Goal: Task Accomplishment & Management: Complete application form

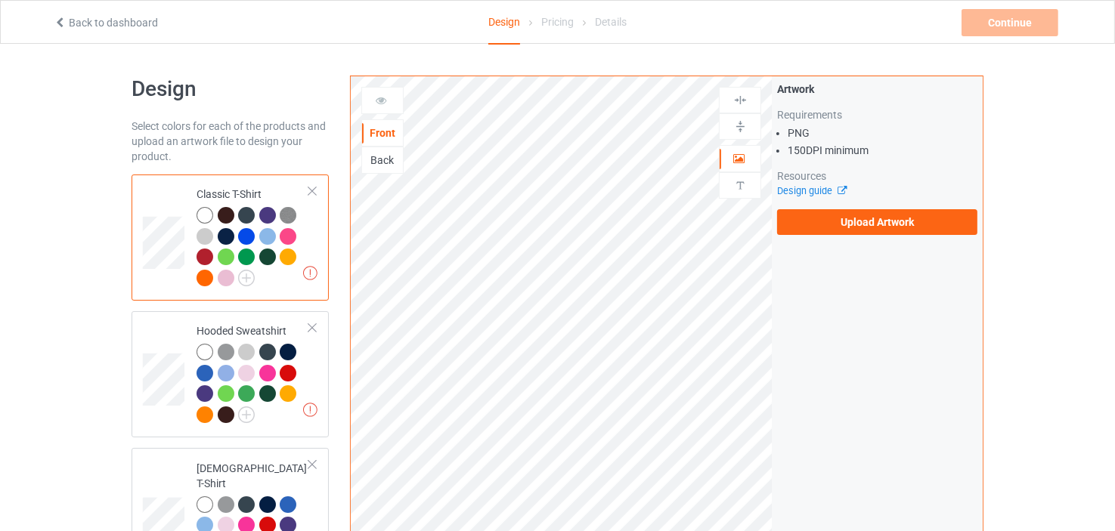
click at [382, 157] on div "Back" at bounding box center [382, 160] width 41 height 15
click at [379, 127] on div "Front" at bounding box center [382, 132] width 41 height 15
click at [385, 165] on div "Back" at bounding box center [382, 160] width 41 height 15
click at [384, 126] on div "Front" at bounding box center [382, 132] width 41 height 15
click at [376, 130] on div "Front" at bounding box center [382, 132] width 41 height 15
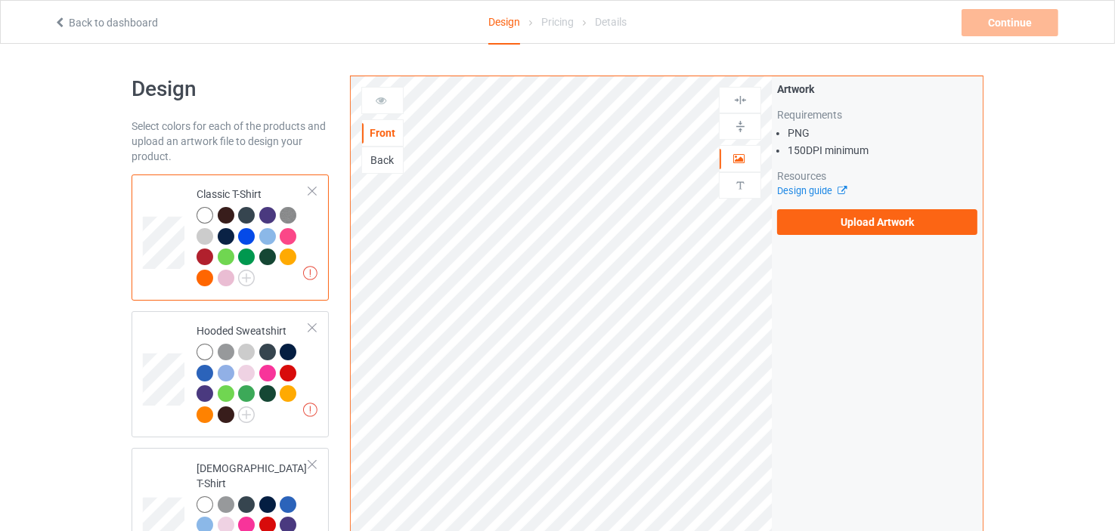
click at [376, 130] on div "Front" at bounding box center [382, 132] width 41 height 15
click at [251, 274] on img at bounding box center [246, 278] width 17 height 17
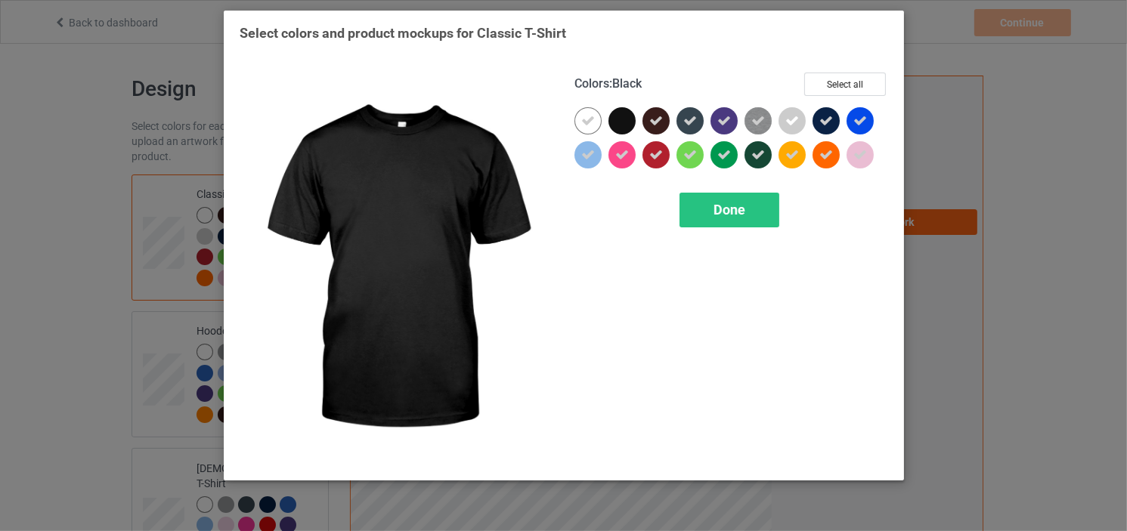
click at [623, 118] on div at bounding box center [621, 120] width 27 height 27
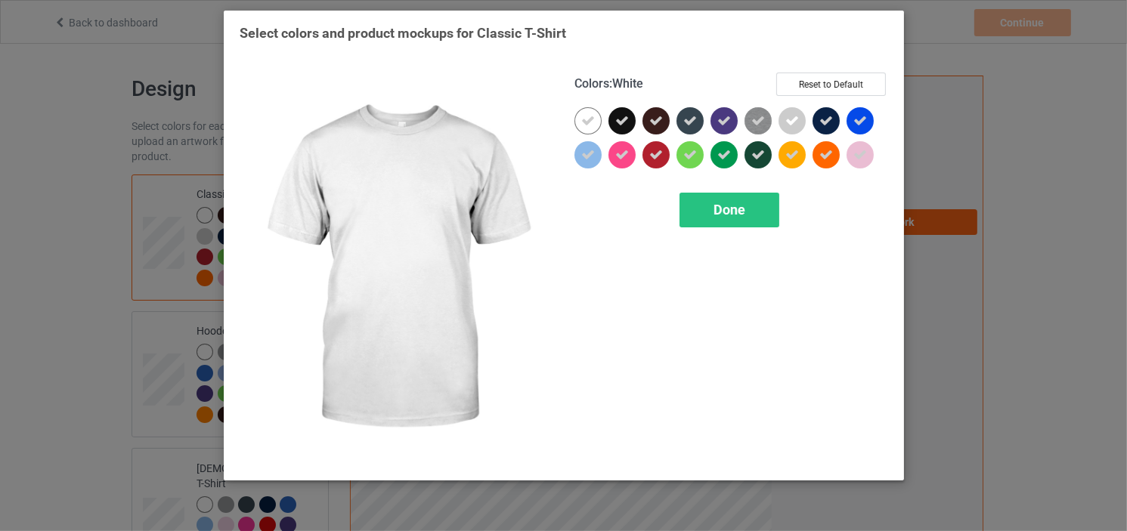
click at [592, 117] on icon at bounding box center [588, 121] width 14 height 14
click at [592, 117] on div at bounding box center [587, 120] width 27 height 27
click at [586, 119] on icon at bounding box center [588, 121] width 14 height 14
click at [586, 120] on div at bounding box center [587, 120] width 27 height 27
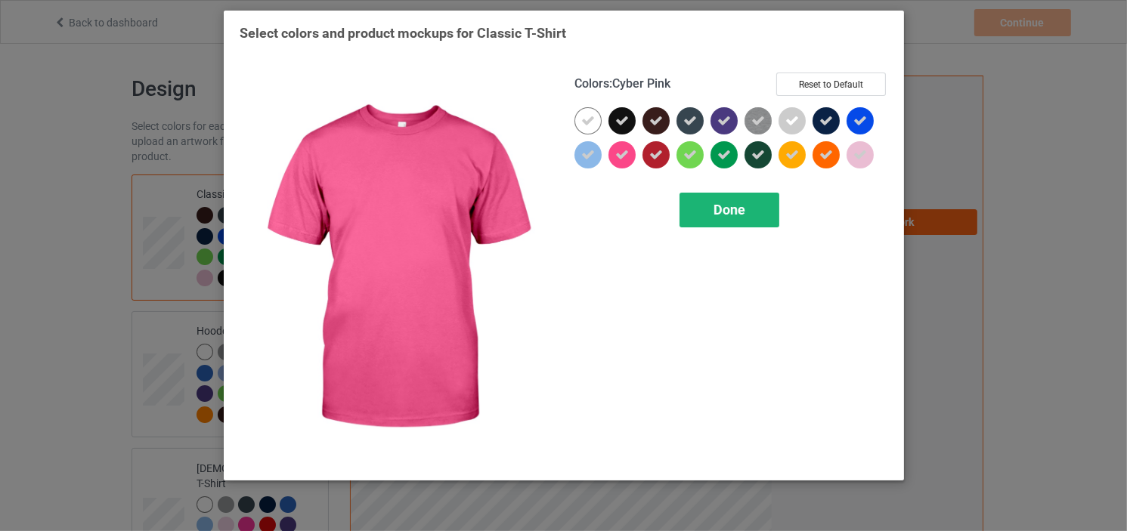
click at [725, 209] on span "Done" at bounding box center [729, 210] width 32 height 16
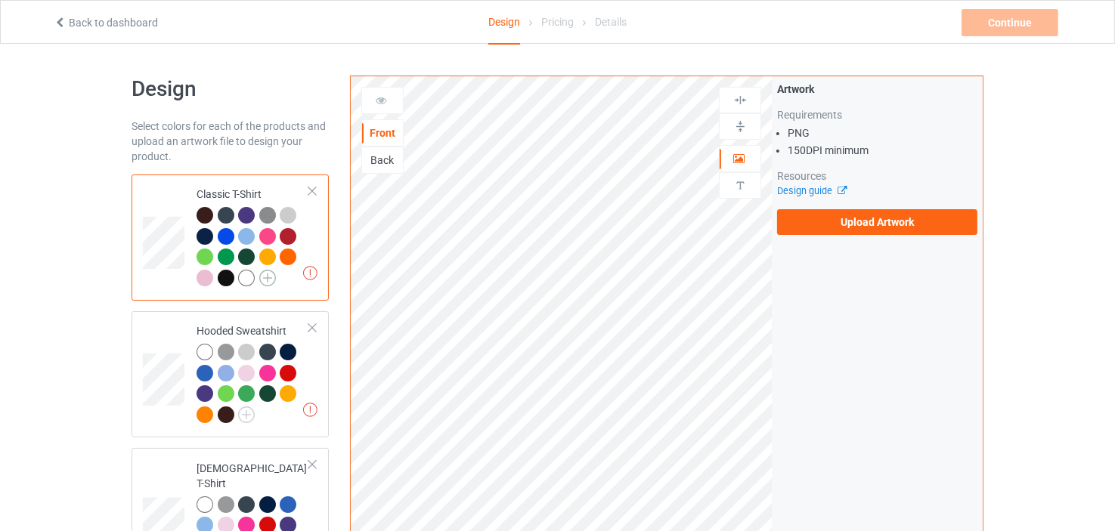
click at [273, 274] on img at bounding box center [267, 278] width 17 height 17
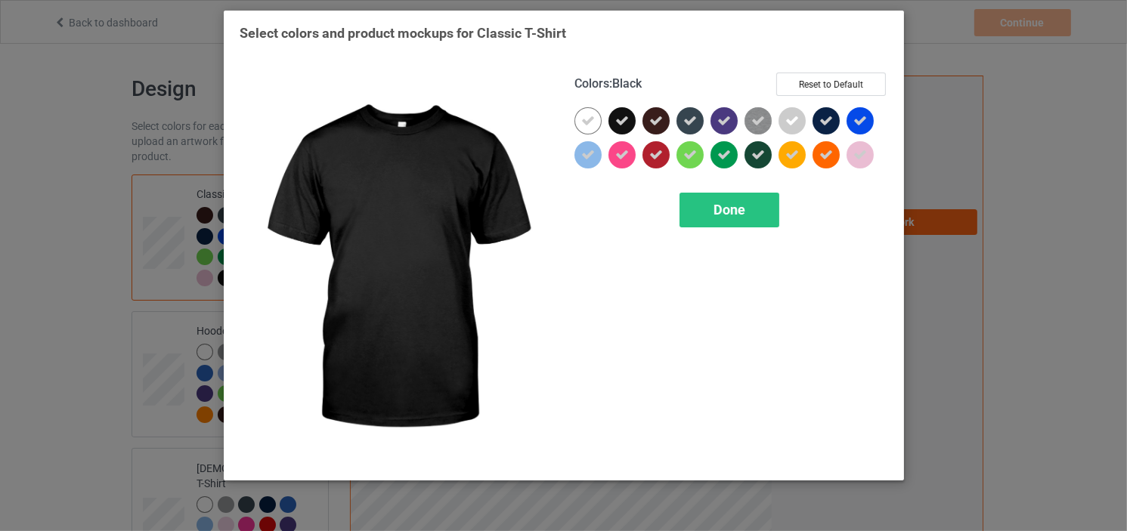
click at [625, 116] on icon at bounding box center [622, 121] width 14 height 14
click at [625, 116] on div at bounding box center [621, 120] width 27 height 27
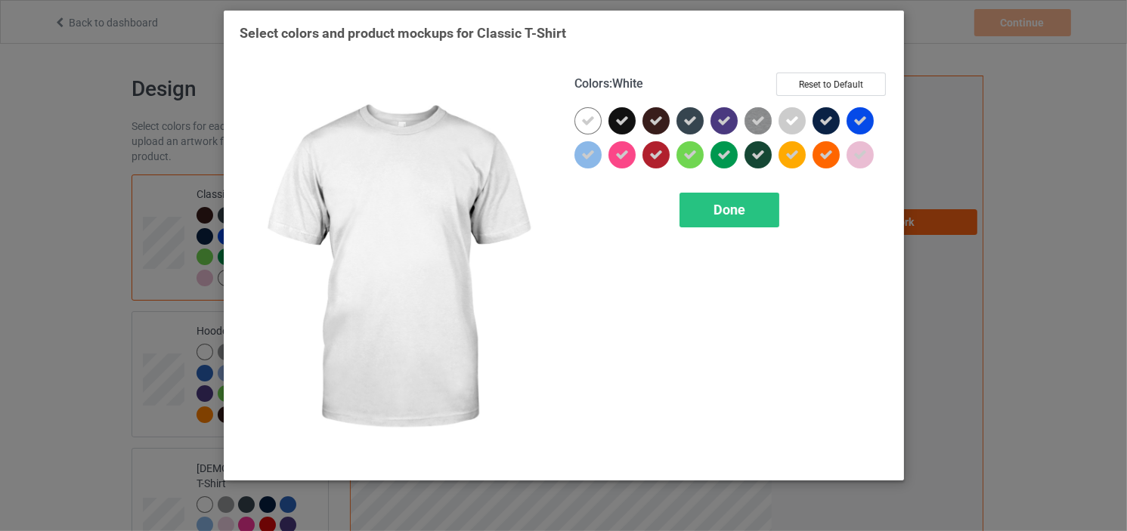
click at [586, 119] on icon at bounding box center [588, 121] width 14 height 14
click at [586, 119] on div at bounding box center [587, 120] width 27 height 27
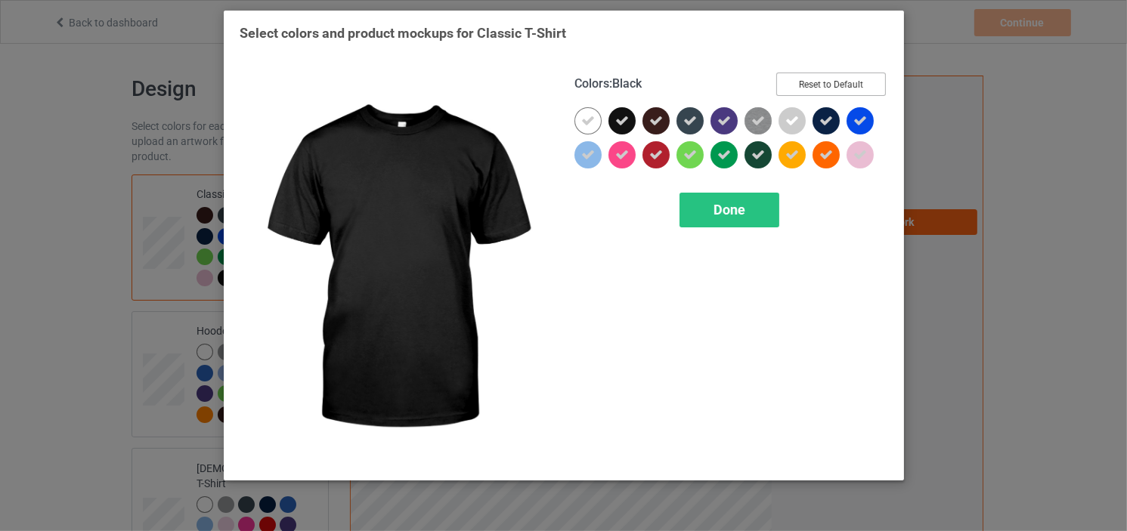
click at [843, 84] on button "Reset to Default" at bounding box center [831, 84] width 110 height 23
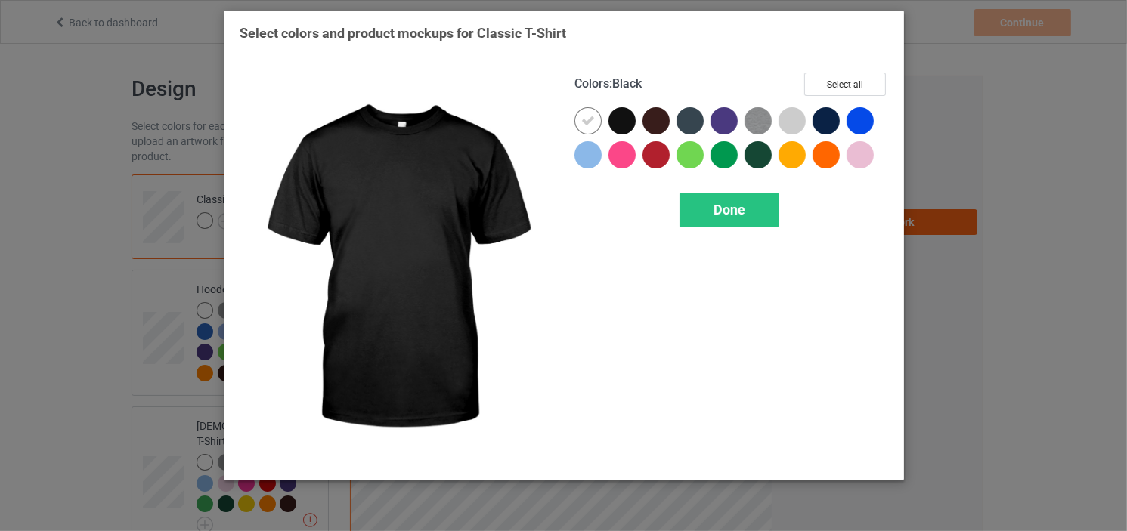
click at [620, 115] on div at bounding box center [621, 120] width 27 height 27
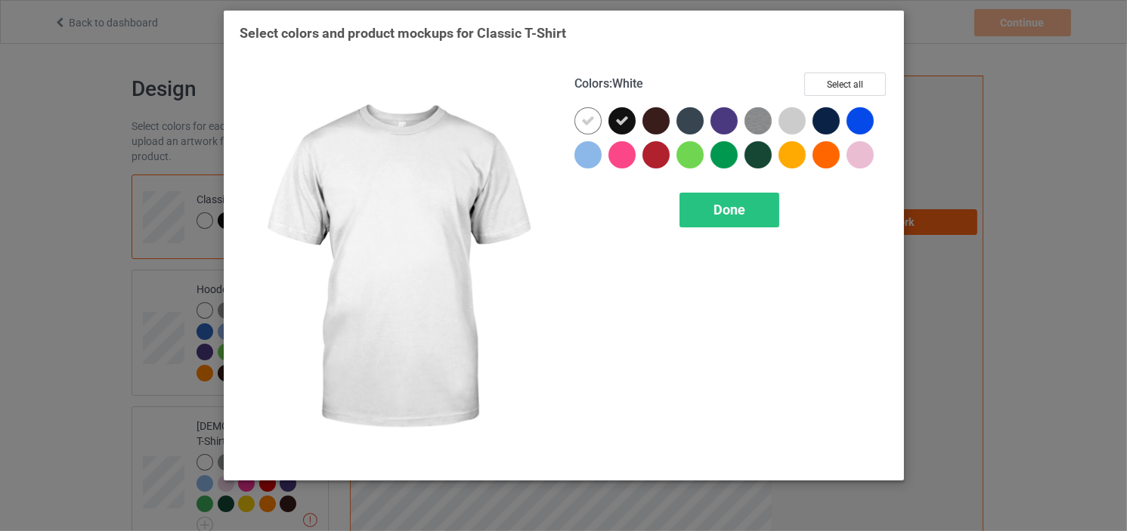
click at [588, 120] on icon at bounding box center [588, 121] width 14 height 14
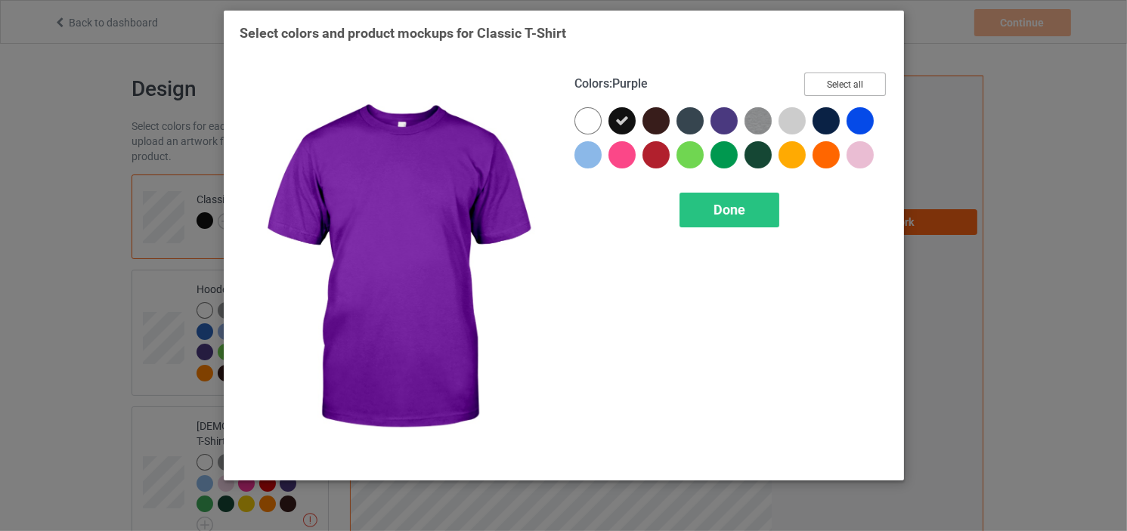
click at [865, 81] on button "Select all" at bounding box center [845, 84] width 82 height 23
click at [865, 80] on button "Select all" at bounding box center [845, 84] width 82 height 23
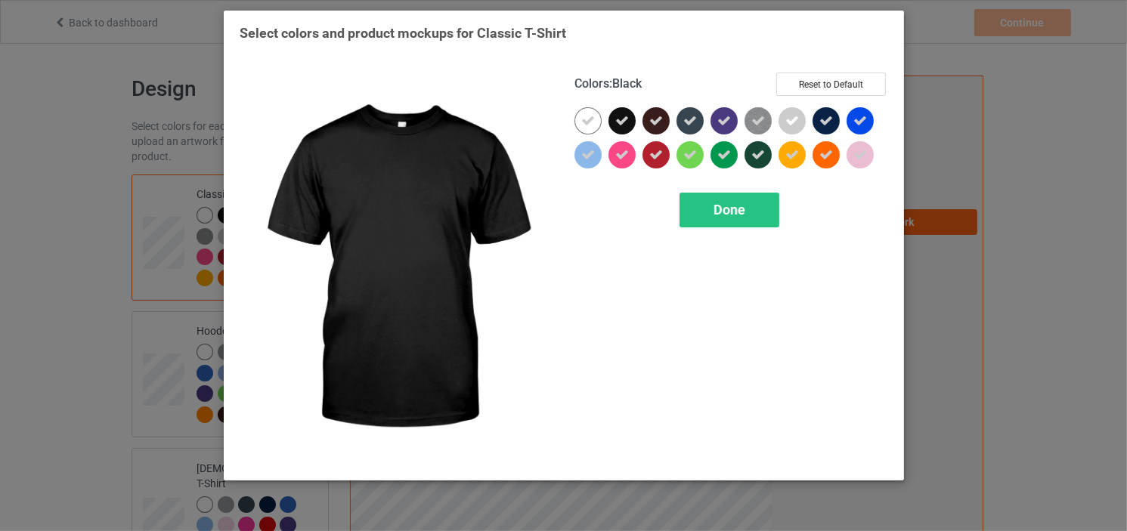
click at [623, 119] on icon at bounding box center [622, 121] width 14 height 14
click at [623, 119] on div at bounding box center [621, 120] width 27 height 27
click at [623, 119] on icon at bounding box center [622, 121] width 14 height 14
click at [623, 119] on div at bounding box center [621, 120] width 27 height 27
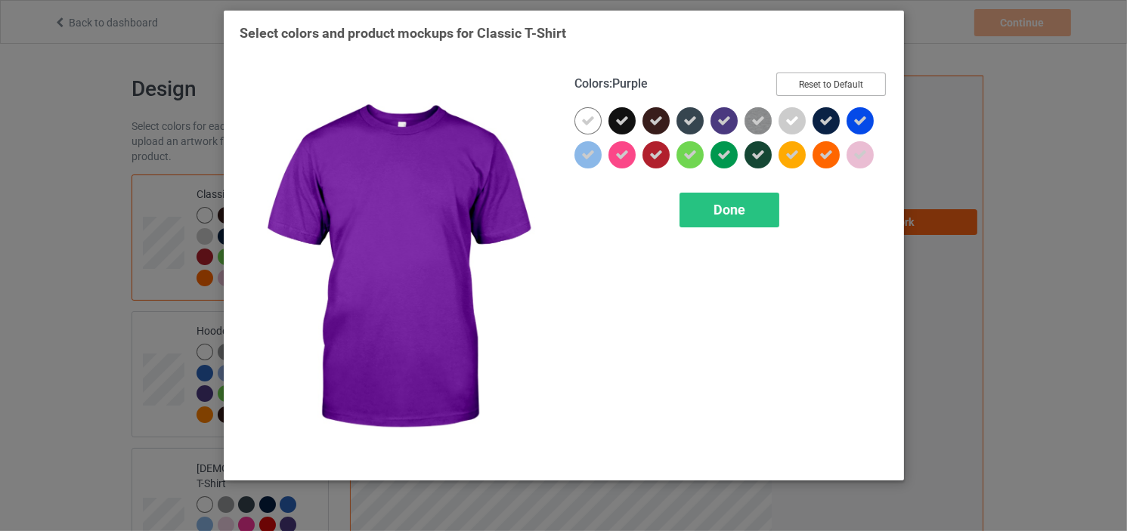
click at [838, 82] on button "Reset to Default" at bounding box center [831, 84] width 110 height 23
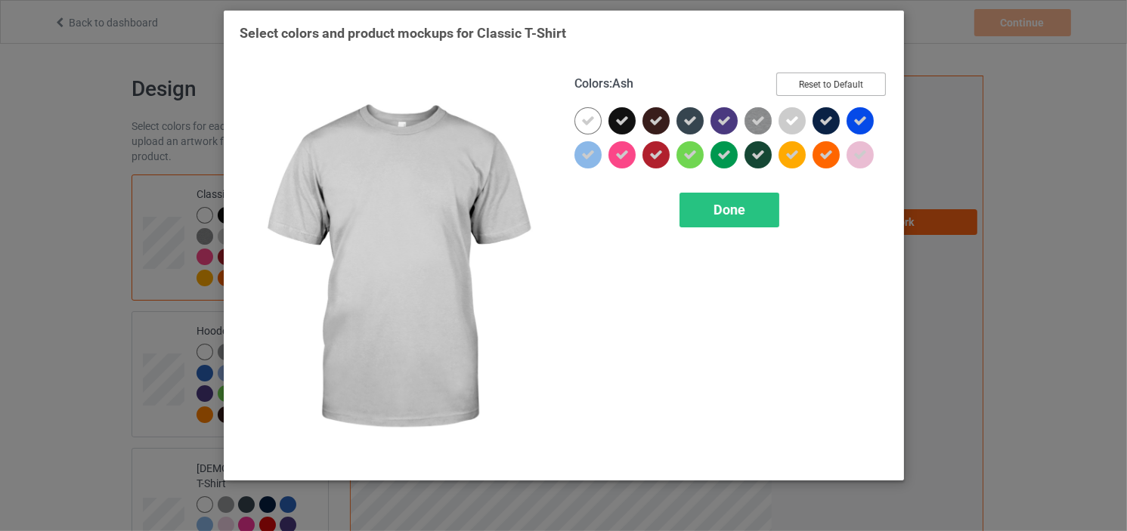
click at [826, 81] on button "Reset to Default" at bounding box center [831, 84] width 110 height 23
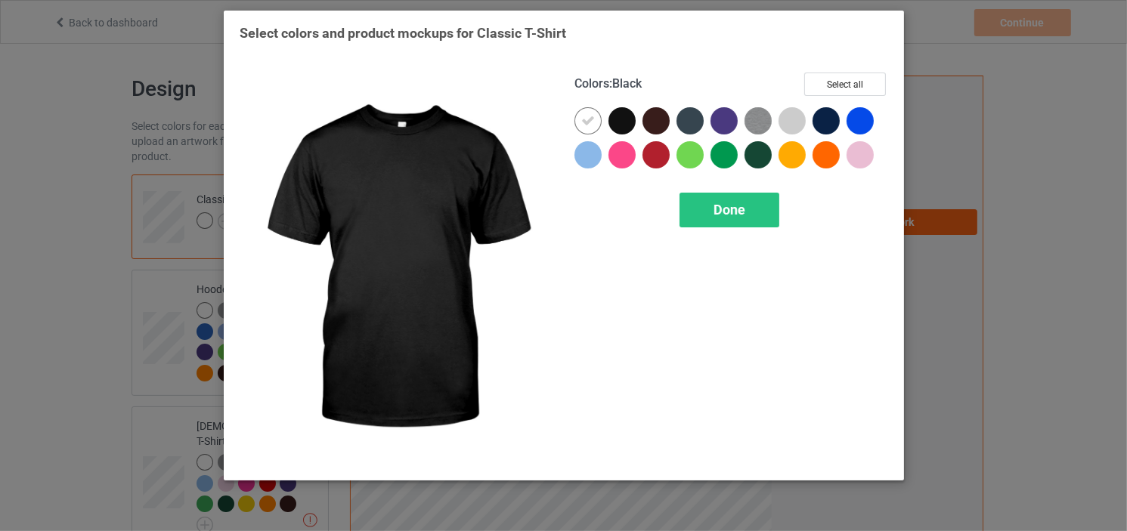
click at [617, 115] on div at bounding box center [621, 120] width 27 height 27
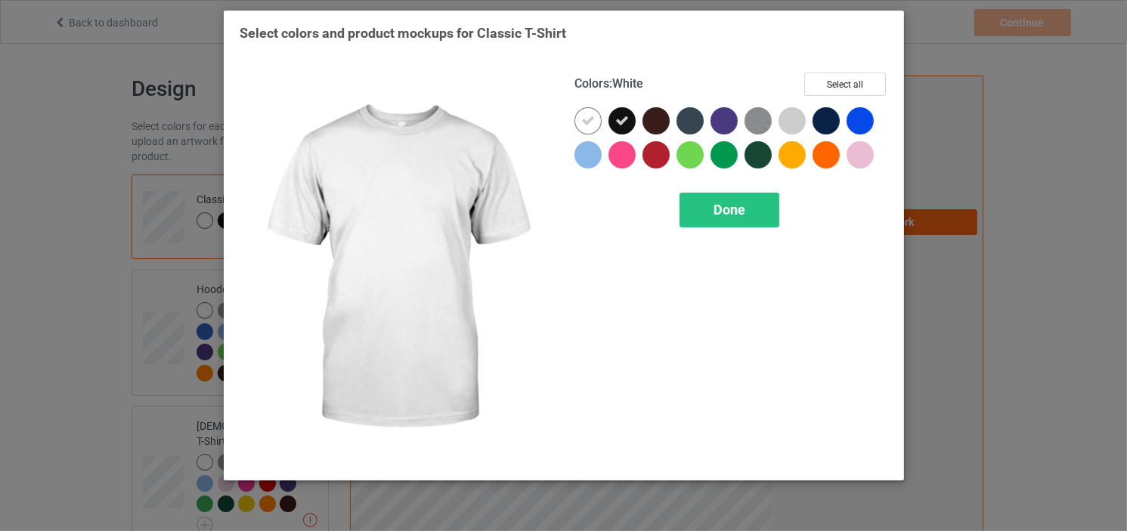
click at [586, 119] on icon at bounding box center [588, 121] width 14 height 14
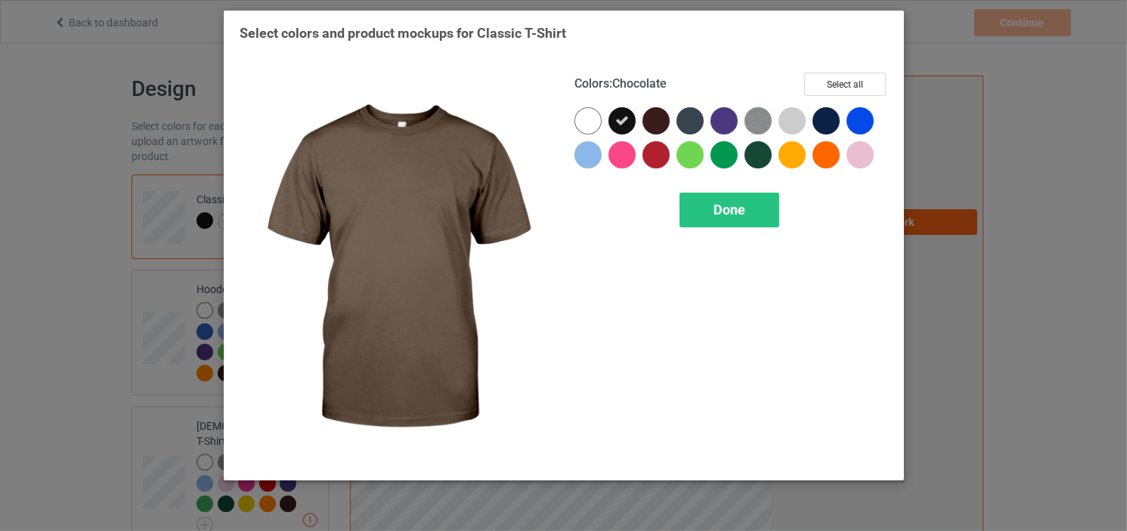
click at [656, 116] on div at bounding box center [655, 120] width 27 height 27
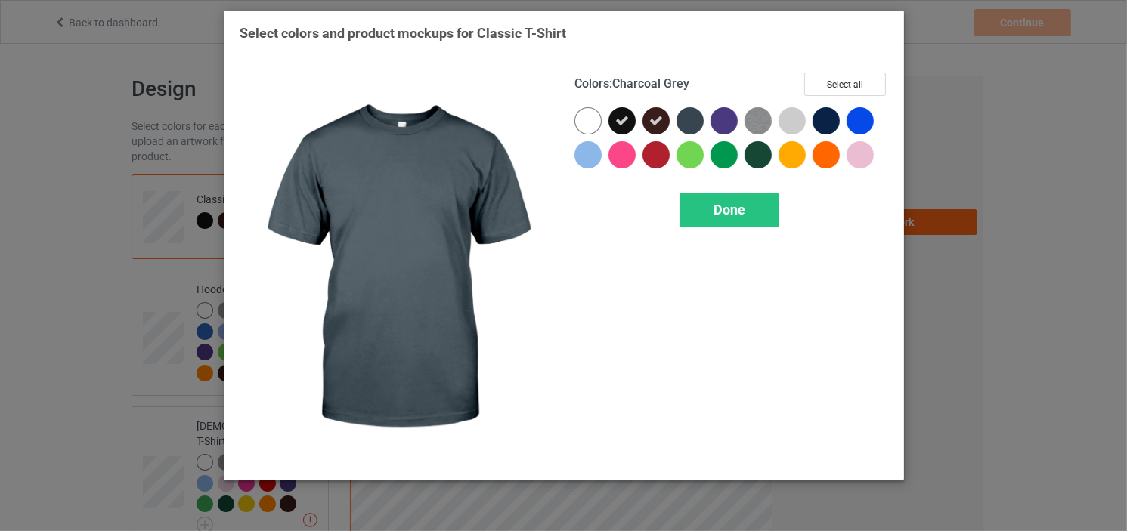
click at [686, 116] on div at bounding box center [689, 120] width 27 height 27
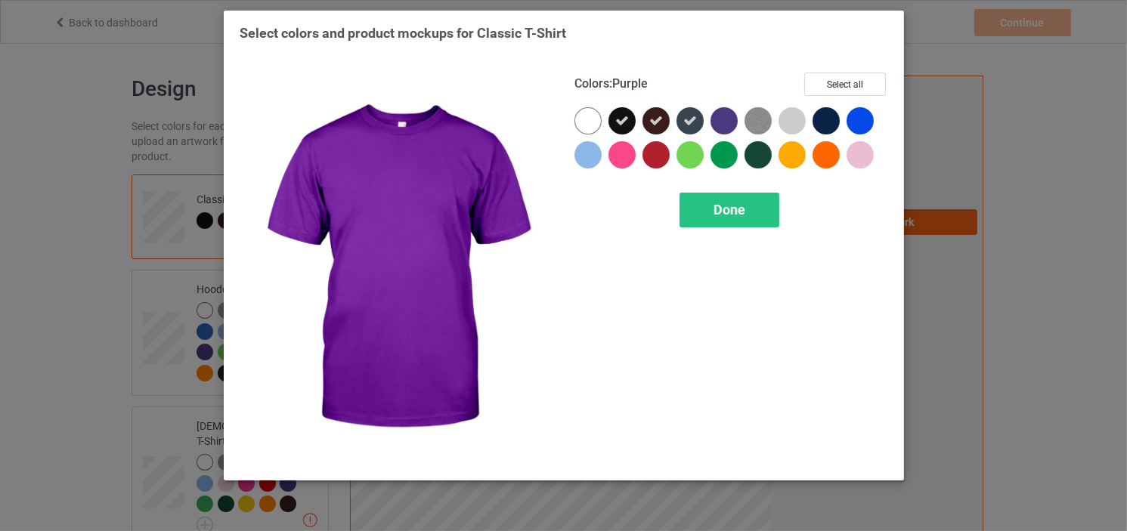
click at [719, 121] on div at bounding box center [723, 120] width 27 height 27
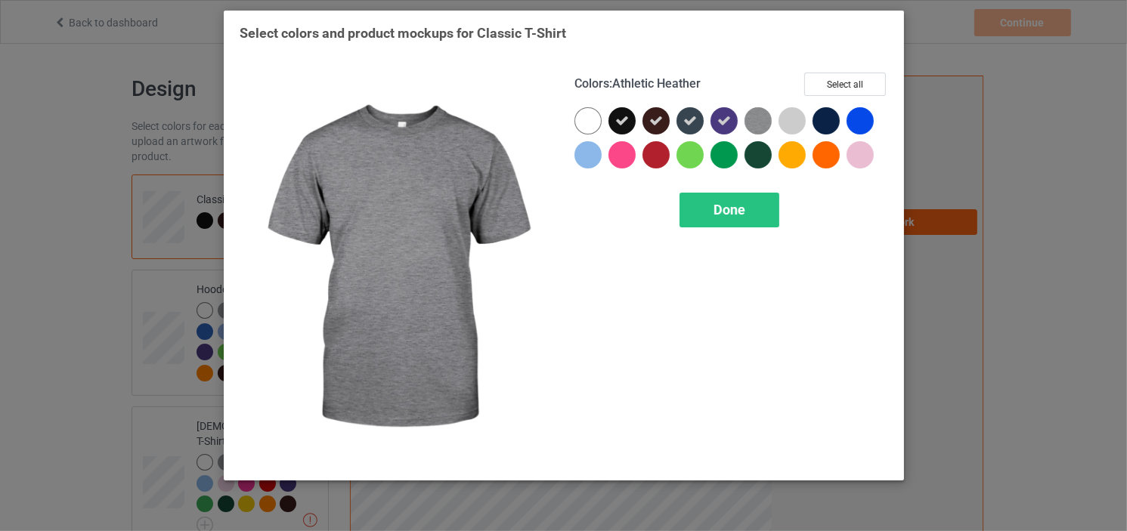
click at [768, 123] on img at bounding box center [757, 120] width 27 height 27
click at [759, 122] on img at bounding box center [757, 120] width 27 height 27
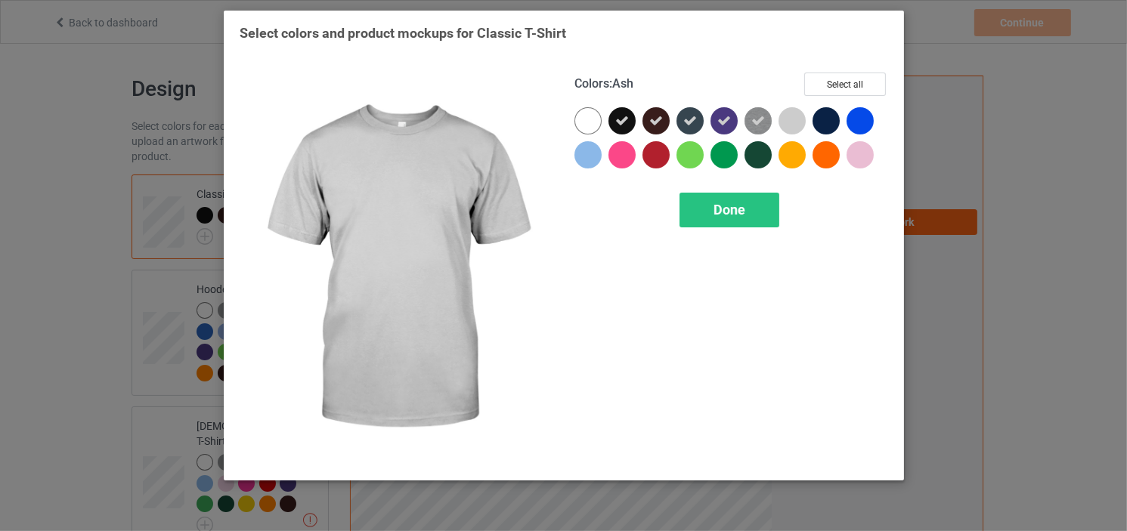
click at [798, 117] on div at bounding box center [791, 120] width 27 height 27
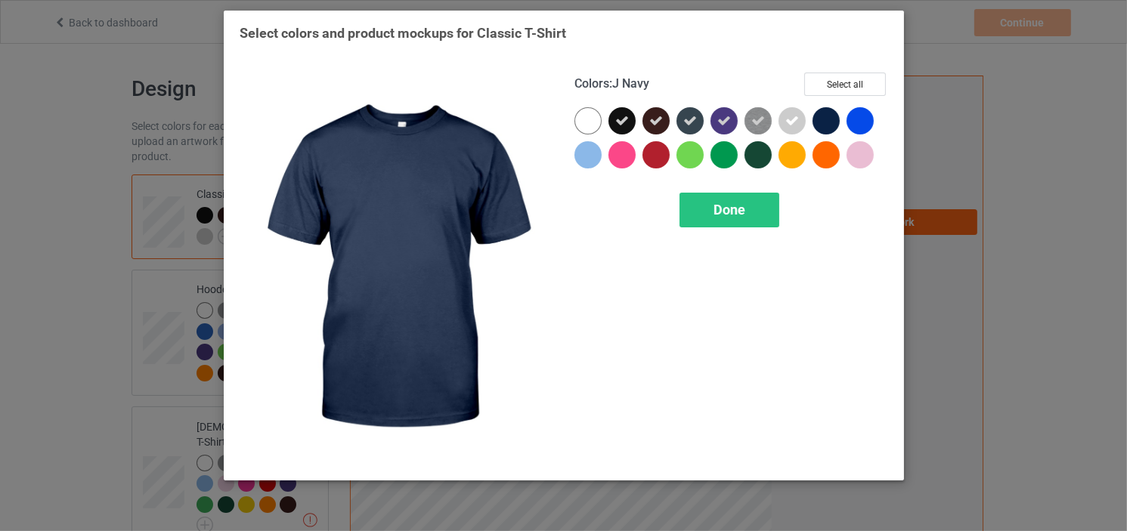
click at [826, 121] on div at bounding box center [825, 120] width 27 height 27
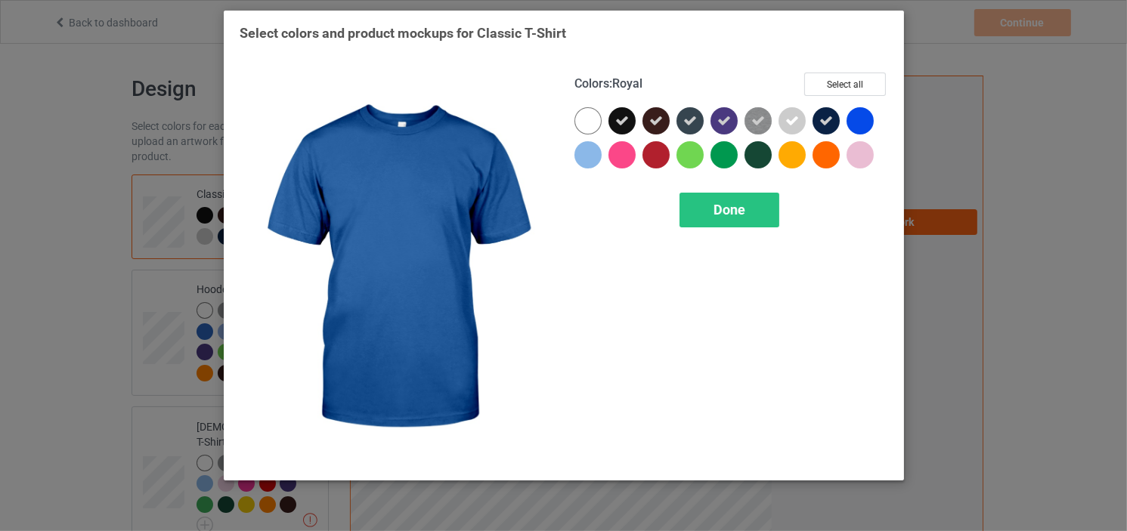
click at [859, 127] on div at bounding box center [859, 120] width 27 height 27
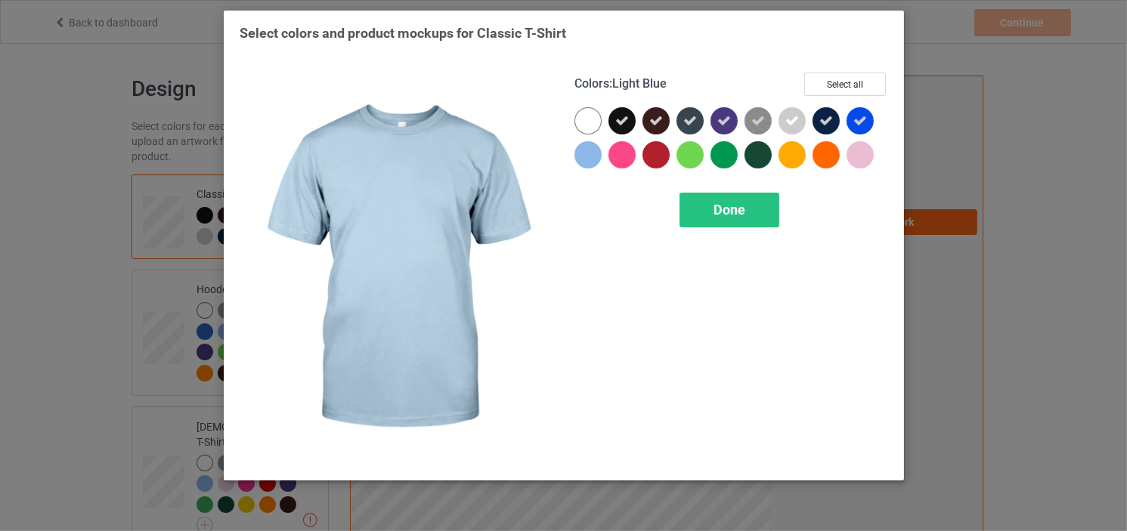
click at [582, 153] on div at bounding box center [587, 154] width 27 height 27
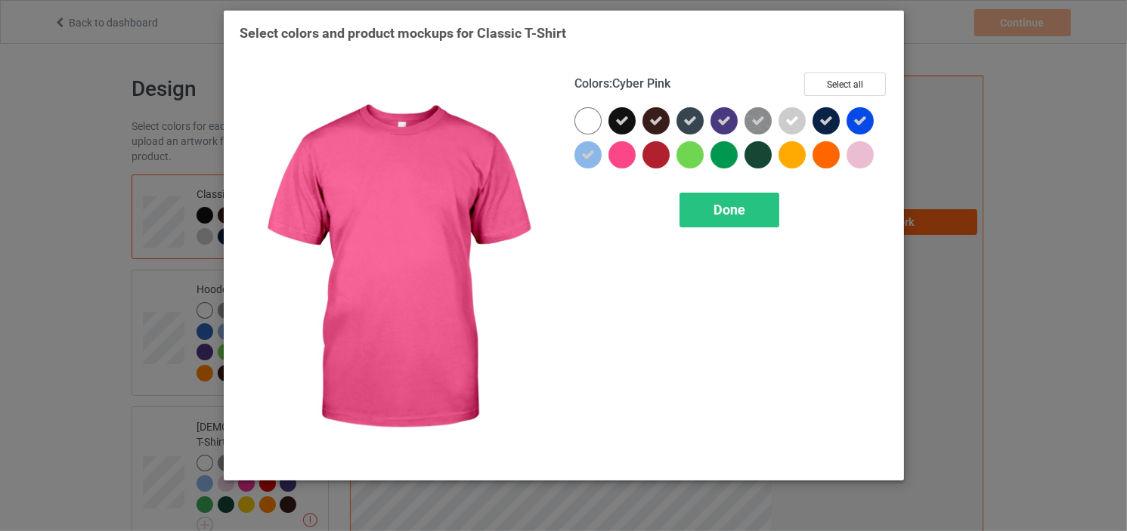
click at [620, 153] on div at bounding box center [621, 154] width 27 height 27
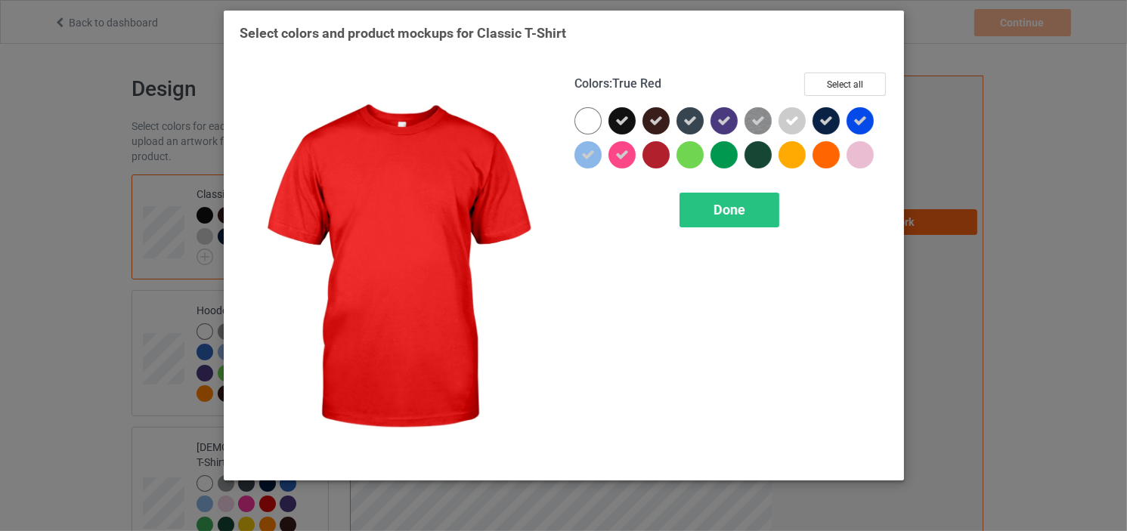
click at [653, 155] on div at bounding box center [655, 154] width 27 height 27
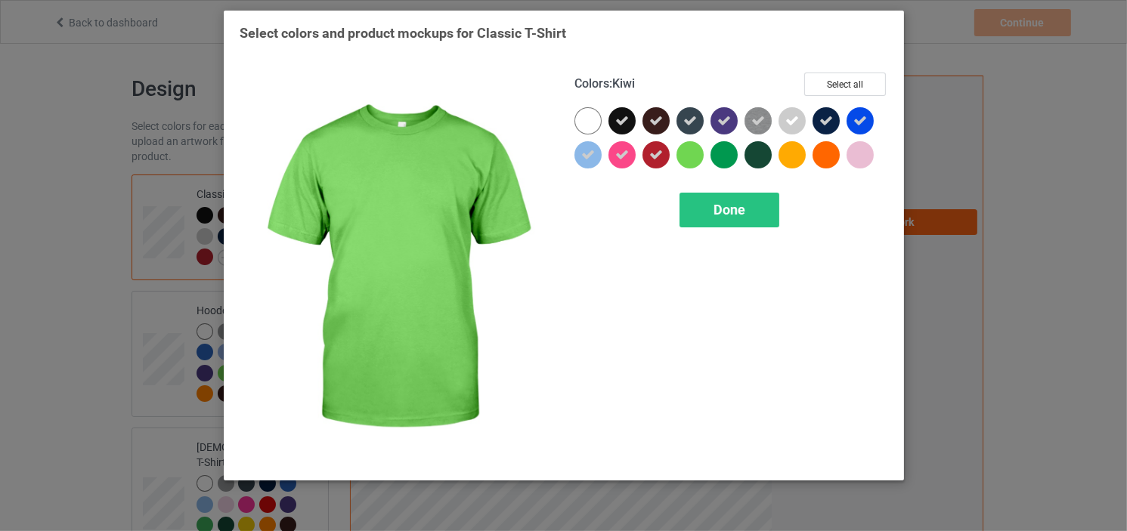
click at [698, 156] on div at bounding box center [689, 154] width 27 height 27
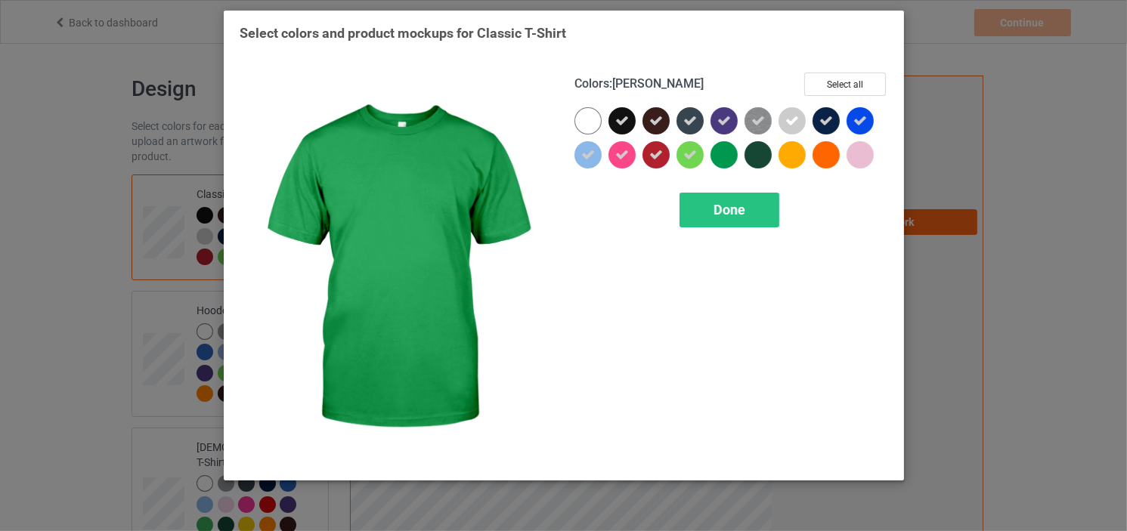
click at [725, 153] on div at bounding box center [723, 154] width 27 height 27
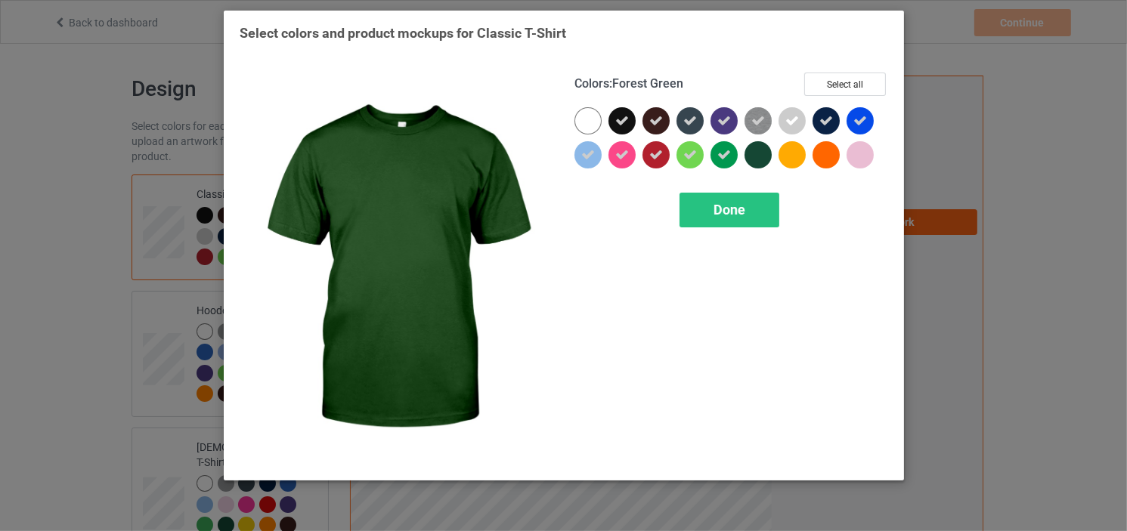
click at [752, 153] on div at bounding box center [757, 154] width 27 height 27
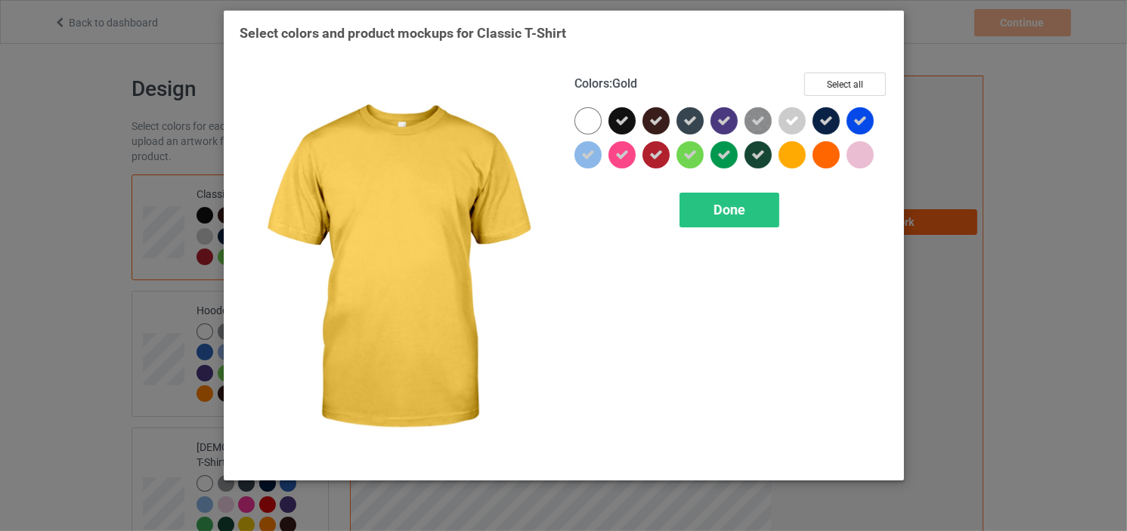
click at [793, 159] on div at bounding box center [791, 154] width 27 height 27
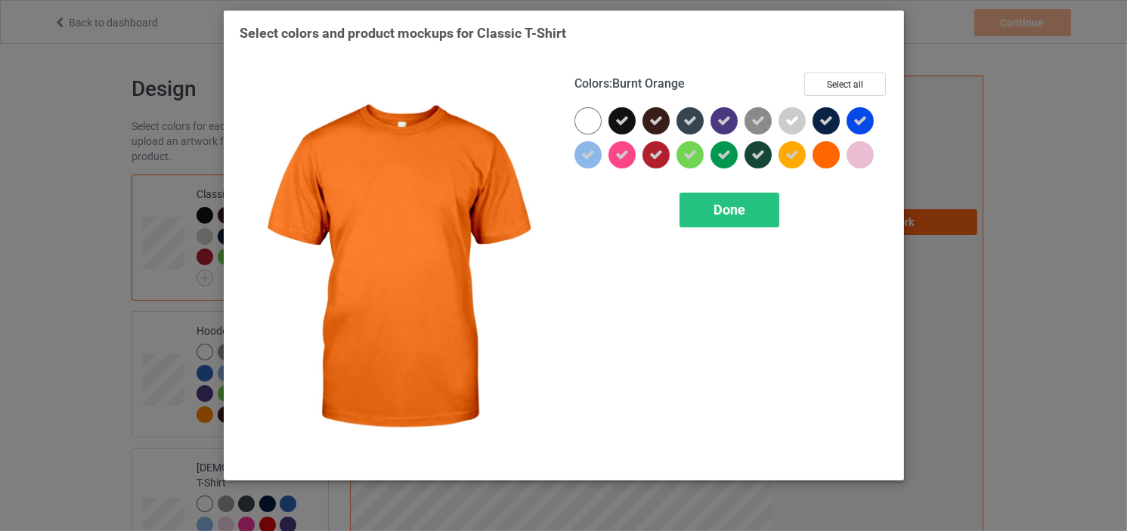
click at [823, 155] on div at bounding box center [825, 154] width 27 height 27
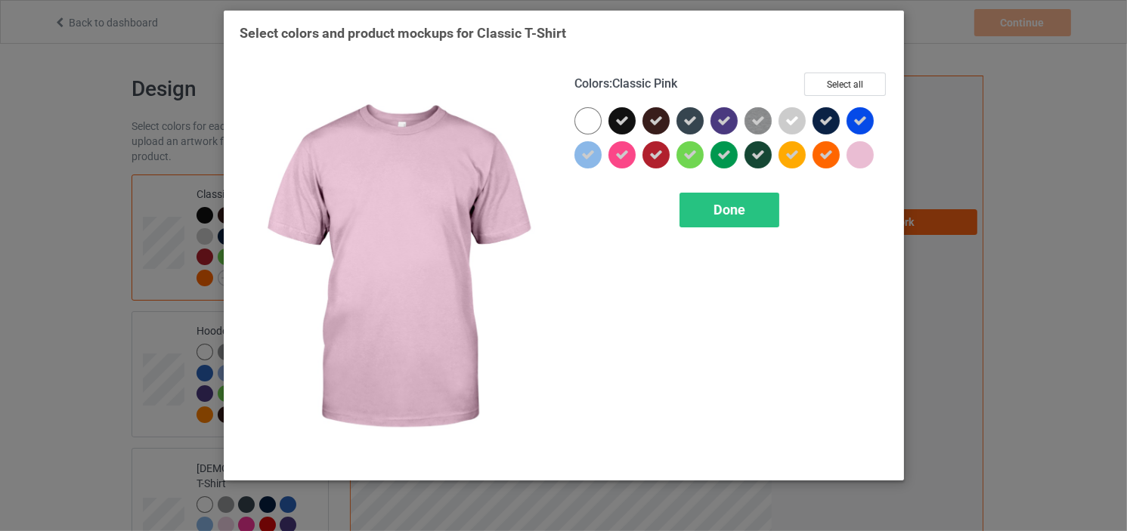
click at [852, 159] on div at bounding box center [859, 154] width 27 height 27
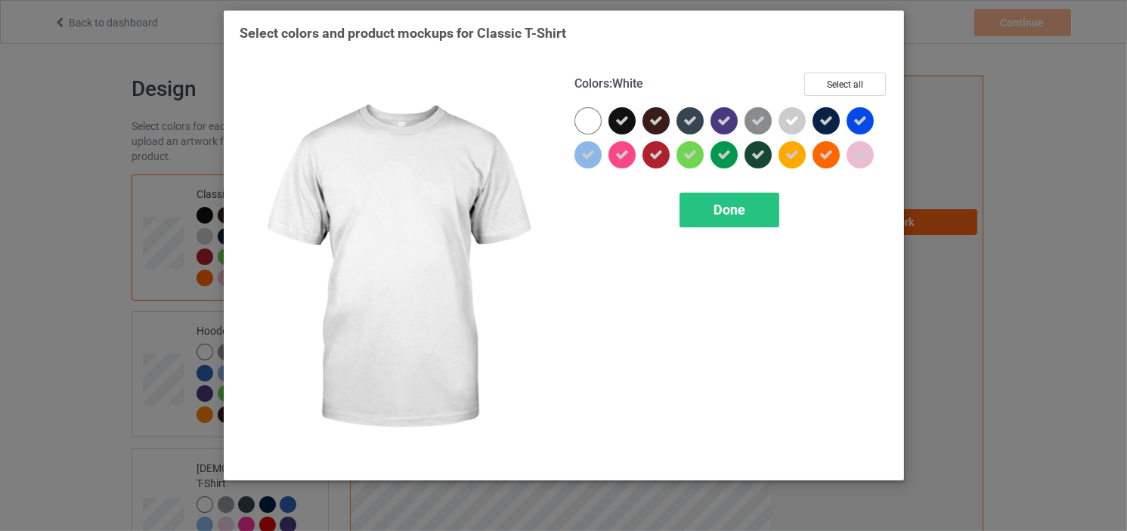
click at [589, 116] on div at bounding box center [587, 120] width 27 height 27
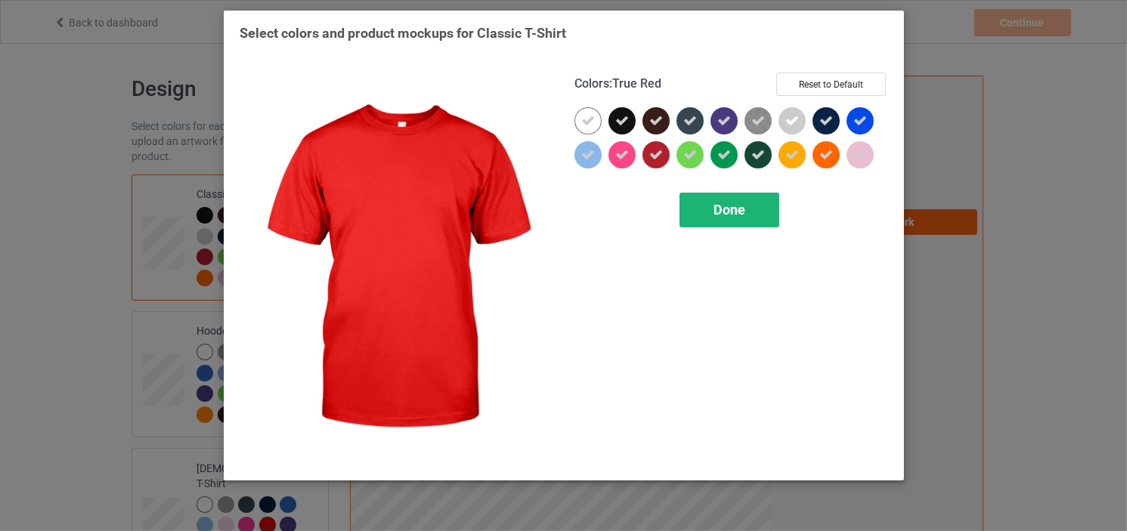
click at [738, 211] on span "Done" at bounding box center [729, 210] width 32 height 16
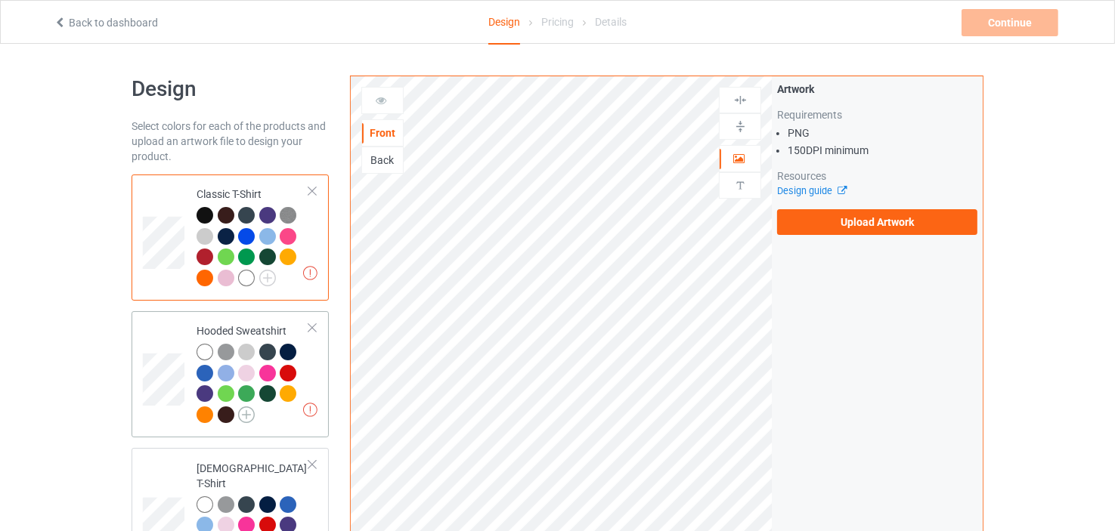
click at [243, 413] on img at bounding box center [246, 415] width 17 height 17
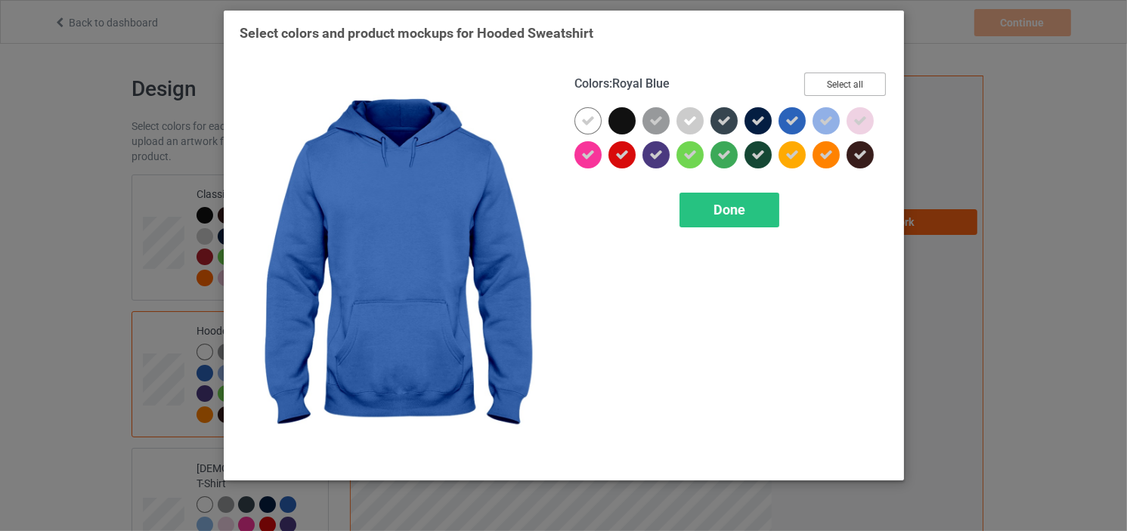
click at [840, 83] on button "Select all" at bounding box center [845, 84] width 82 height 23
click at [840, 83] on button "Reset to Default" at bounding box center [831, 84] width 110 height 23
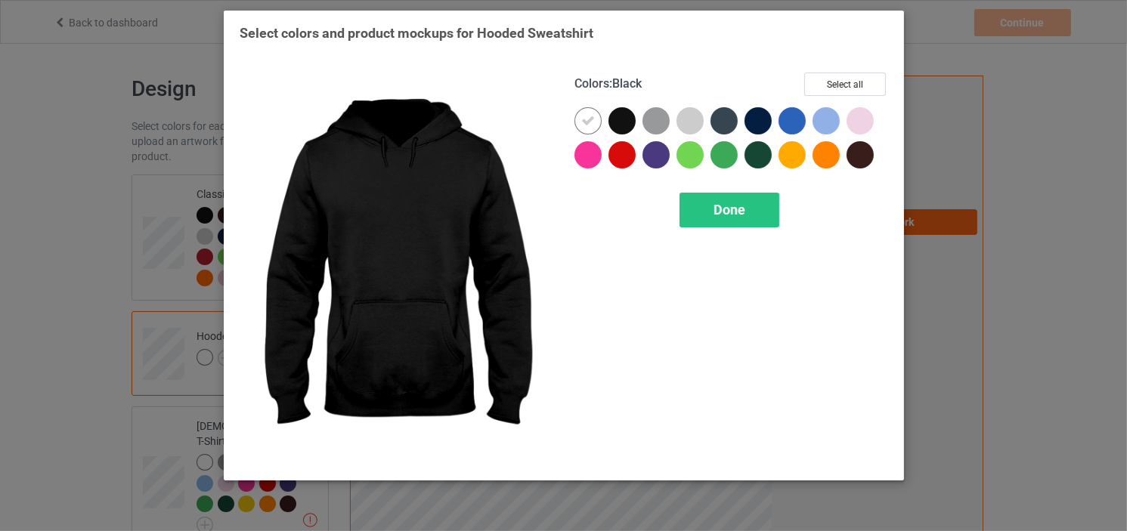
click at [624, 117] on div at bounding box center [621, 120] width 27 height 27
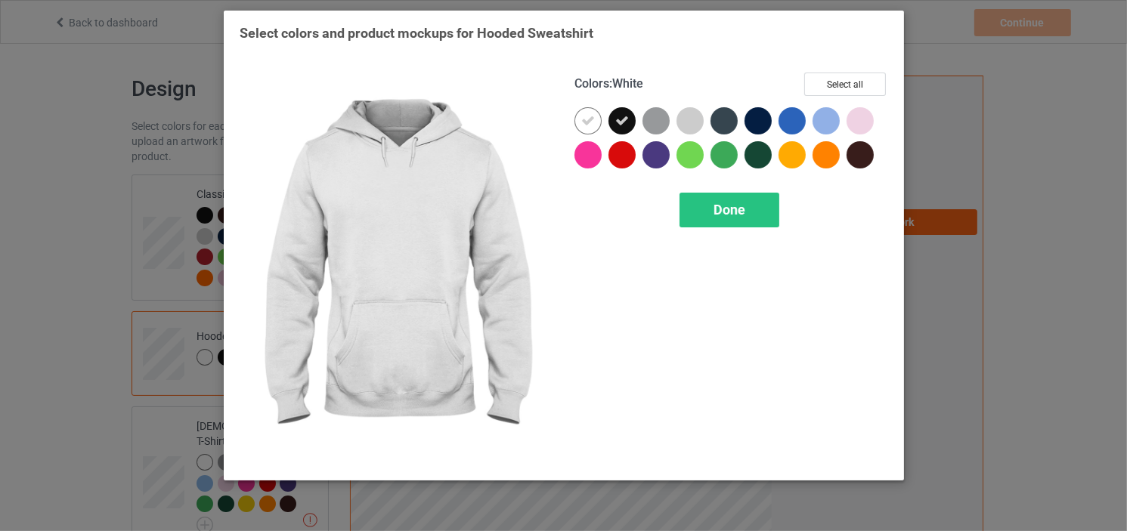
click at [591, 120] on icon at bounding box center [588, 121] width 14 height 14
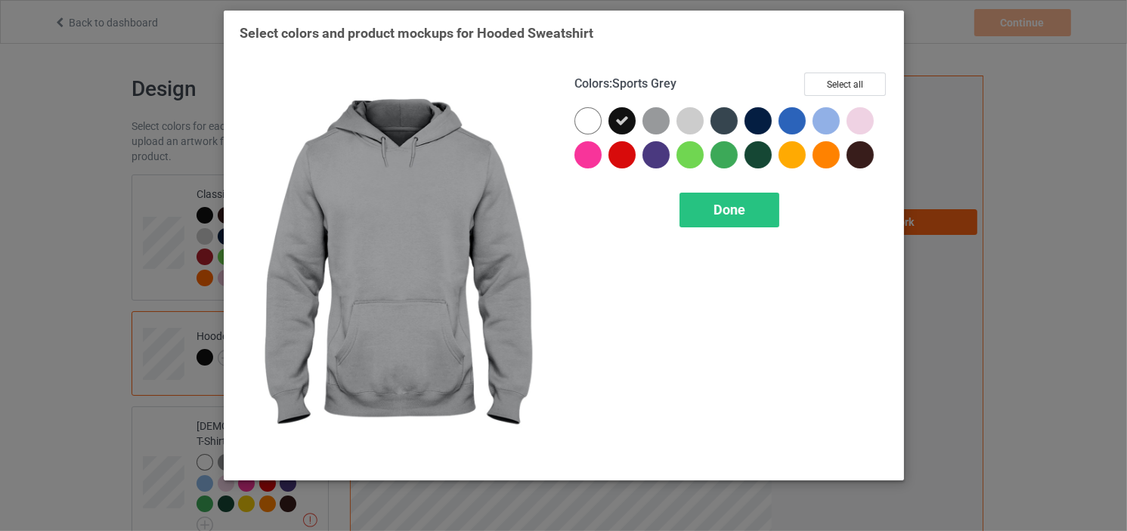
click at [652, 120] on div at bounding box center [655, 120] width 27 height 27
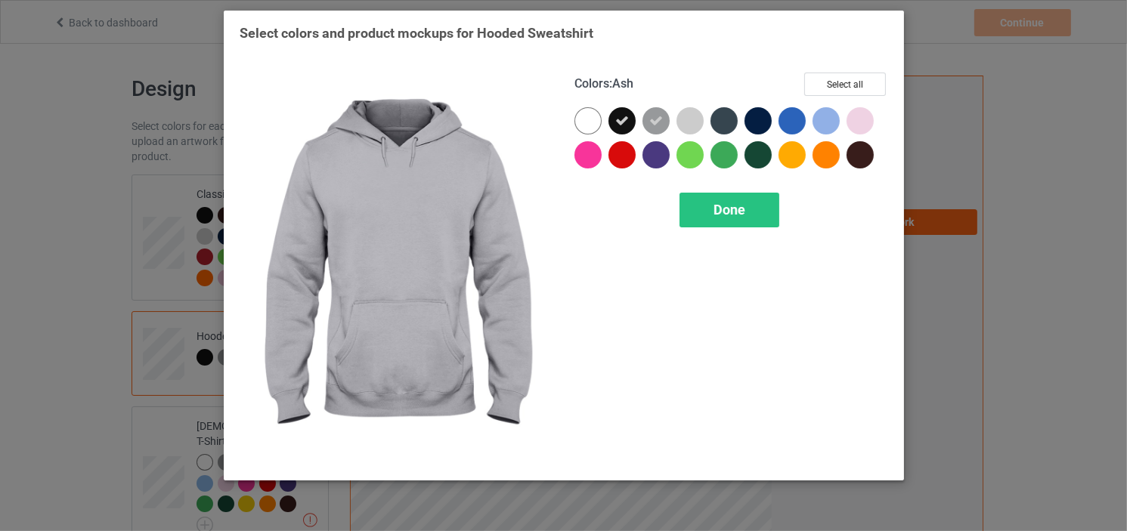
click at [688, 120] on div at bounding box center [689, 120] width 27 height 27
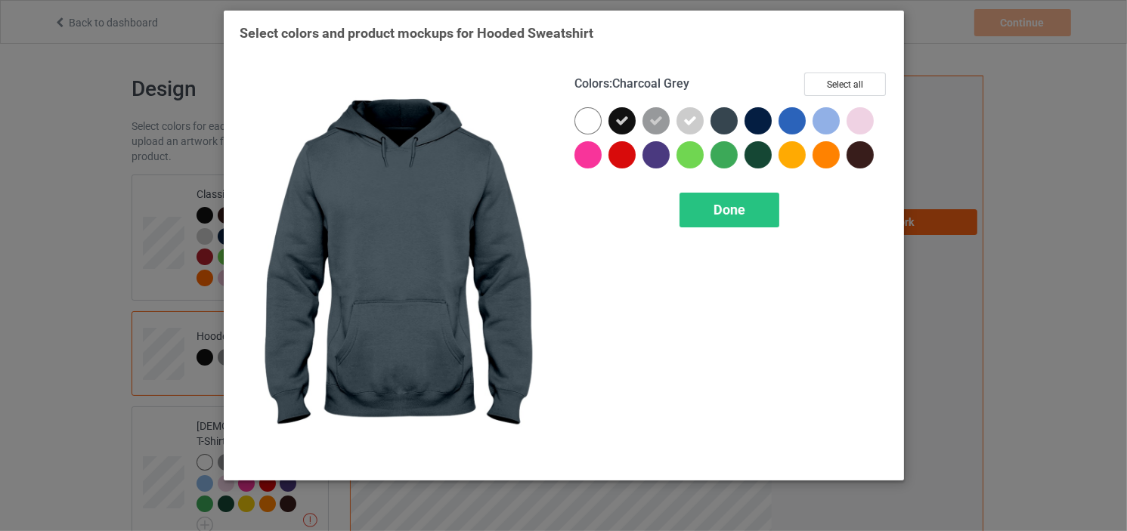
click at [719, 120] on div at bounding box center [723, 120] width 27 height 27
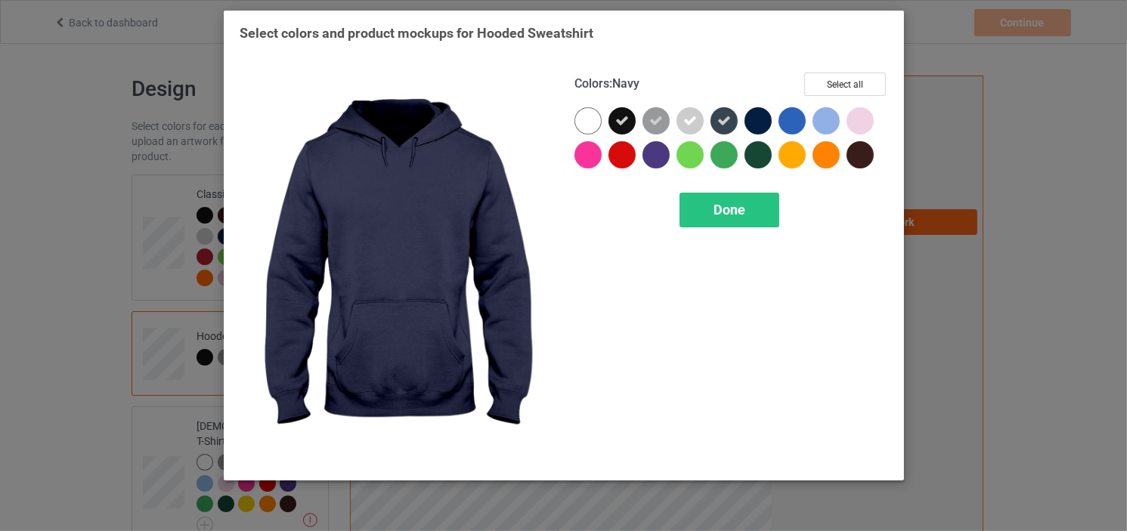
click at [753, 122] on div at bounding box center [757, 120] width 27 height 27
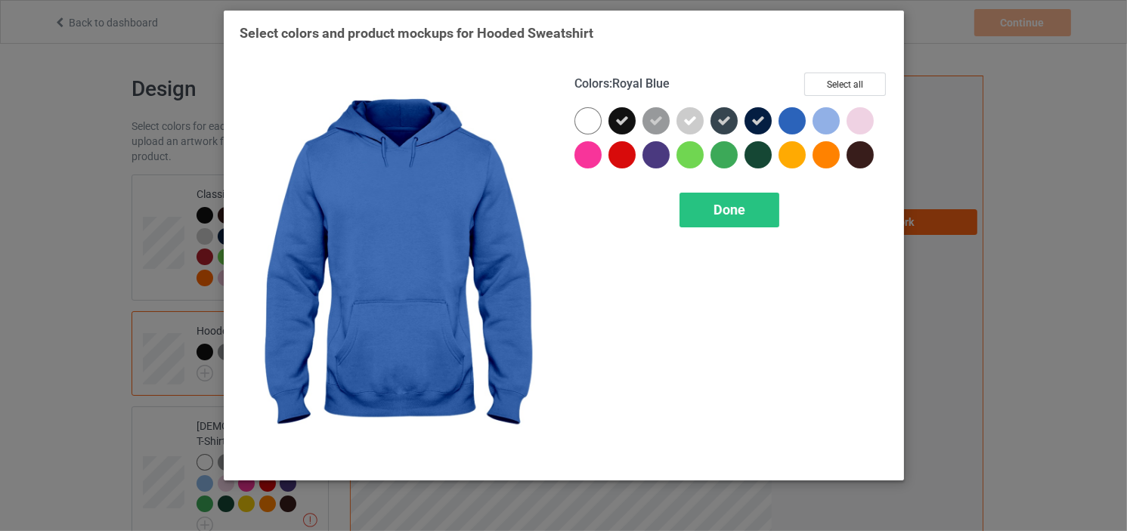
click at [790, 118] on div at bounding box center [791, 120] width 27 height 27
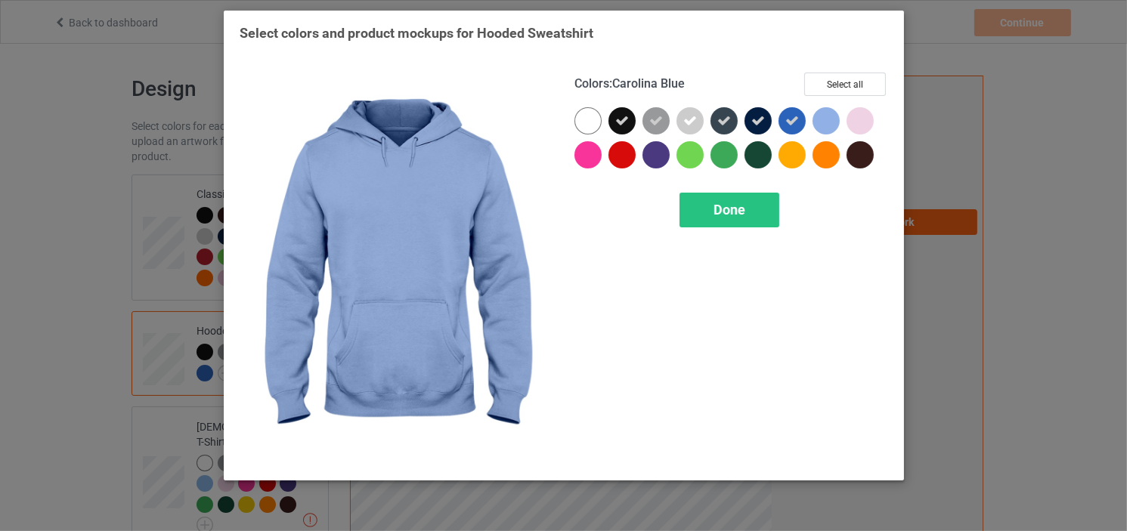
click at [822, 119] on div at bounding box center [825, 120] width 27 height 27
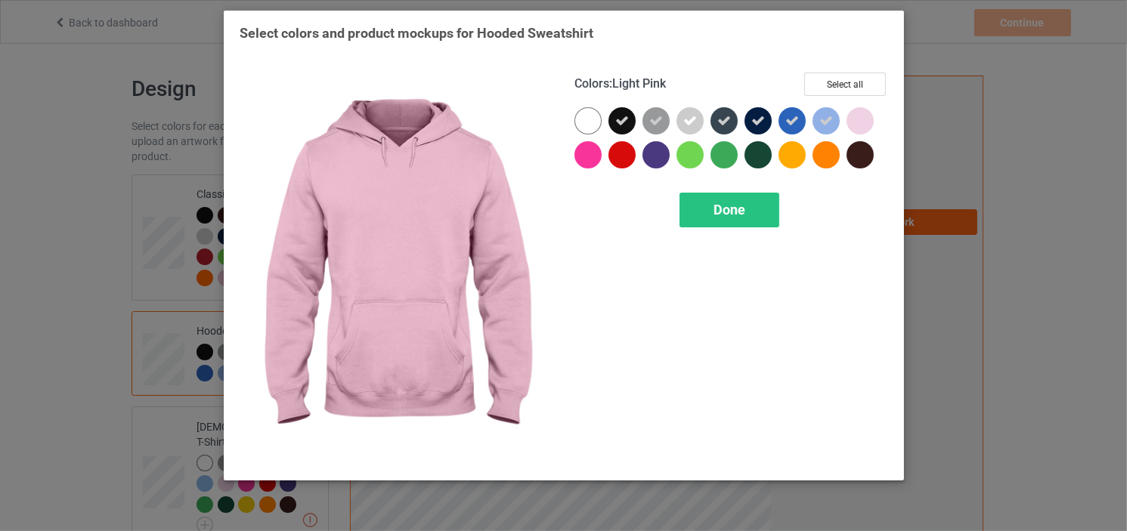
click at [859, 121] on div at bounding box center [859, 120] width 27 height 27
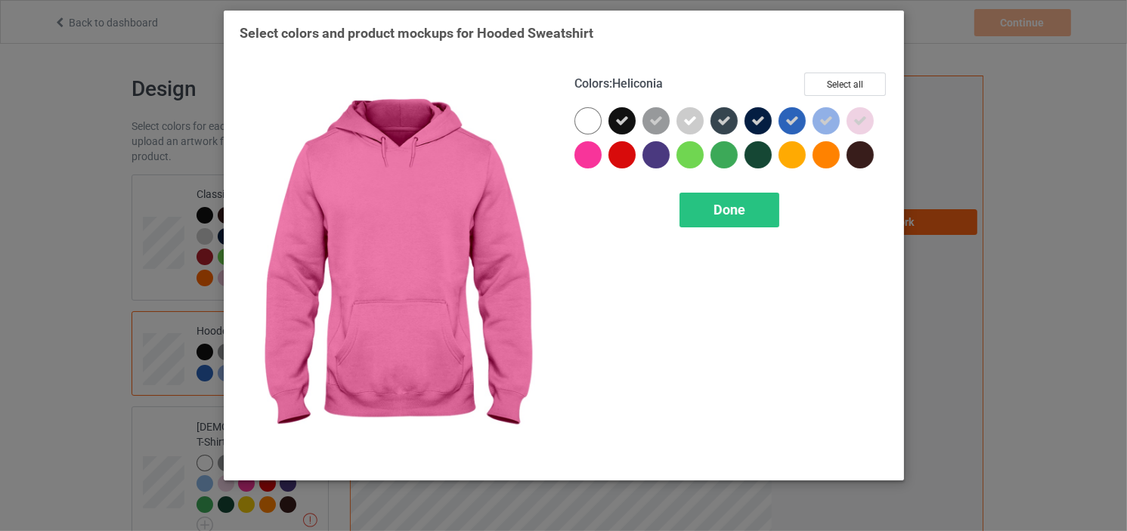
click at [587, 150] on div at bounding box center [587, 154] width 27 height 27
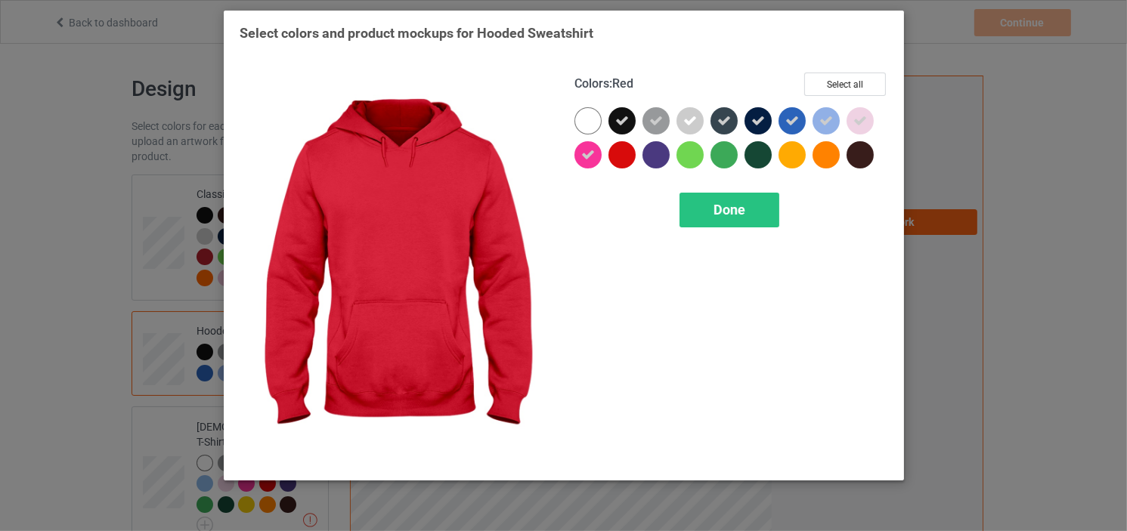
click at [620, 150] on div at bounding box center [621, 154] width 27 height 27
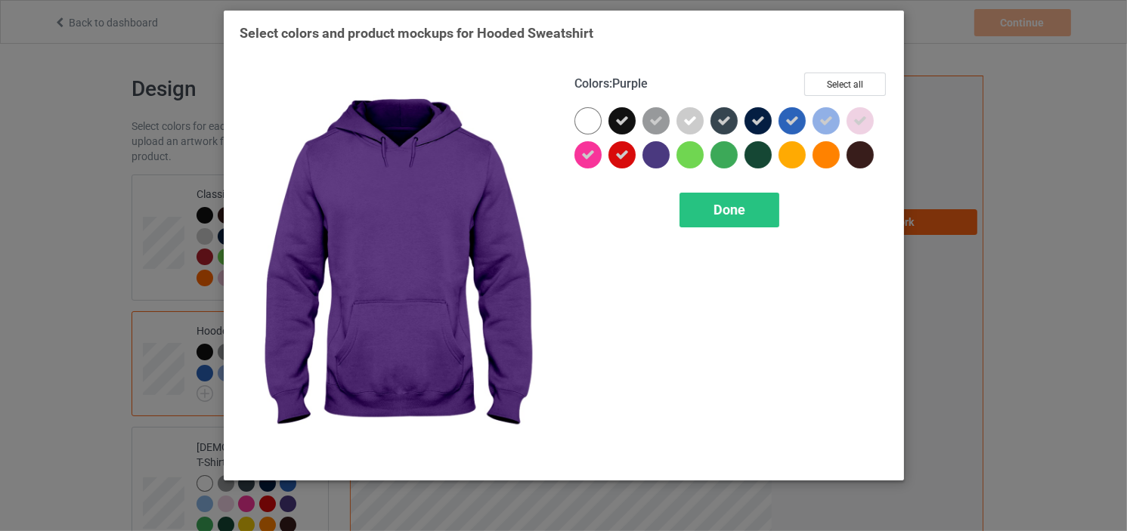
click at [662, 149] on div at bounding box center [655, 154] width 27 height 27
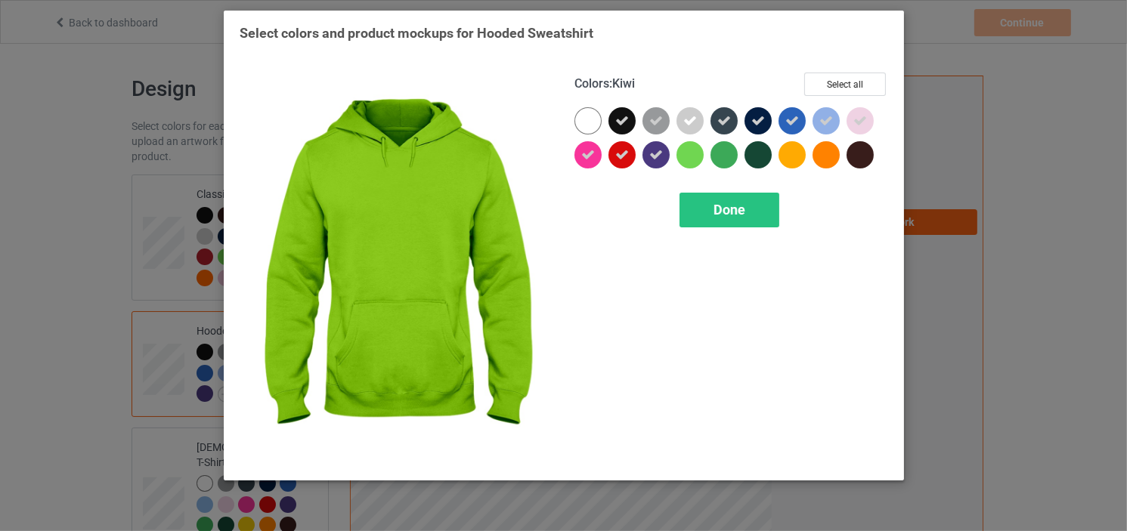
click at [697, 156] on div at bounding box center [689, 154] width 27 height 27
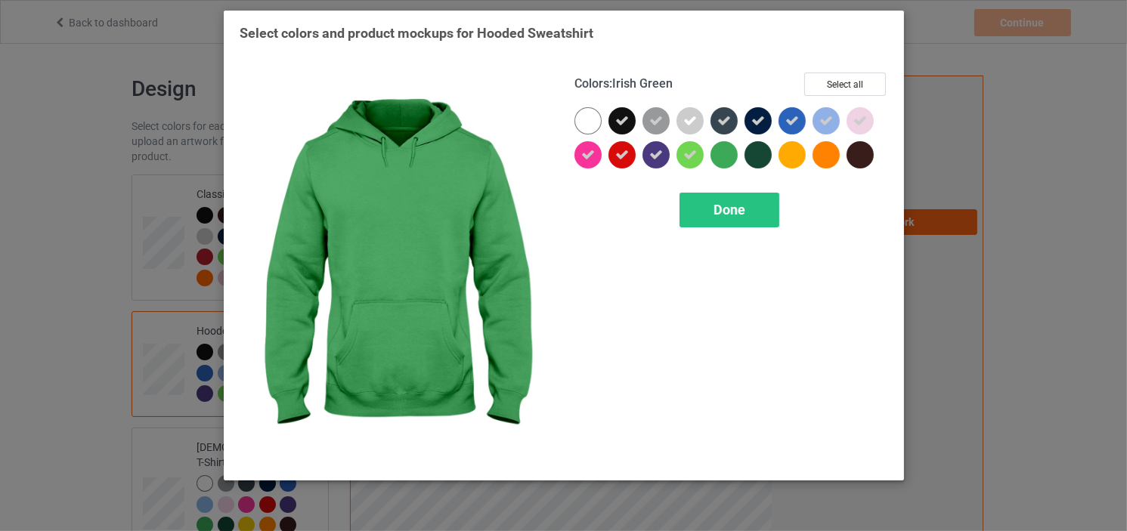
click at [726, 154] on div at bounding box center [723, 154] width 27 height 27
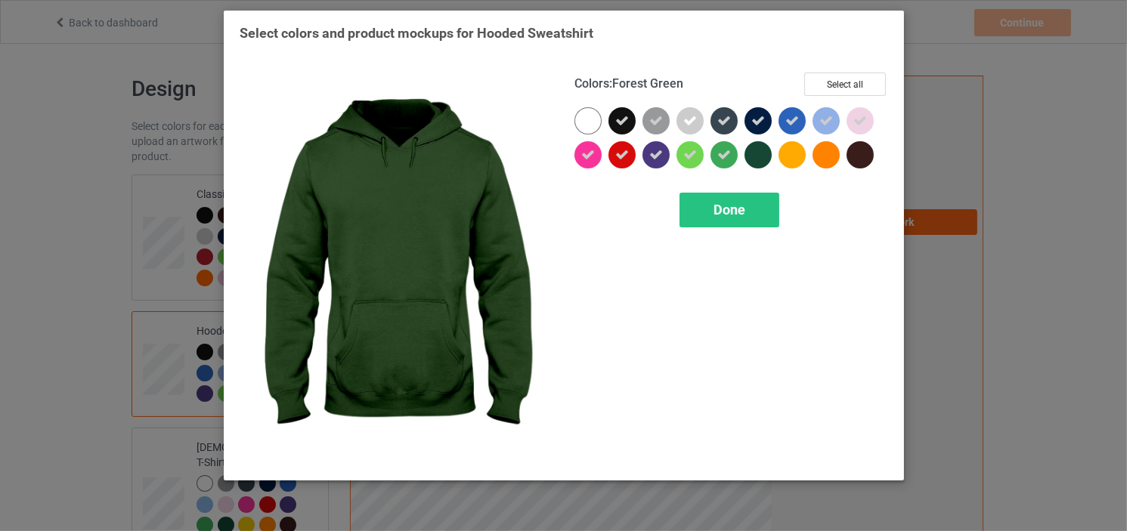
click at [766, 154] on div at bounding box center [757, 154] width 27 height 27
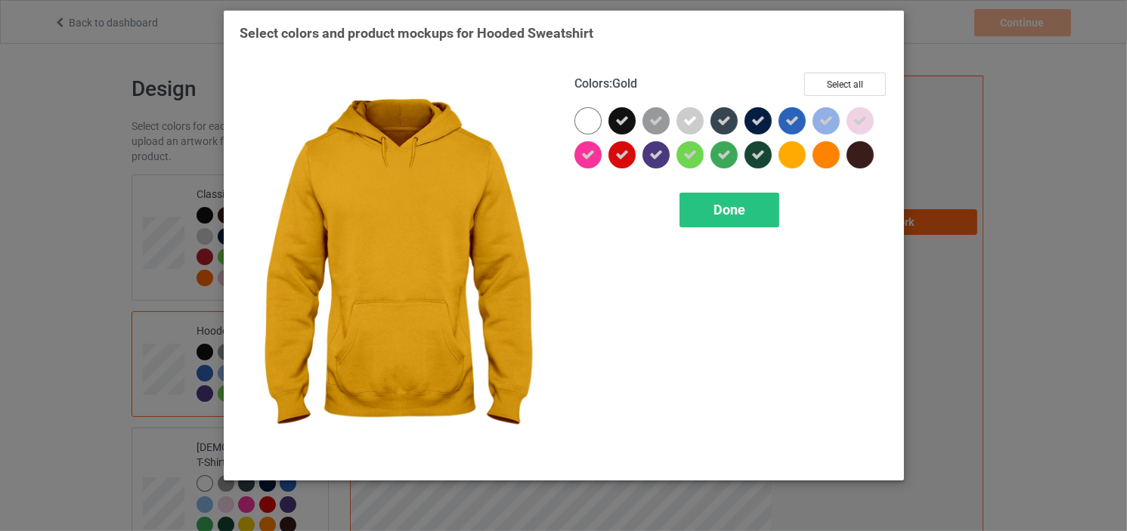
click at [794, 153] on div at bounding box center [791, 154] width 27 height 27
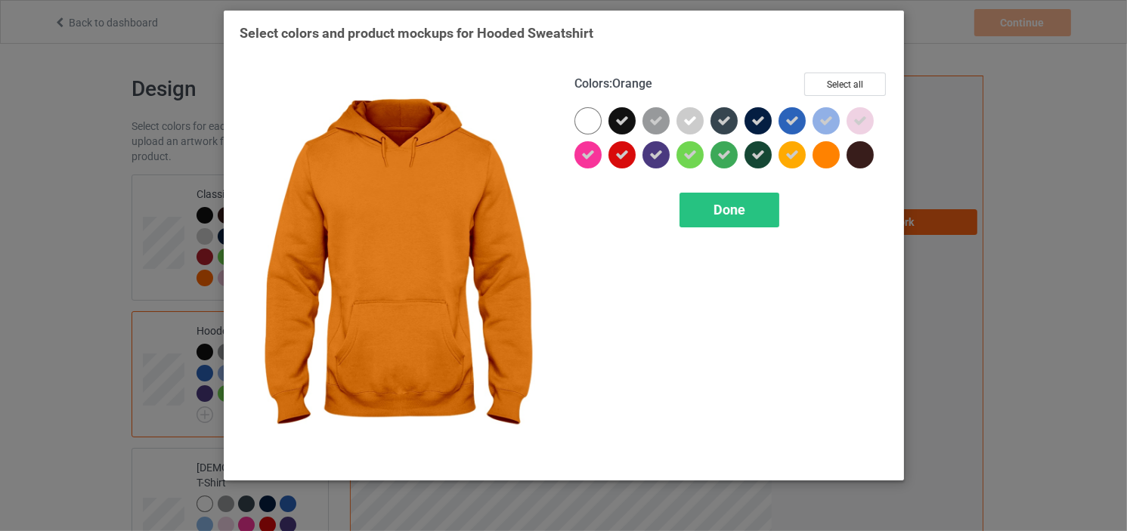
click at [824, 150] on div at bounding box center [825, 154] width 27 height 27
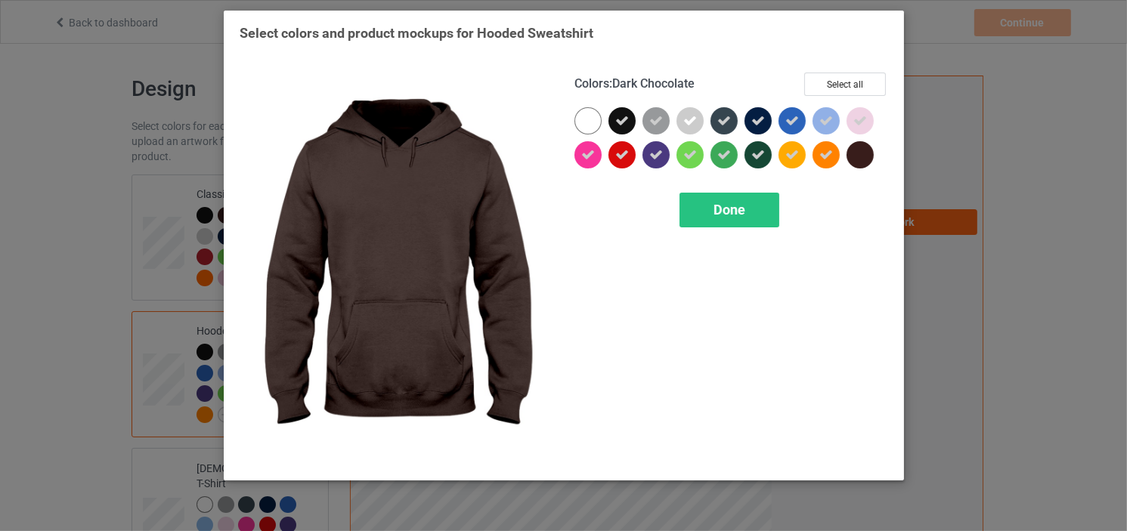
click at [858, 150] on div at bounding box center [859, 154] width 27 height 27
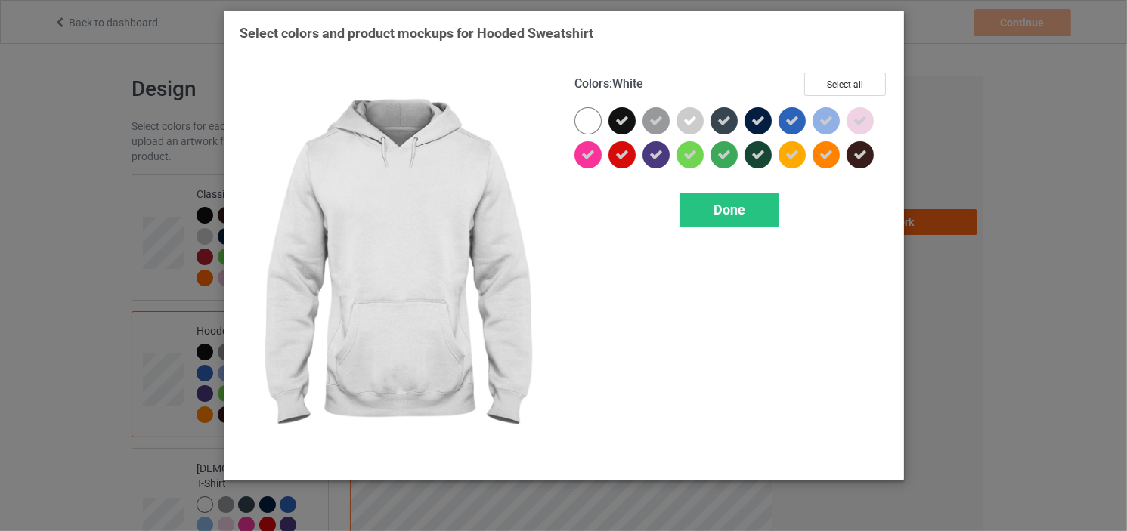
click at [592, 121] on div at bounding box center [587, 120] width 27 height 27
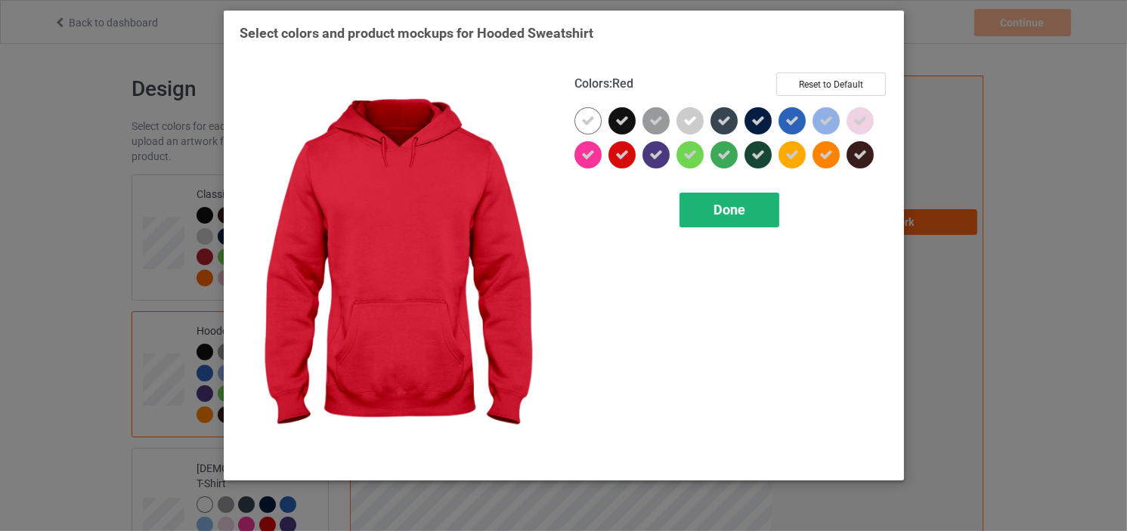
click at [744, 211] on span "Done" at bounding box center [729, 210] width 32 height 16
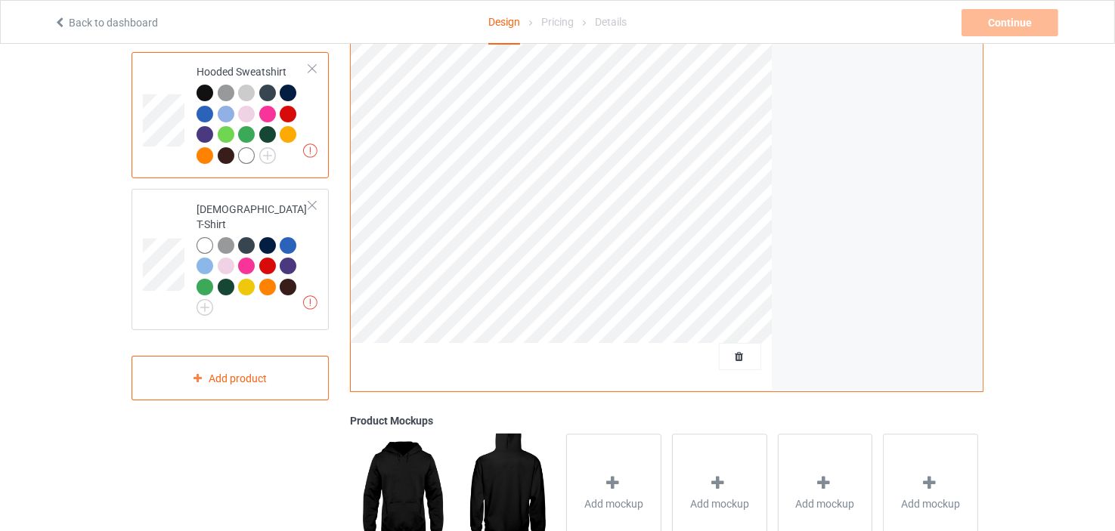
scroll to position [277, 0]
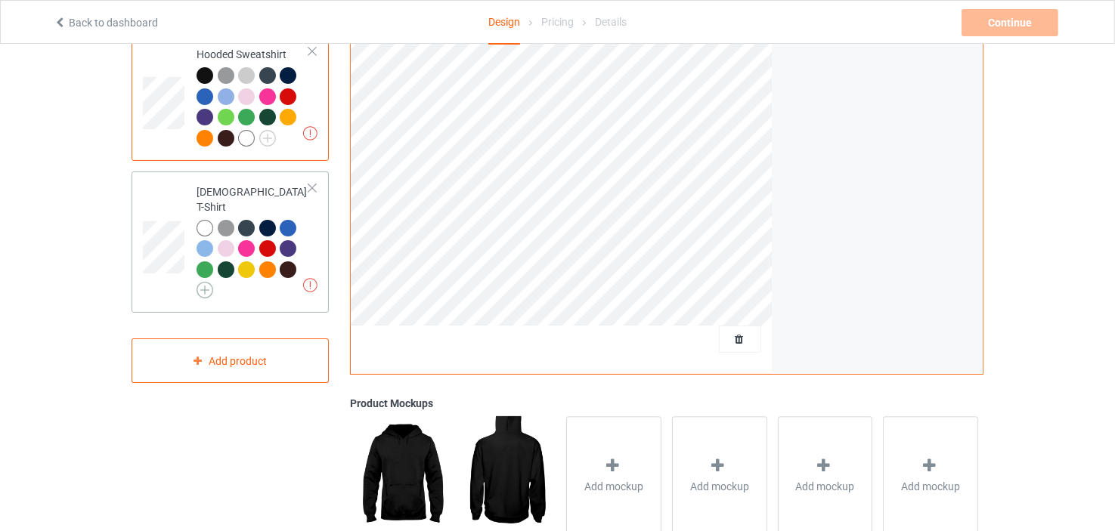
click at [206, 282] on img at bounding box center [204, 290] width 17 height 17
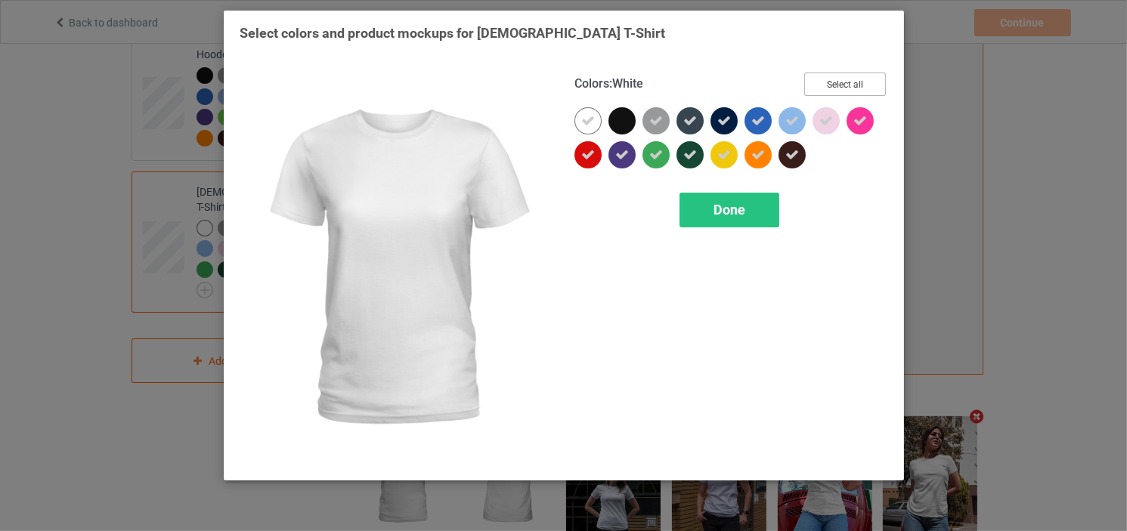
click at [871, 75] on button "Select all" at bounding box center [845, 84] width 82 height 23
click at [868, 75] on button "Reset to Default" at bounding box center [831, 84] width 110 height 23
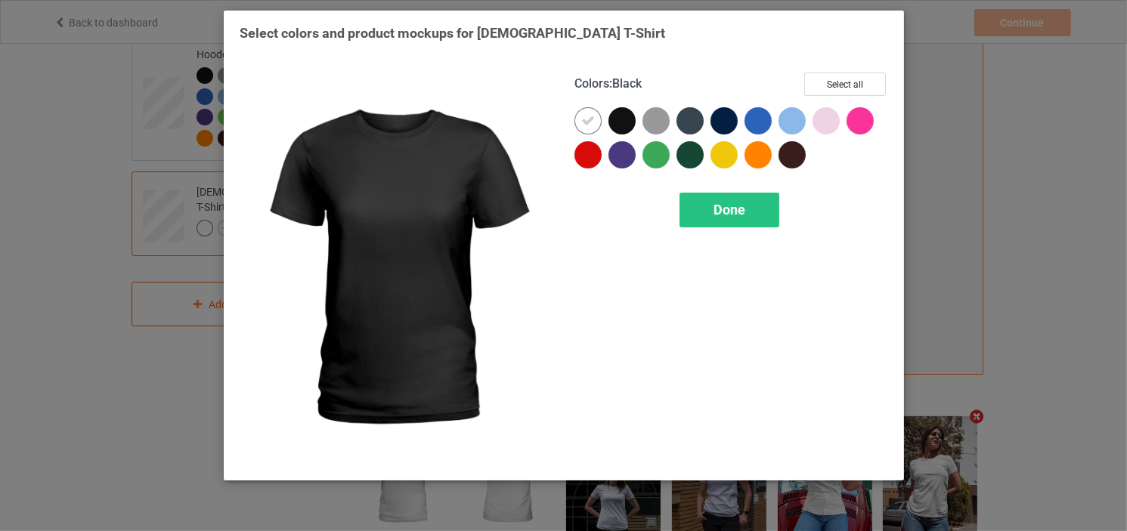
click at [626, 117] on div at bounding box center [621, 120] width 27 height 27
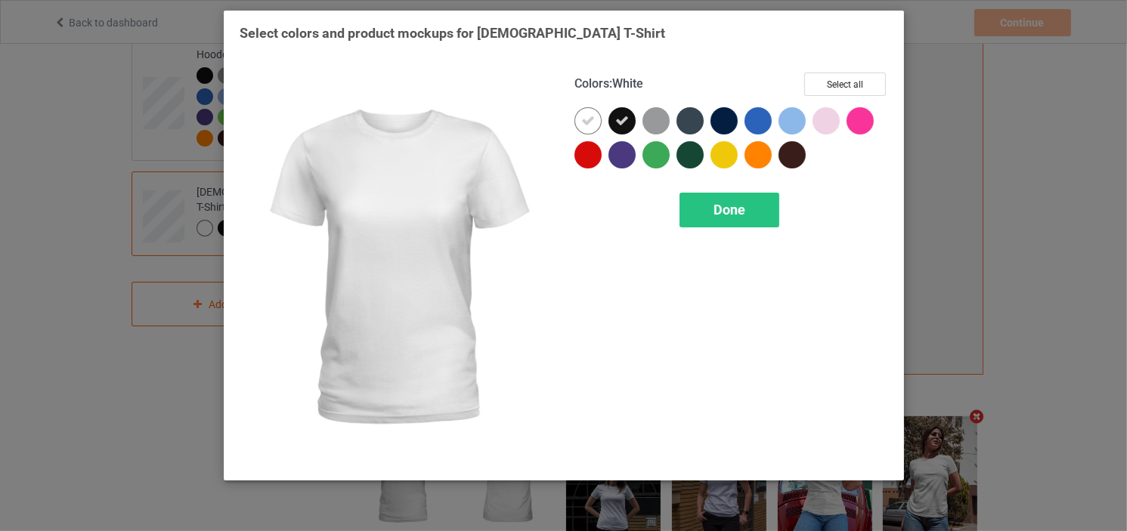
click at [583, 120] on icon at bounding box center [588, 121] width 14 height 14
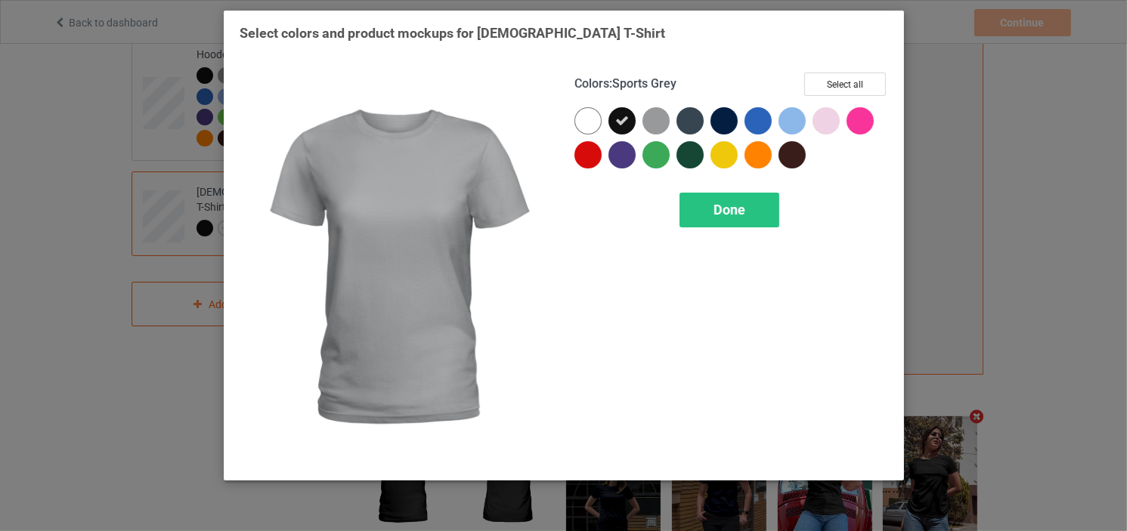
click at [656, 118] on div at bounding box center [655, 120] width 27 height 27
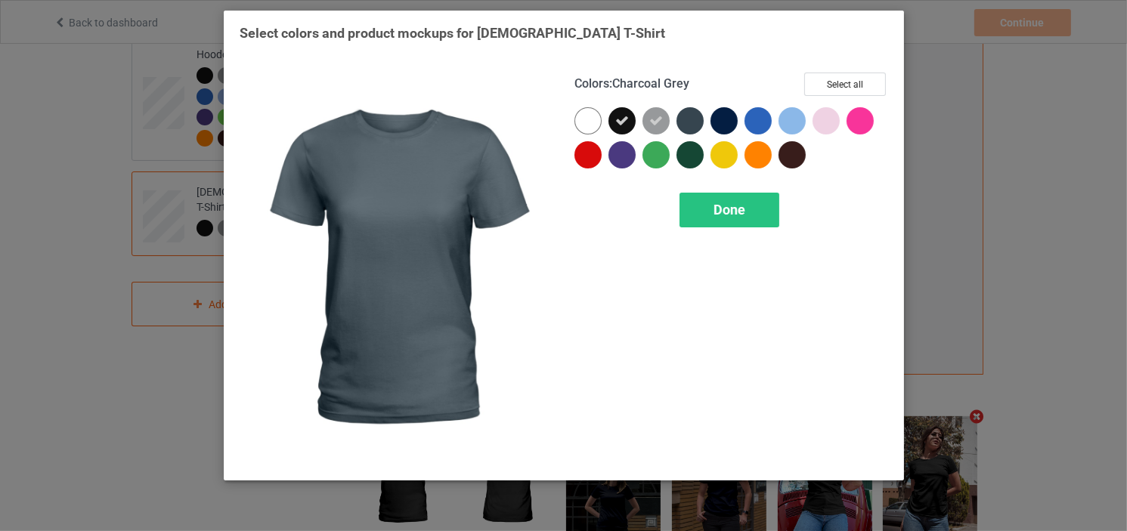
click at [687, 115] on div at bounding box center [689, 120] width 27 height 27
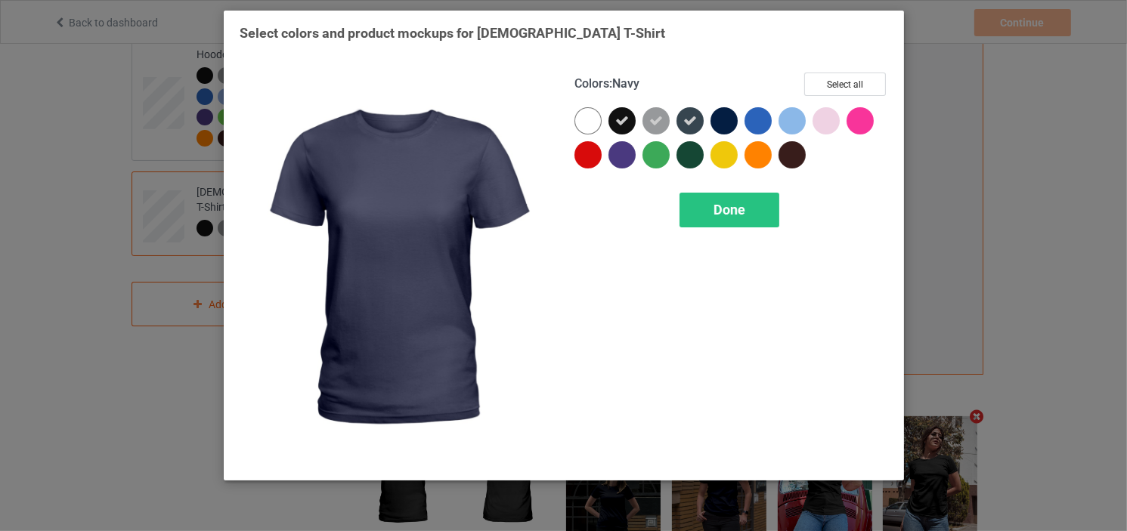
click at [718, 116] on div at bounding box center [723, 120] width 27 height 27
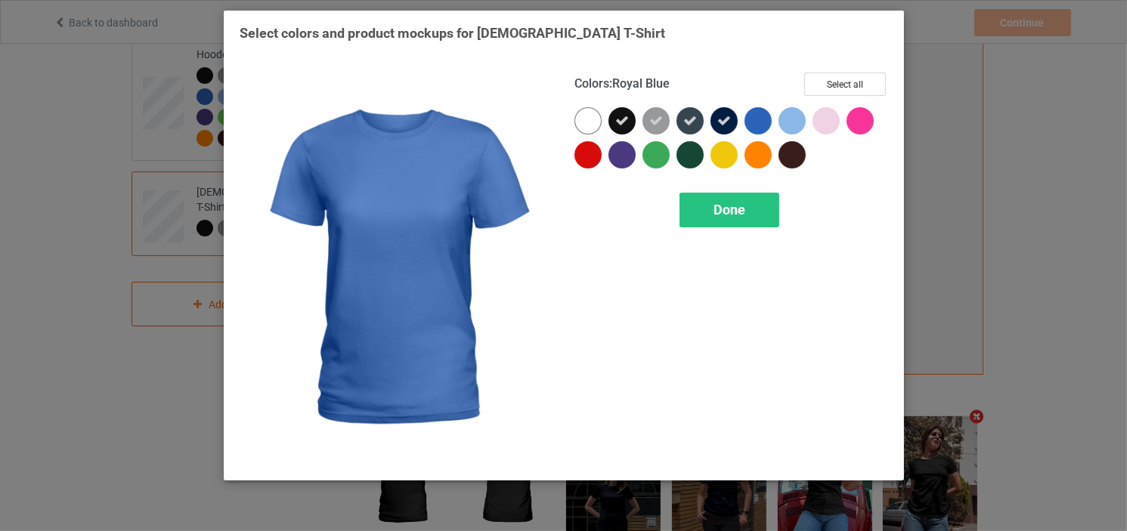
click at [750, 122] on div at bounding box center [757, 120] width 27 height 27
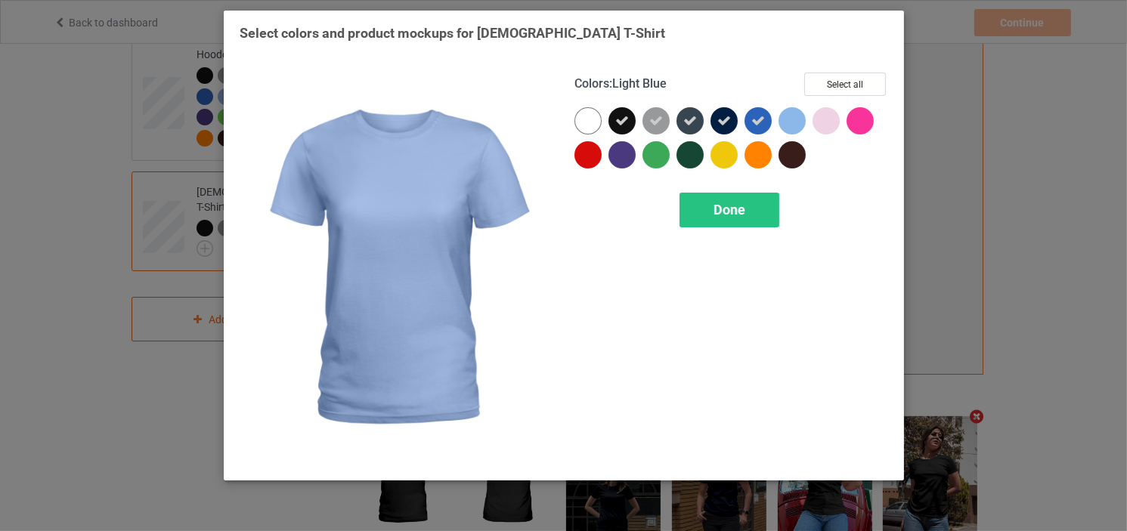
click at [784, 119] on div at bounding box center [791, 120] width 27 height 27
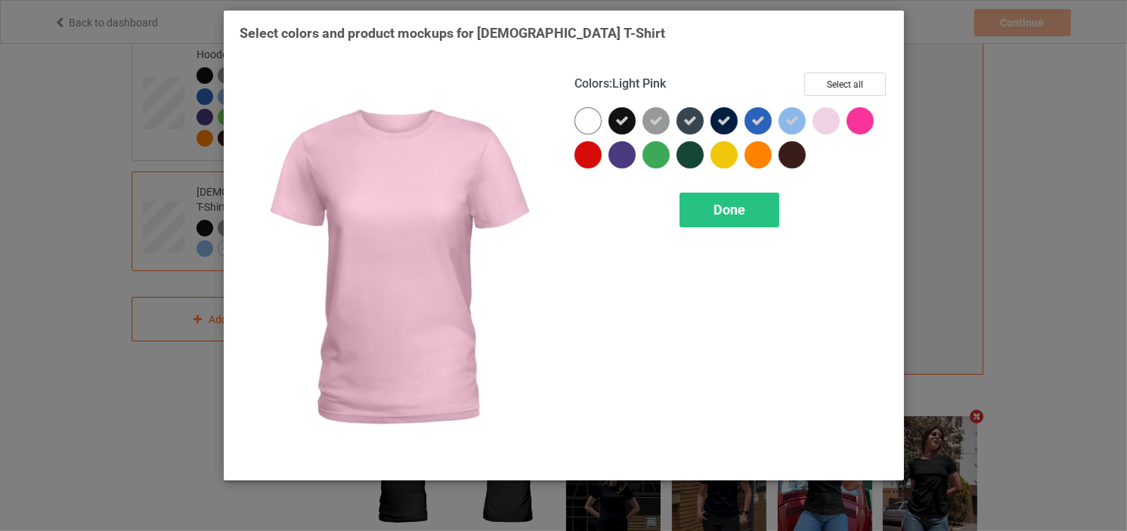
click at [842, 113] on div at bounding box center [829, 124] width 34 height 34
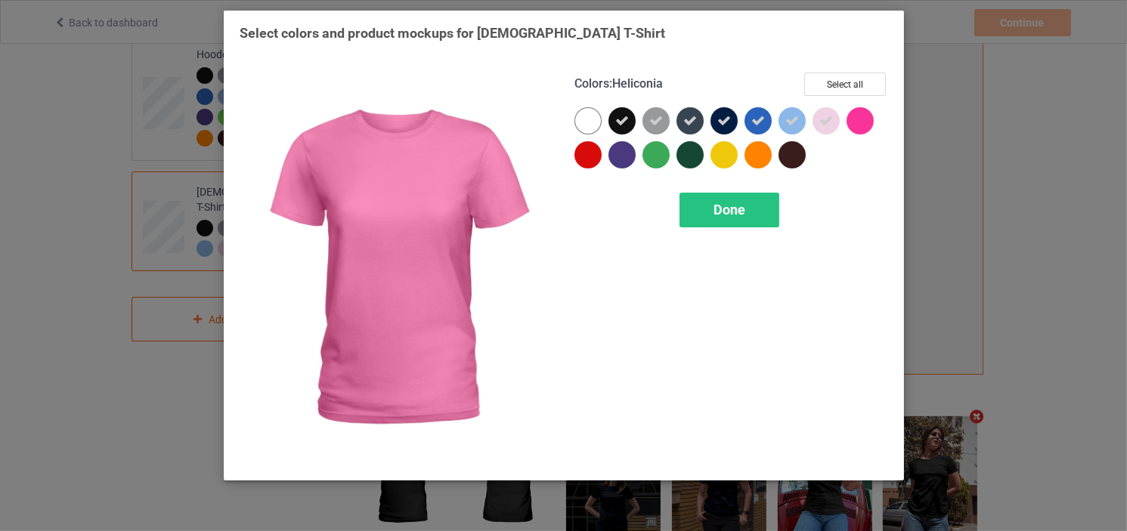
click at [865, 117] on div at bounding box center [859, 120] width 27 height 27
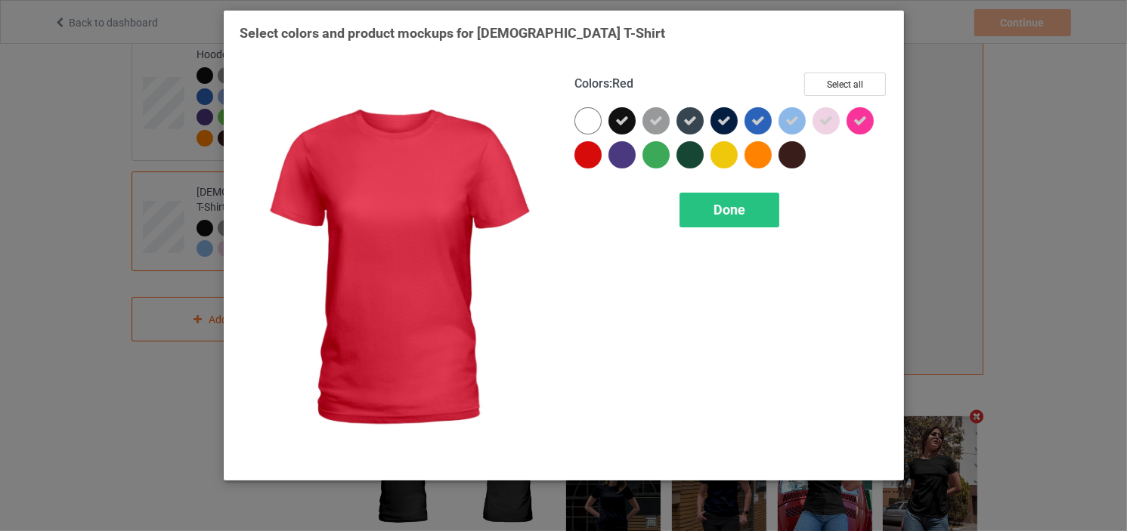
click at [582, 155] on div at bounding box center [587, 154] width 27 height 27
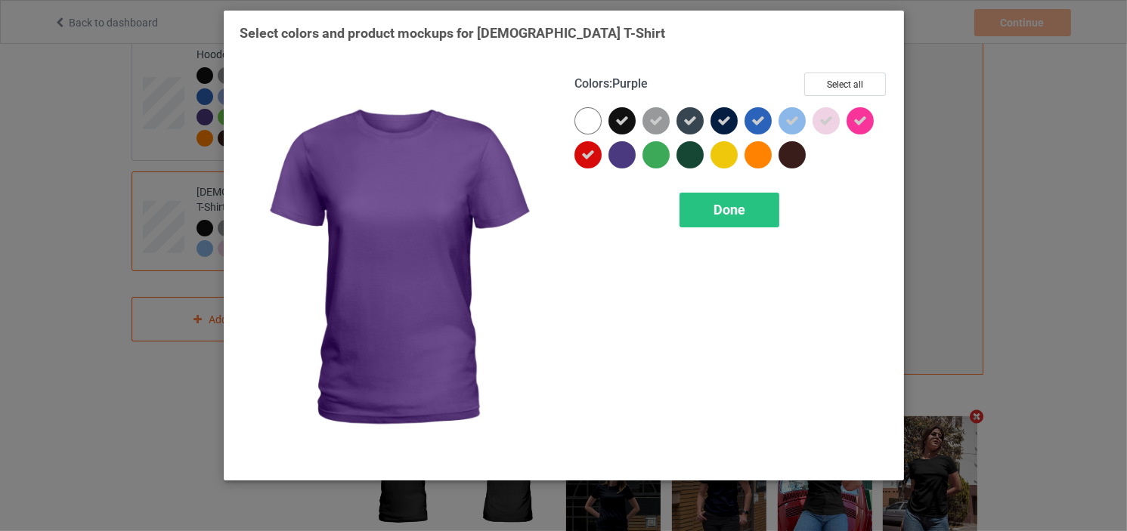
click at [623, 150] on div at bounding box center [621, 154] width 27 height 27
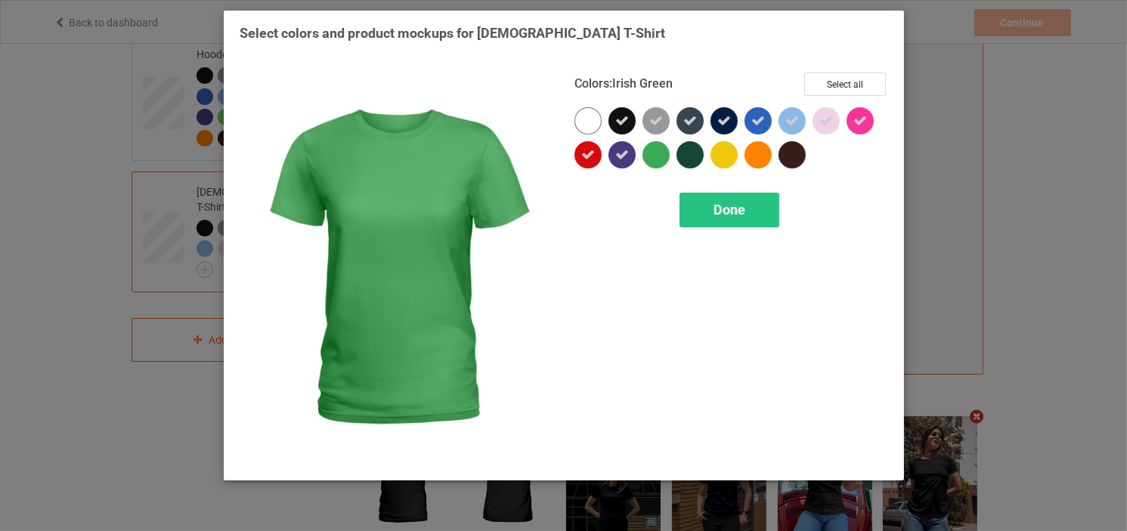
click at [649, 159] on div at bounding box center [655, 154] width 27 height 27
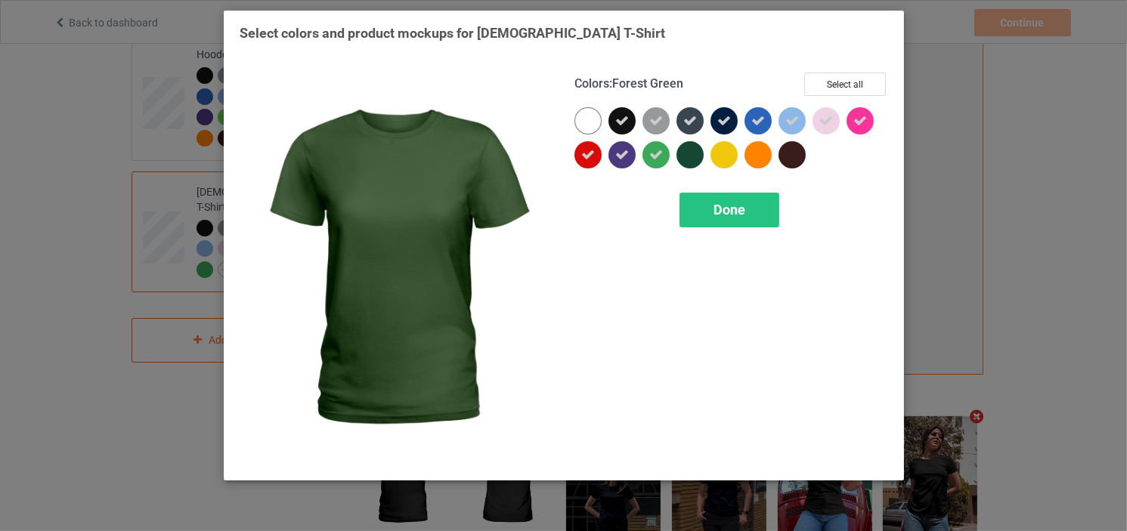
click at [695, 157] on div at bounding box center [689, 154] width 27 height 27
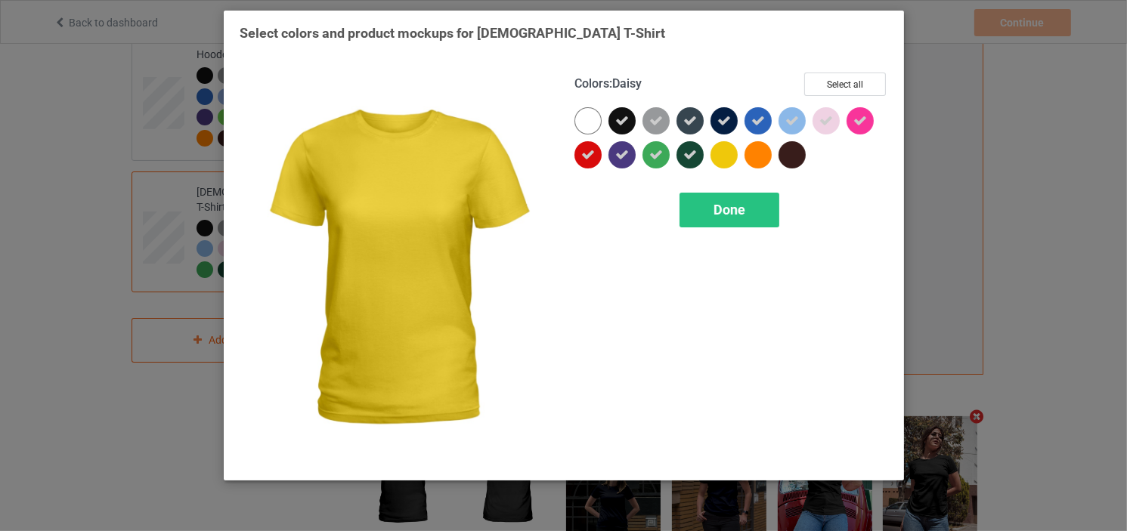
click at [714, 159] on div at bounding box center [723, 154] width 27 height 27
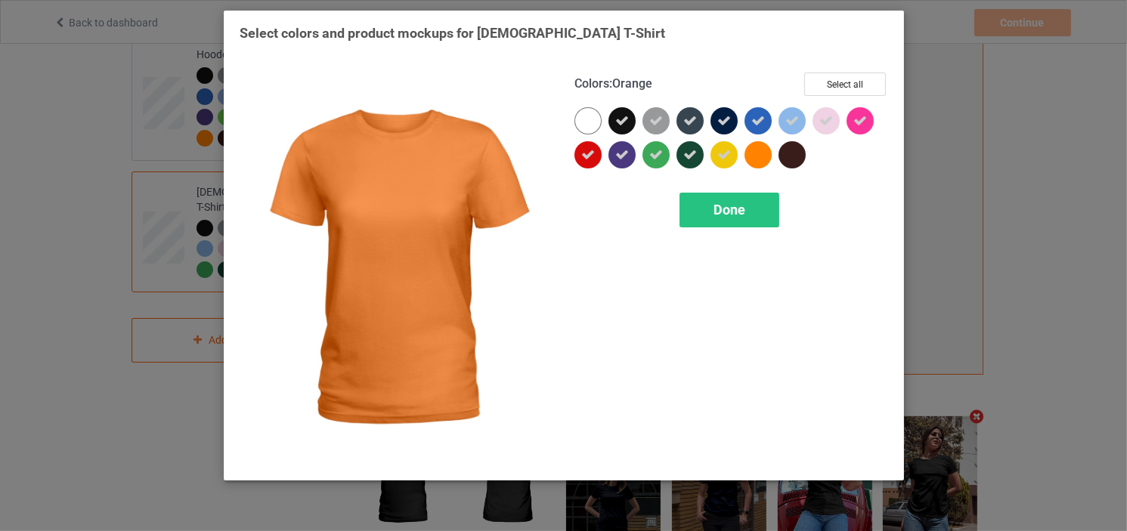
click at [756, 159] on div at bounding box center [757, 154] width 27 height 27
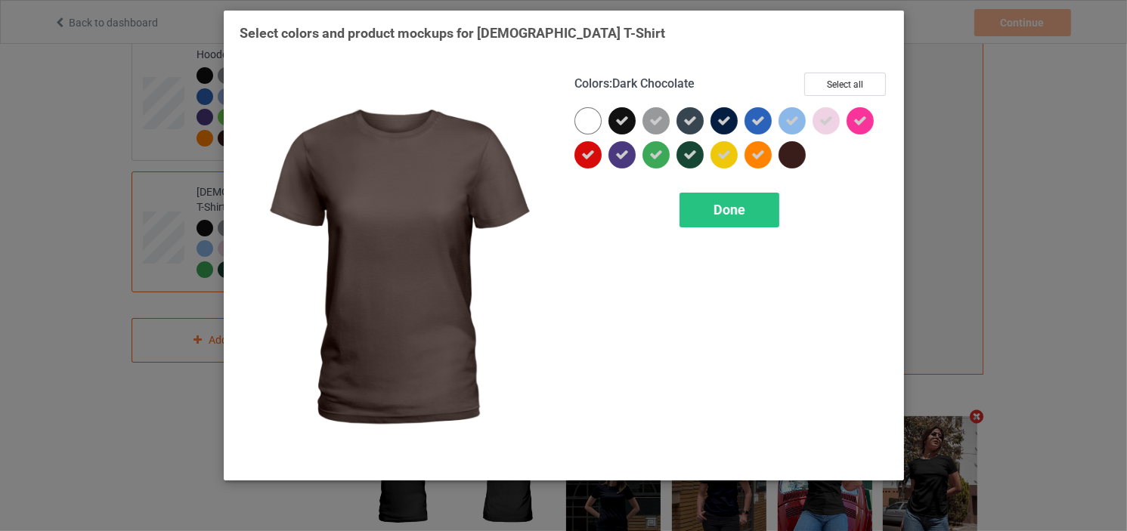
click at [789, 159] on div at bounding box center [791, 154] width 27 height 27
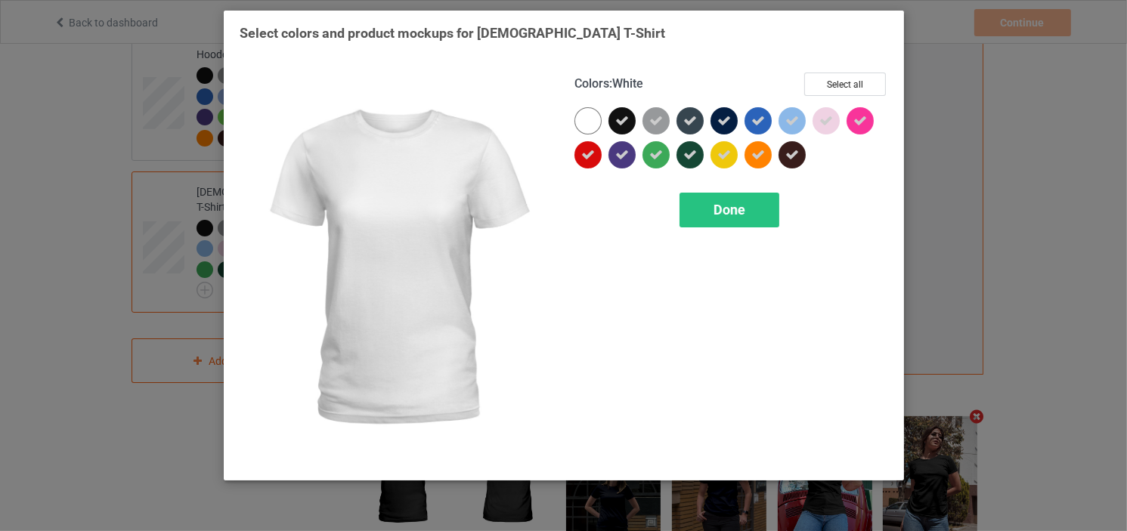
click at [586, 122] on div at bounding box center [587, 120] width 27 height 27
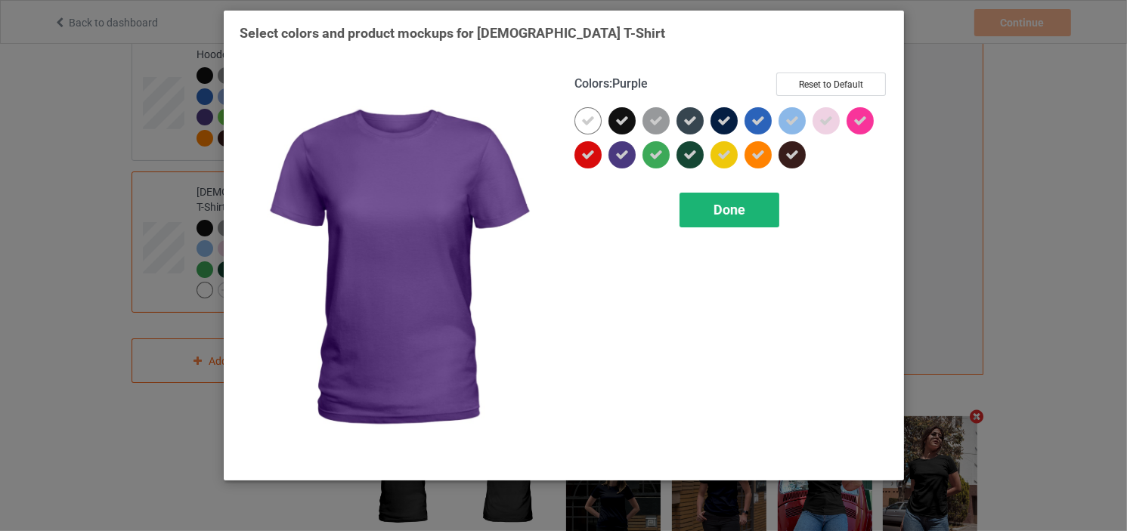
click at [725, 205] on span "Done" at bounding box center [729, 210] width 32 height 16
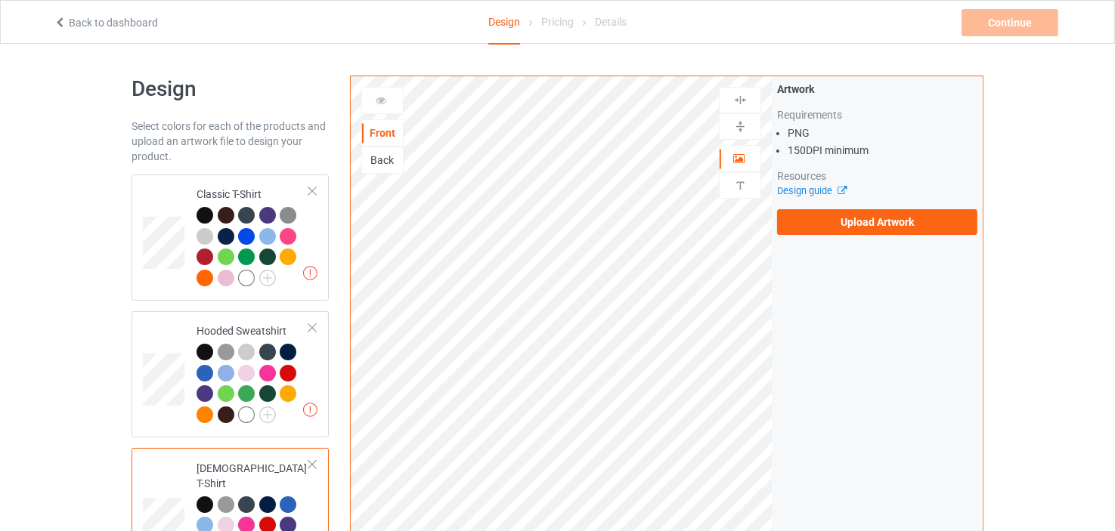
click at [342, 305] on div "Front Back Artwork Upload artwork before adding personalization Artwork Require…" at bounding box center [666, 510] width 654 height 891
click at [344, 306] on div "Front Back Artwork Upload artwork before adding personalization Artwork Require…" at bounding box center [666, 510] width 654 height 891
click at [889, 221] on label "Upload Artwork" at bounding box center [877, 222] width 200 height 26
click at [0, 0] on input "Upload Artwork" at bounding box center [0, 0] width 0 height 0
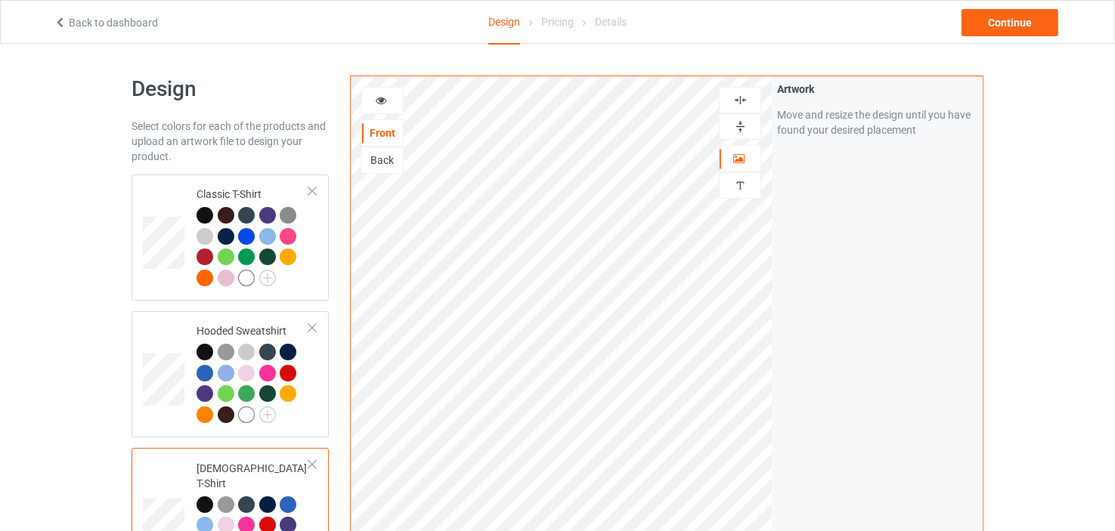
click at [739, 117] on div at bounding box center [740, 126] width 42 height 26
click at [739, 89] on div at bounding box center [740, 100] width 42 height 26
click at [740, 103] on img at bounding box center [740, 100] width 14 height 14
click at [741, 114] on div at bounding box center [740, 126] width 42 height 26
click at [744, 99] on img at bounding box center [740, 100] width 14 height 14
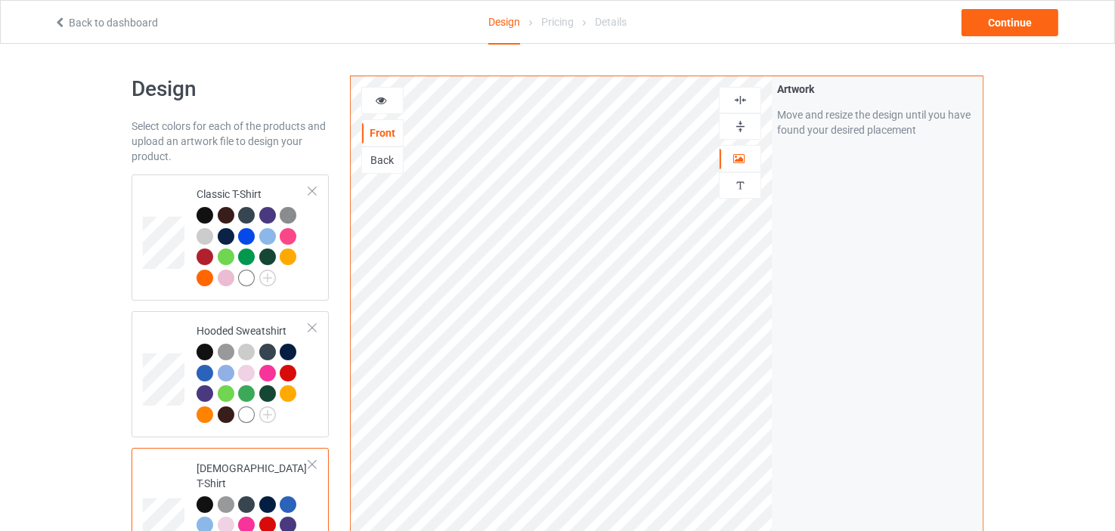
click at [862, 268] on div "Artwork Move and resize the design until you have found your desired placement" at bounding box center [877, 363] width 211 height 574
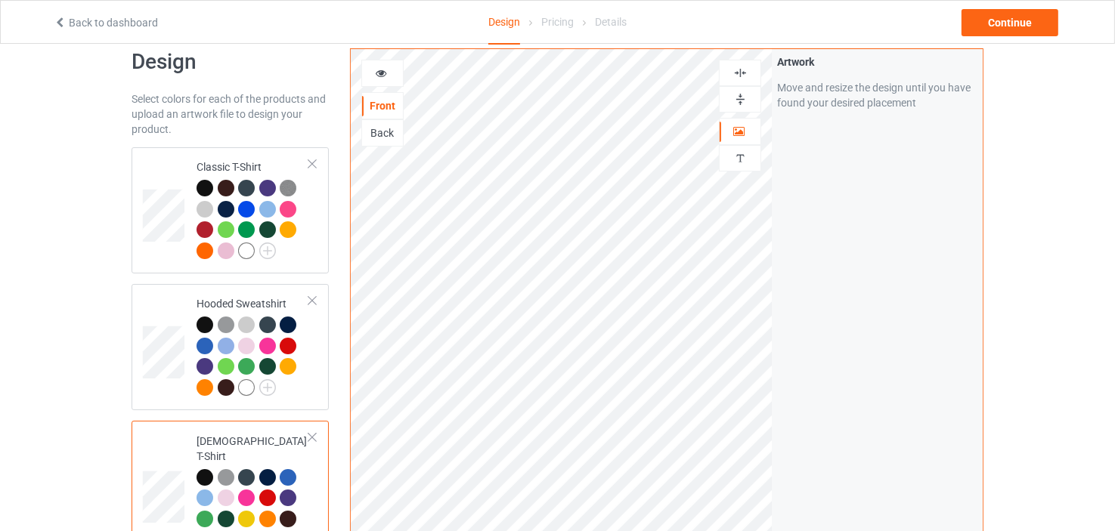
scroll to position [24, 0]
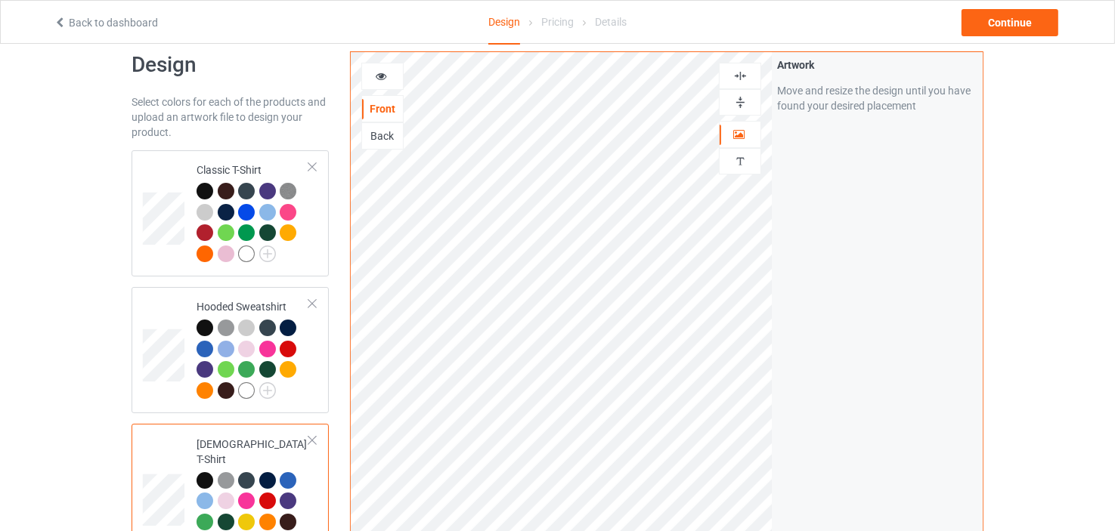
click at [381, 69] on icon at bounding box center [381, 74] width 13 height 11
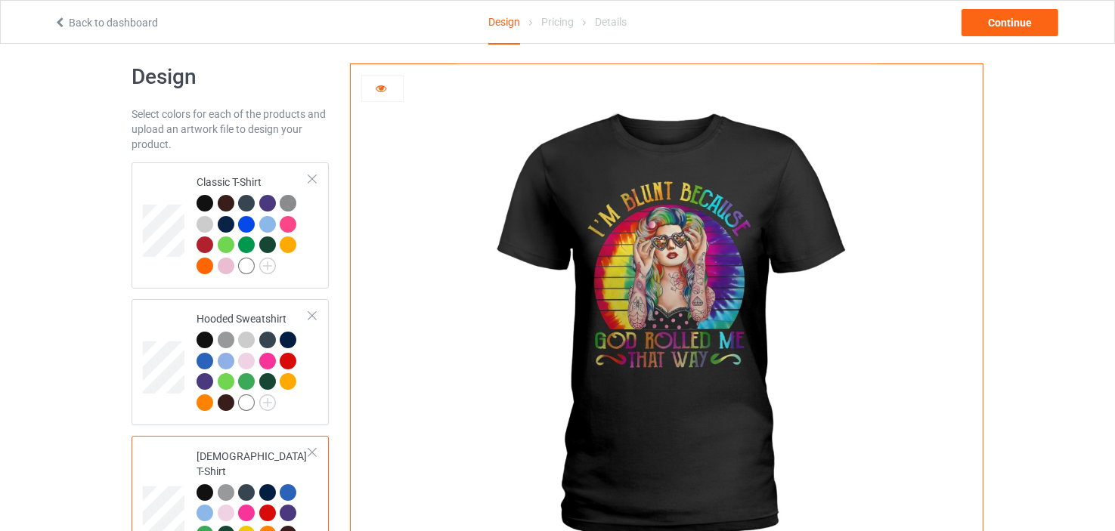
scroll to position [16, 0]
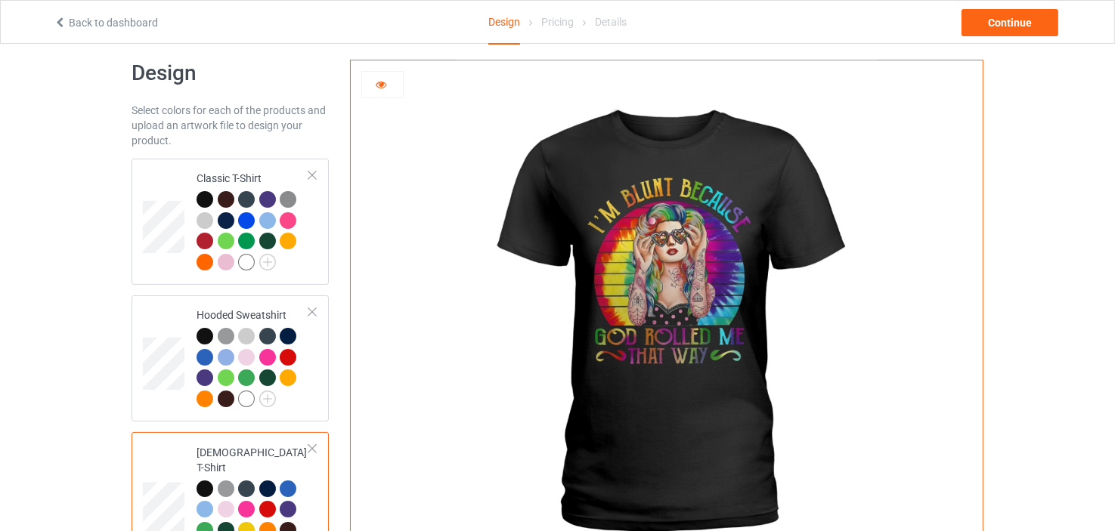
click at [378, 81] on icon at bounding box center [381, 82] width 13 height 11
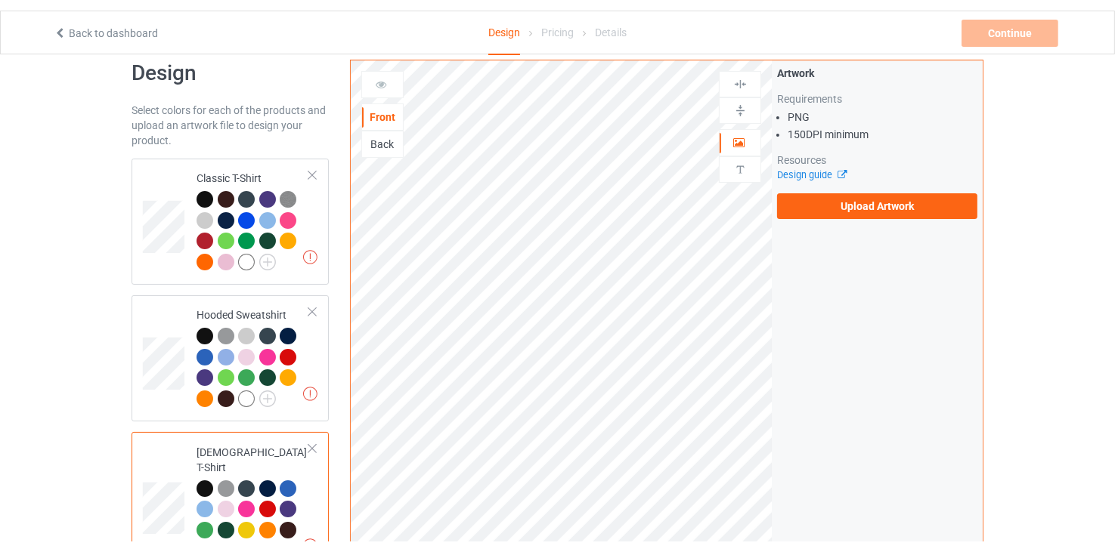
scroll to position [24, 0]
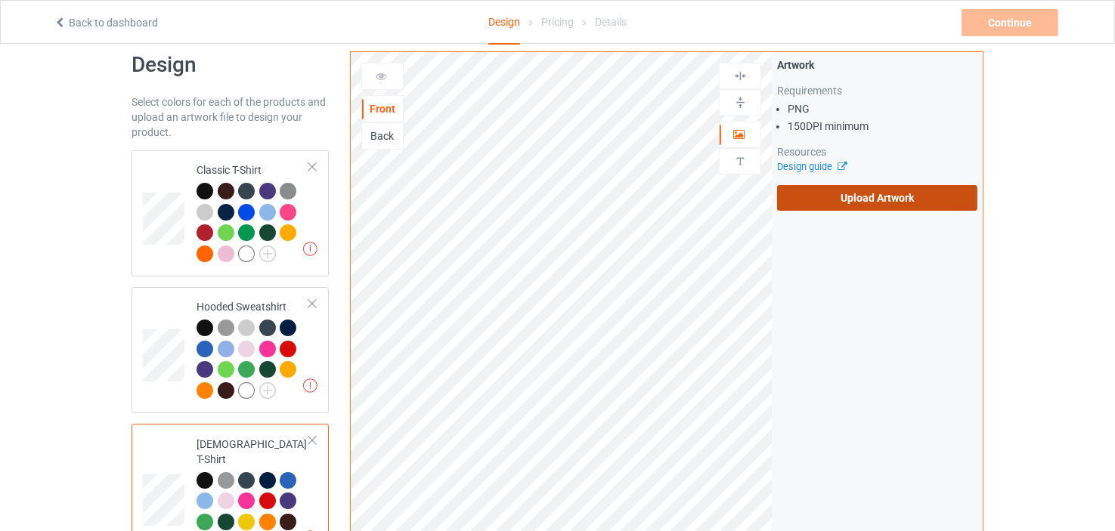
click at [858, 202] on label "Upload Artwork" at bounding box center [877, 198] width 200 height 26
click at [0, 0] on input "Upload Artwork" at bounding box center [0, 0] width 0 height 0
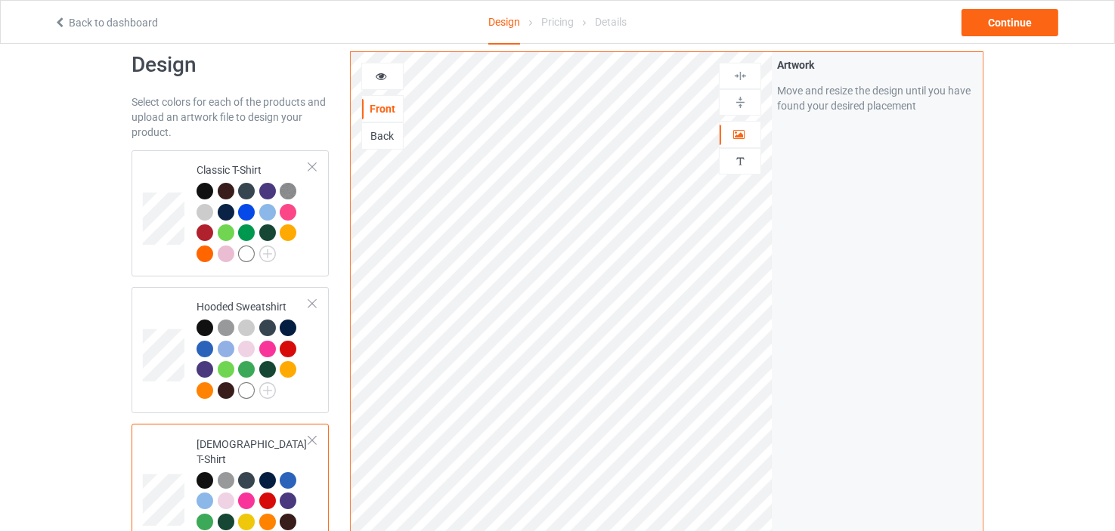
click at [1086, 150] on div "Design Select colors for each of the products and upload an artwork file to des…" at bounding box center [557, 486] width 1115 height 933
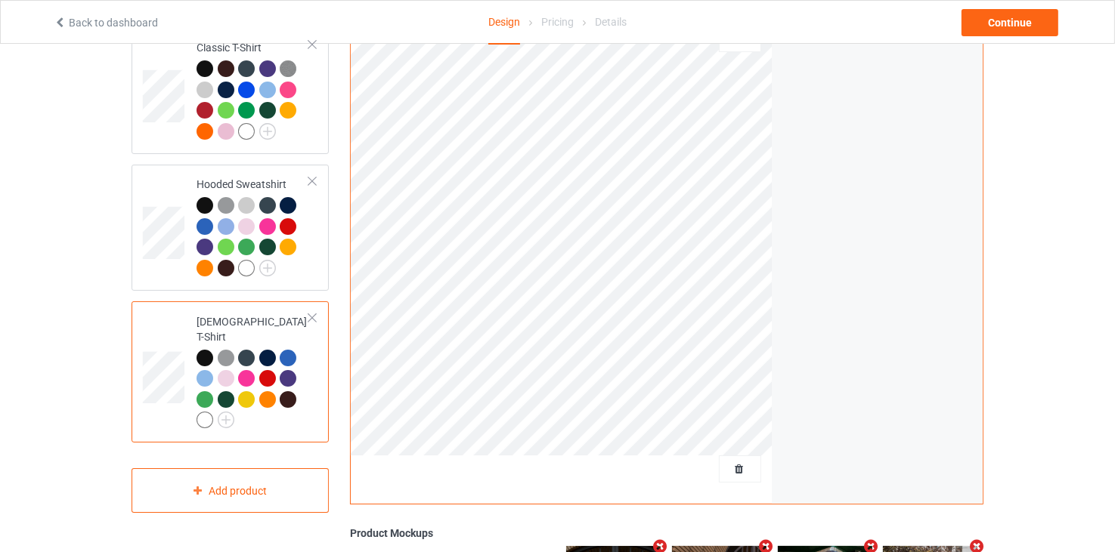
scroll to position [0, 0]
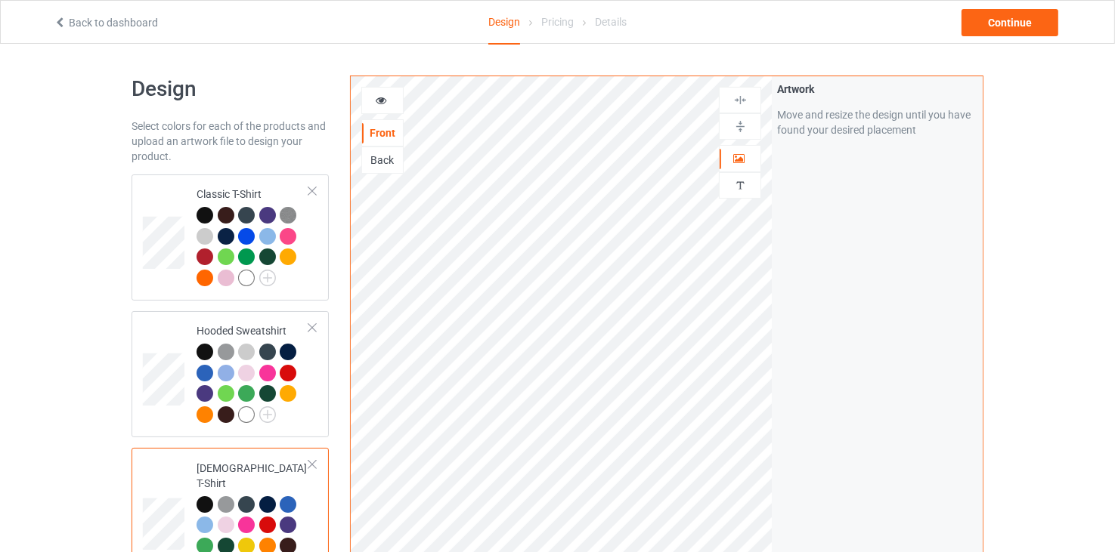
click at [378, 163] on div "Back" at bounding box center [382, 160] width 41 height 15
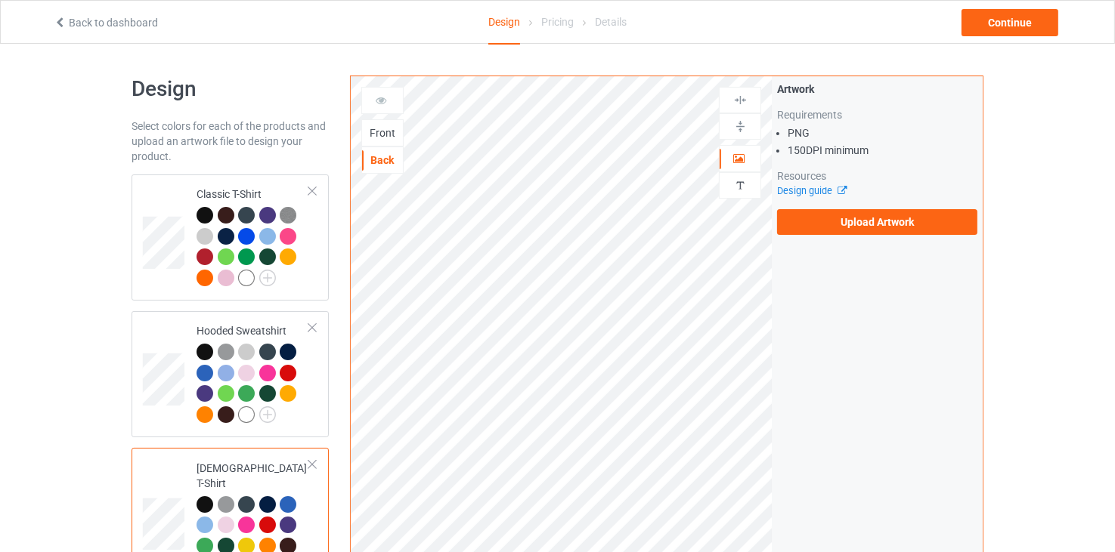
click at [387, 131] on div "Front" at bounding box center [382, 132] width 41 height 15
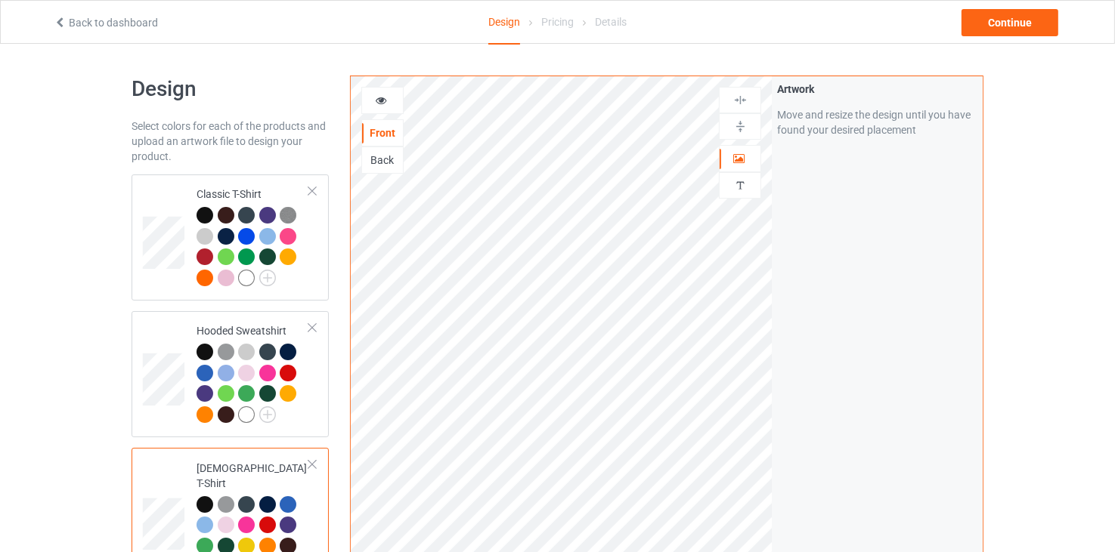
click at [391, 101] on div at bounding box center [382, 100] width 41 height 15
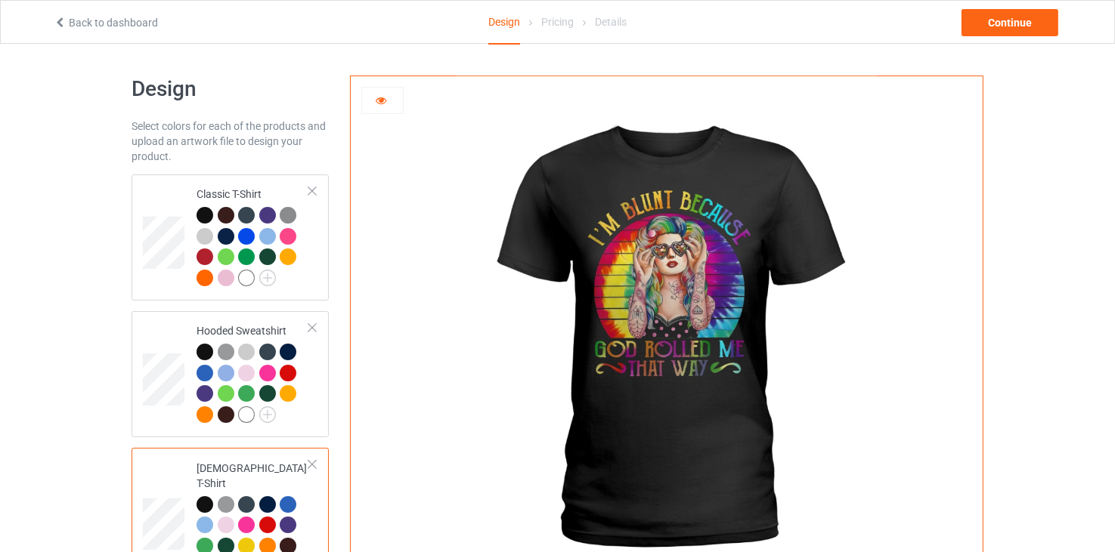
click at [382, 96] on icon at bounding box center [381, 98] width 13 height 11
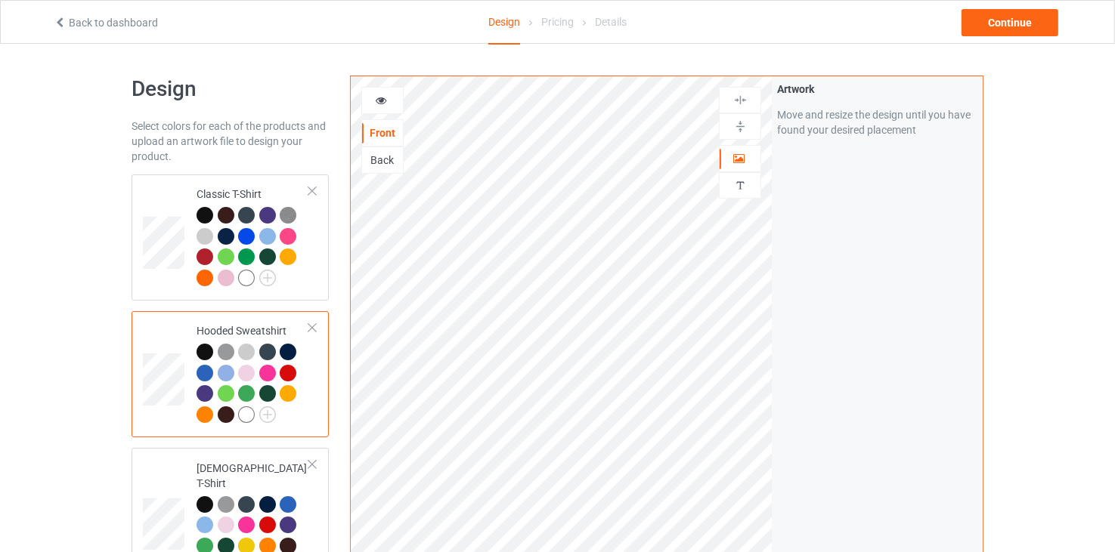
click at [388, 153] on div "Back" at bounding box center [382, 160] width 41 height 15
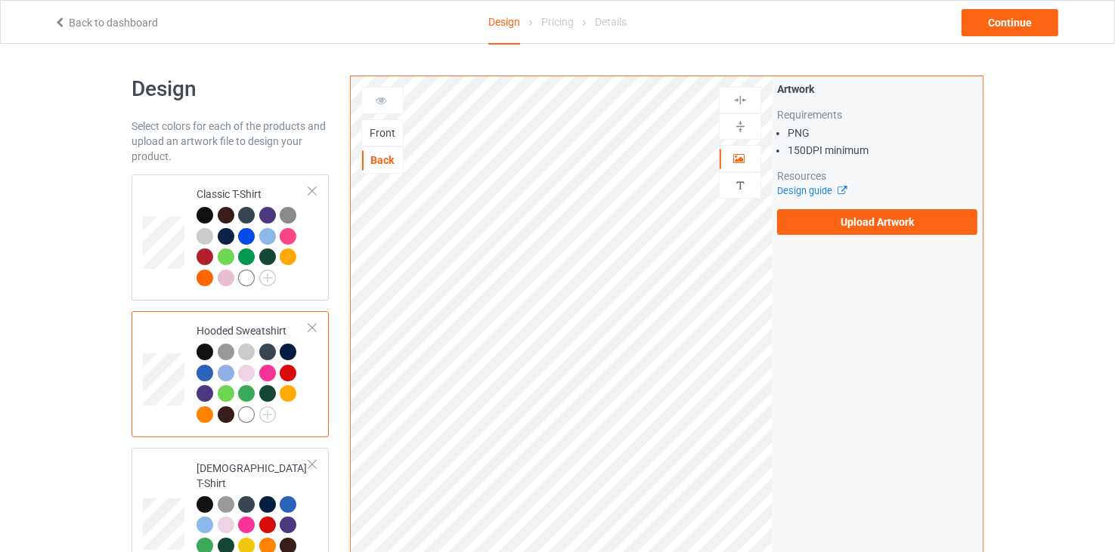
click at [388, 129] on div "Front" at bounding box center [382, 132] width 41 height 15
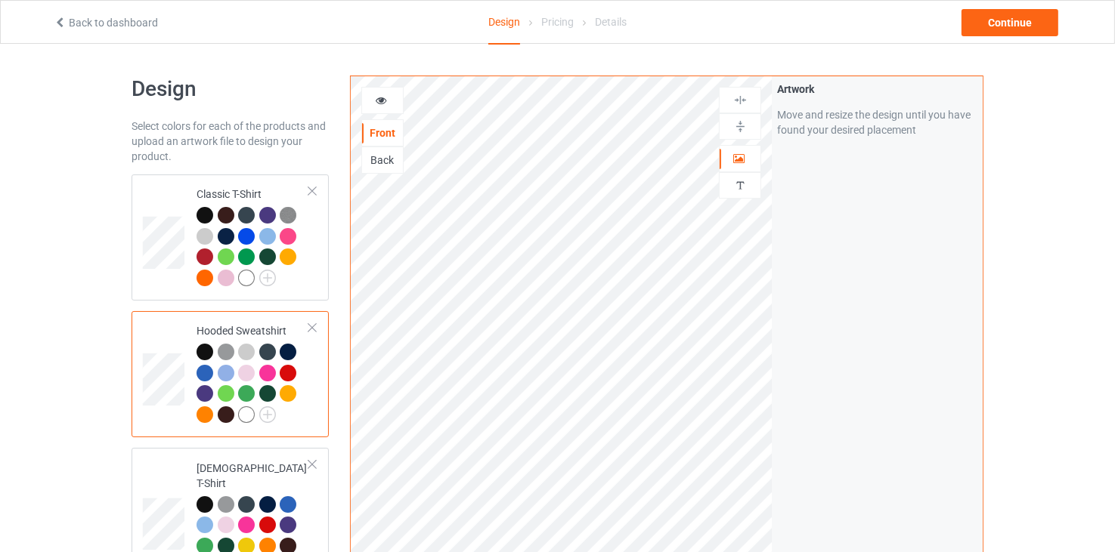
click at [386, 96] on icon at bounding box center [381, 98] width 13 height 11
click at [393, 95] on div at bounding box center [382, 100] width 41 height 15
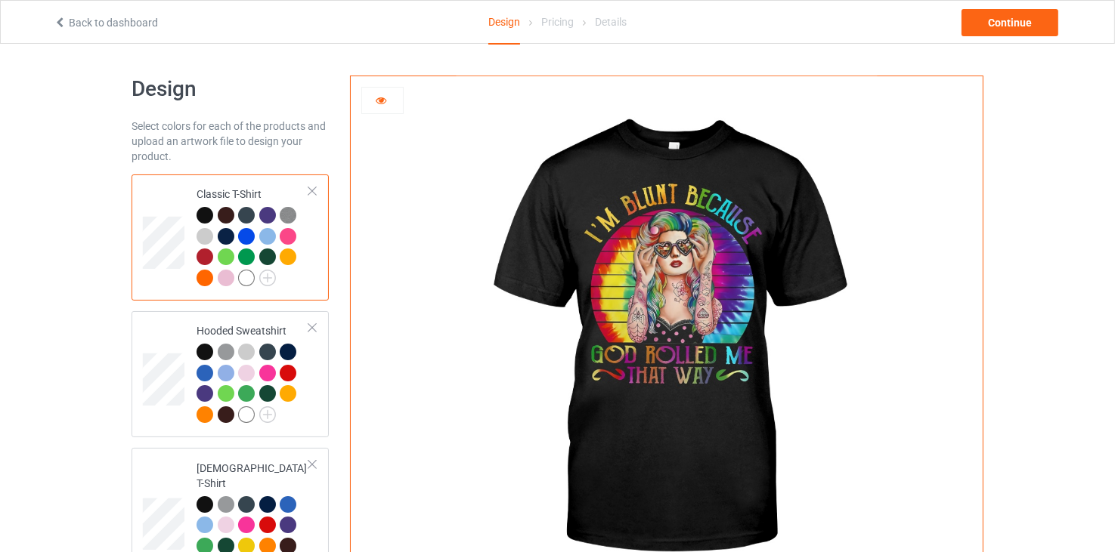
click at [381, 96] on icon at bounding box center [381, 98] width 13 height 11
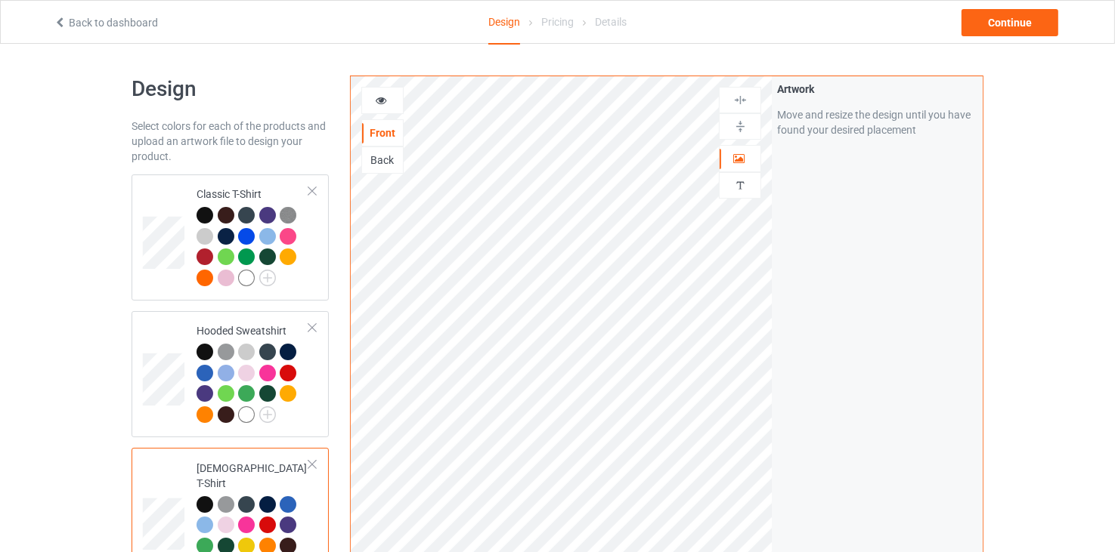
click at [388, 156] on div "Back" at bounding box center [382, 160] width 41 height 15
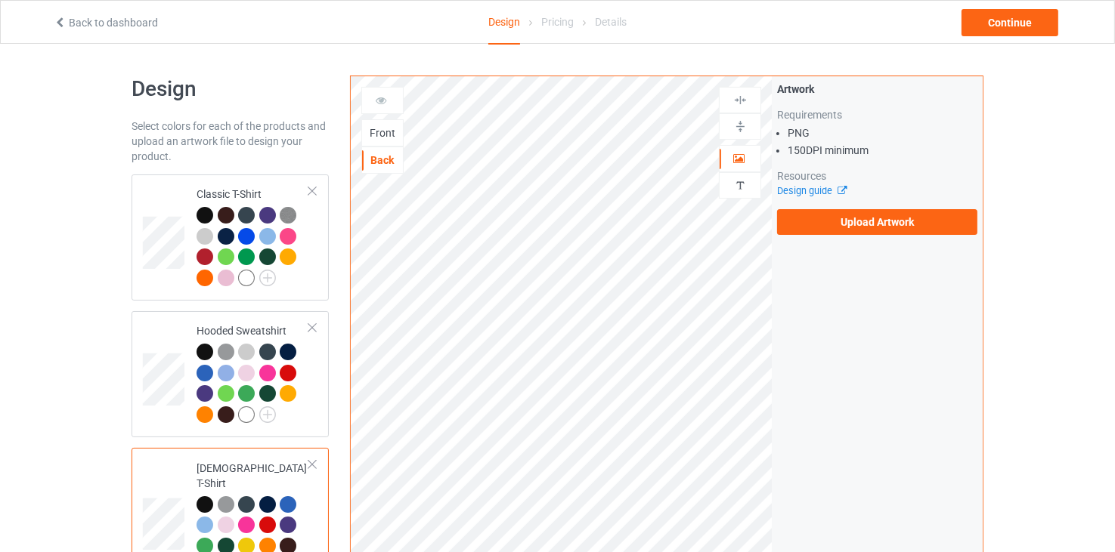
click at [387, 128] on div "Front" at bounding box center [382, 132] width 41 height 15
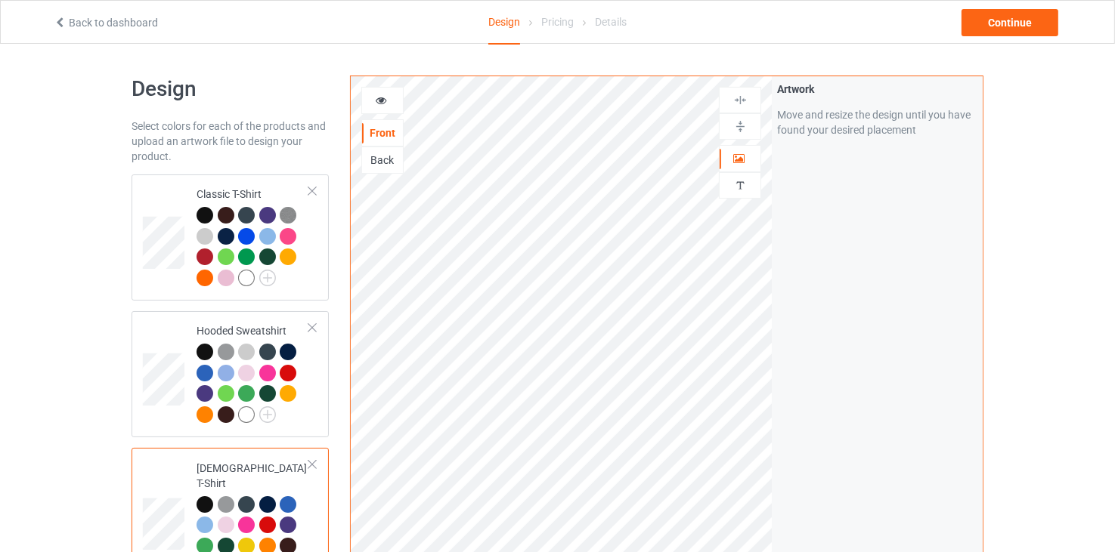
click at [389, 101] on div at bounding box center [382, 100] width 41 height 15
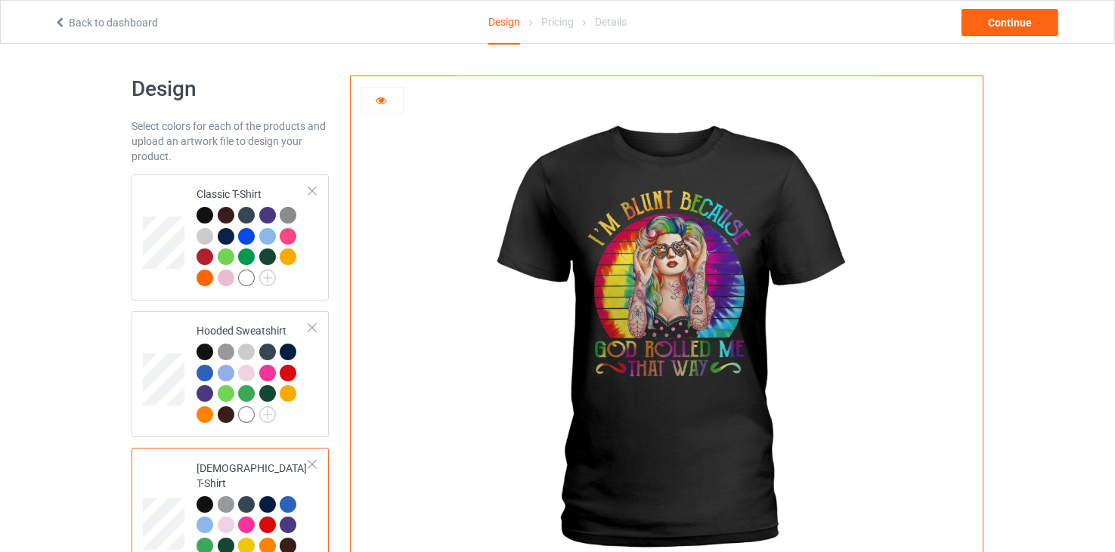
click at [380, 97] on icon at bounding box center [381, 98] width 13 height 11
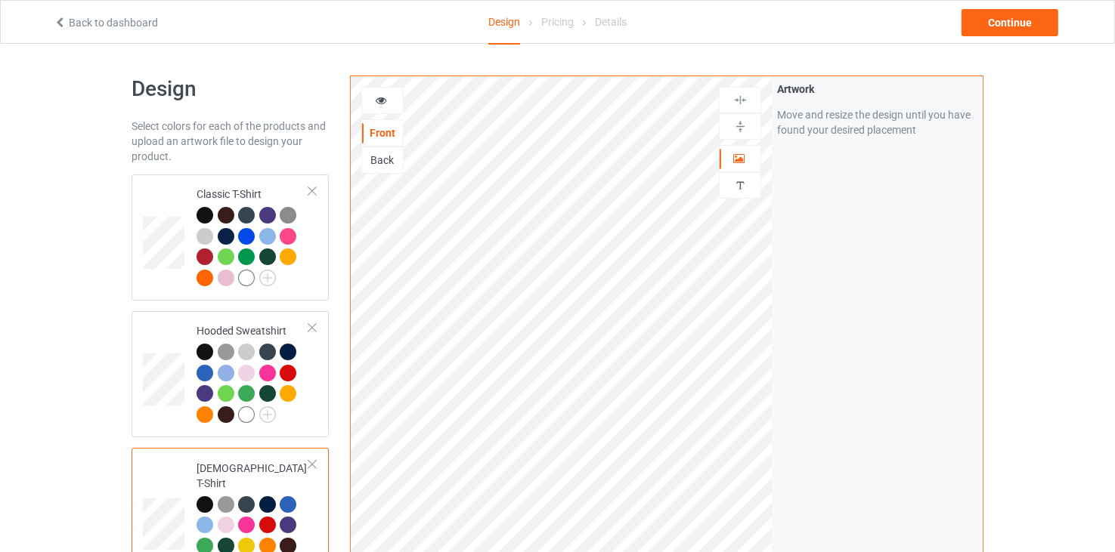
click at [375, 165] on div "Back" at bounding box center [382, 160] width 41 height 15
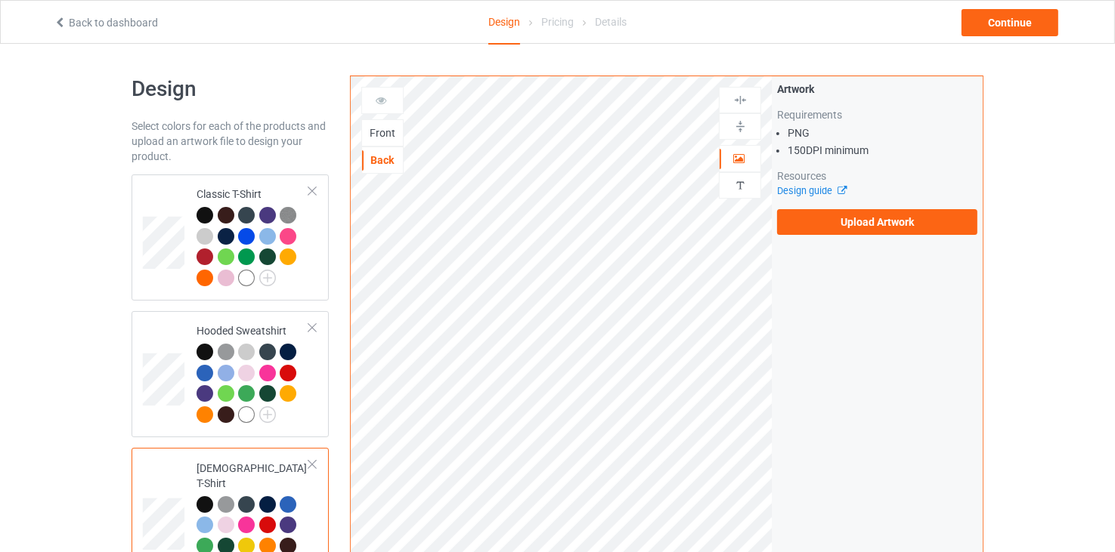
click at [384, 126] on div "Front" at bounding box center [382, 132] width 41 height 15
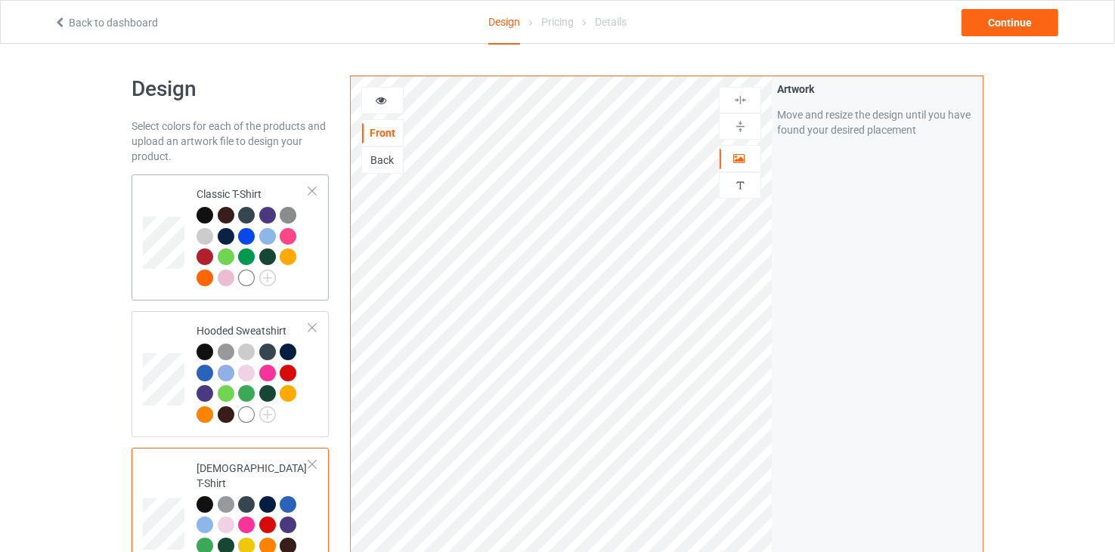
click at [169, 193] on td at bounding box center [165, 238] width 45 height 114
click at [382, 123] on div "Front" at bounding box center [382, 132] width 42 height 27
click at [375, 131] on div "Front" at bounding box center [382, 132] width 41 height 15
click at [160, 190] on td at bounding box center [165, 238] width 45 height 114
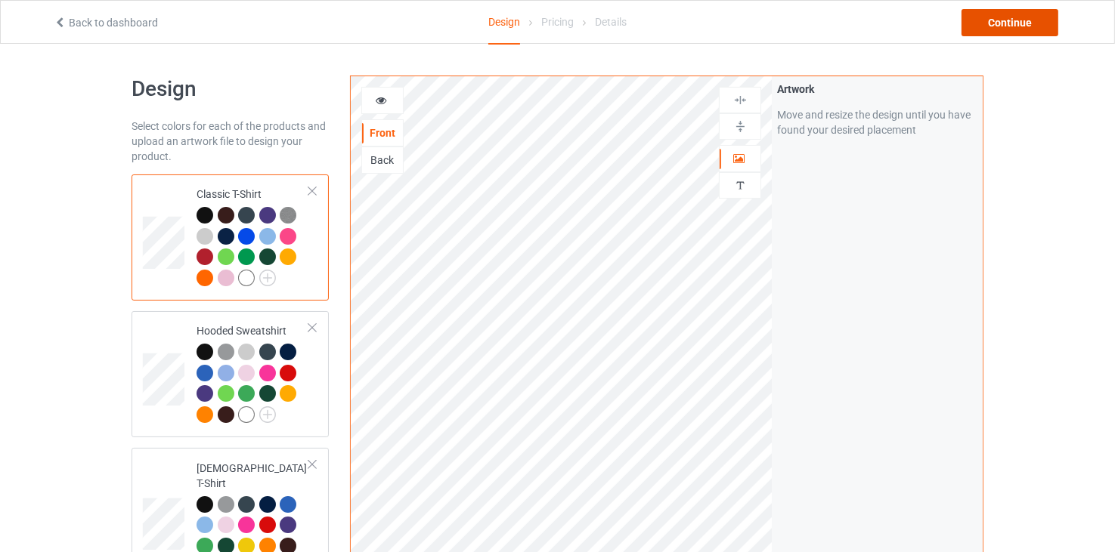
click at [1025, 26] on div "Continue" at bounding box center [1009, 22] width 97 height 27
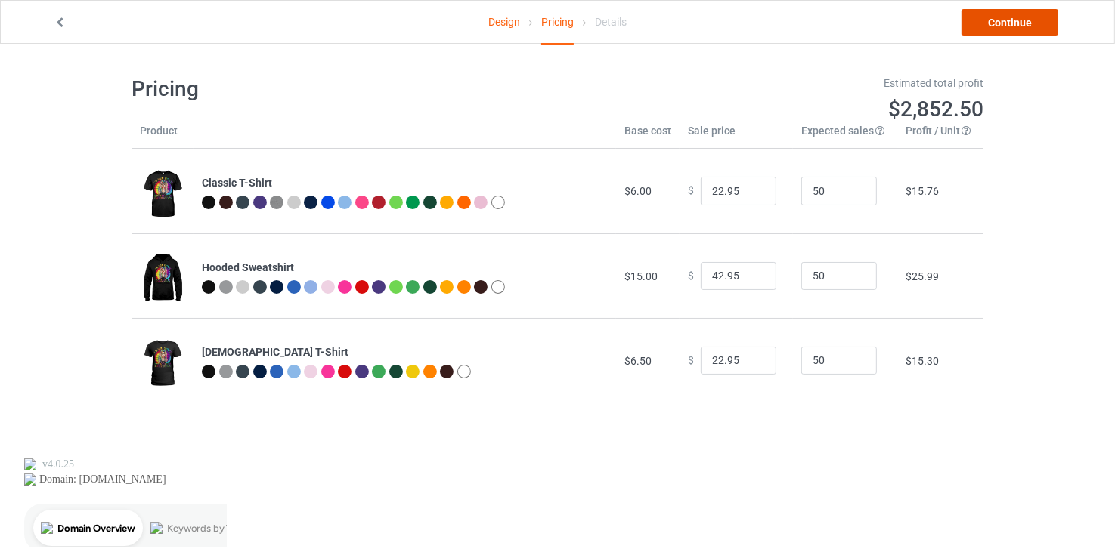
click at [1013, 20] on link "Continue" at bounding box center [1009, 22] width 97 height 27
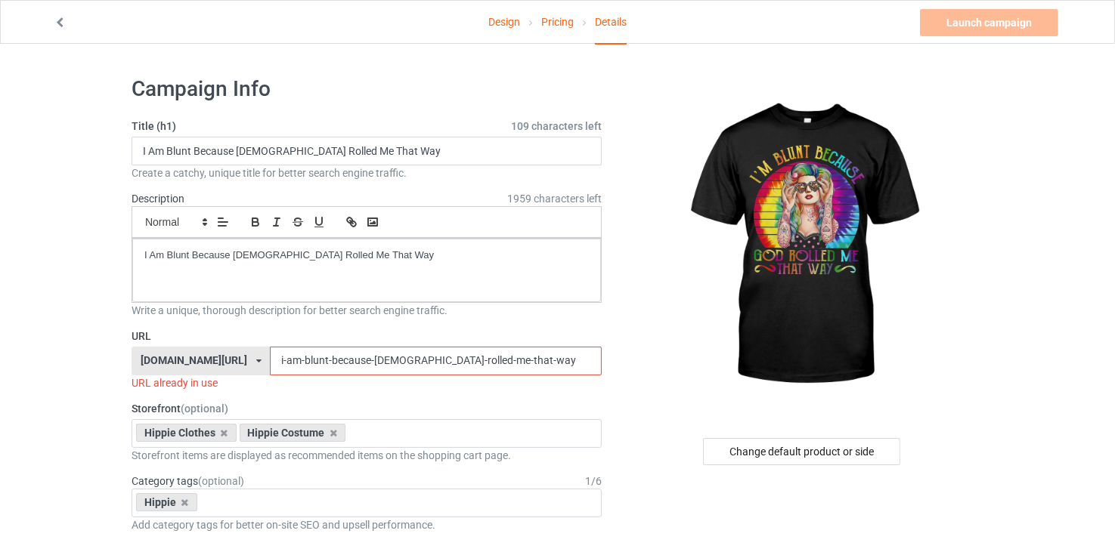
click at [472, 363] on input "i-am-blunt-because-[DEMOGRAPHIC_DATA]-rolled-me-that-way" at bounding box center [435, 361] width 331 height 29
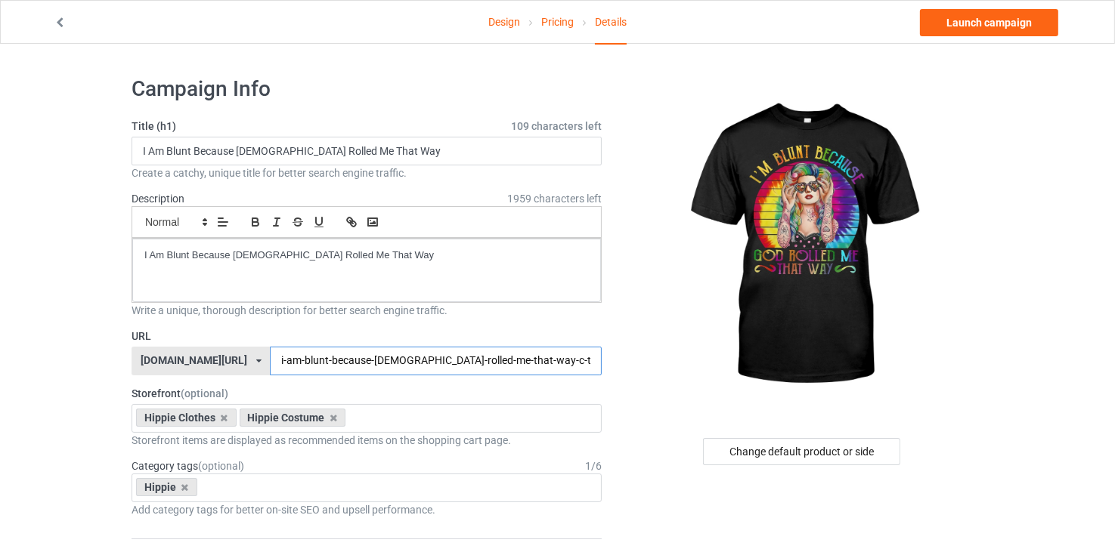
click at [447, 364] on input "i-am-blunt-because-[DEMOGRAPHIC_DATA]-rolled-me-that-way-c-tshirt" at bounding box center [435, 361] width 331 height 29
click at [487, 358] on input "i-am-blunt-because-[DEMOGRAPHIC_DATA]-rolled-me-that-way-c-tshirt" at bounding box center [435, 361] width 331 height 29
click at [799, 455] on div "Change default product or side" at bounding box center [801, 451] width 197 height 27
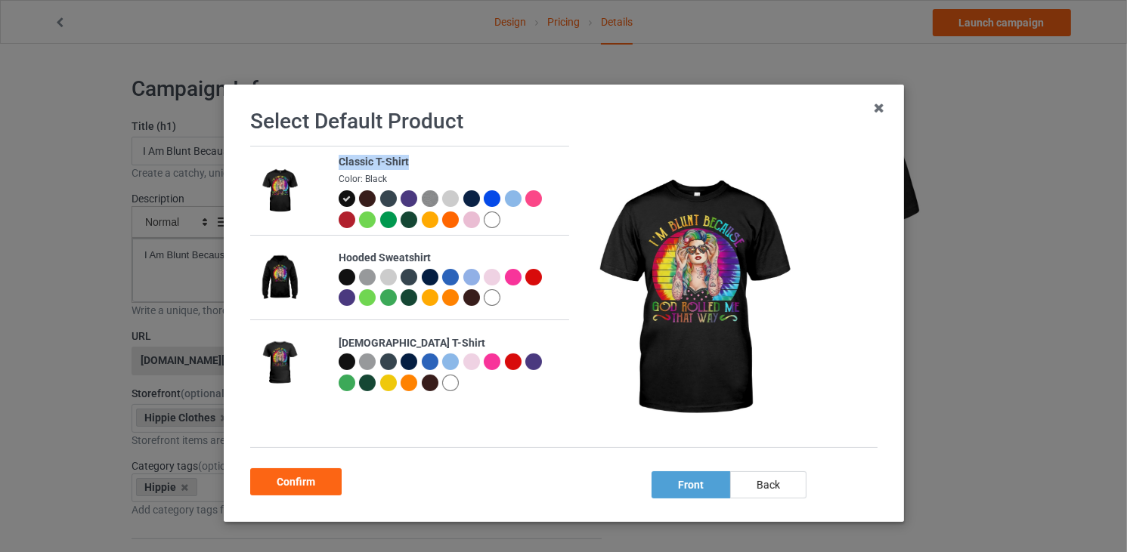
drag, startPoint x: 329, startPoint y: 163, endPoint x: 404, endPoint y: 169, distance: 75.8
click at [404, 169] on td "Classic T-Shirt Color: Black" at bounding box center [449, 191] width 240 height 88
copy div "Classic T-Shirt"
click at [990, 404] on div "Select Default Product Classic T-Shirt Color: Black Hooded Sweatshirt [DEMOGRAP…" at bounding box center [563, 276] width 1127 height 552
click at [299, 478] on div "Confirm" at bounding box center [295, 482] width 91 height 27
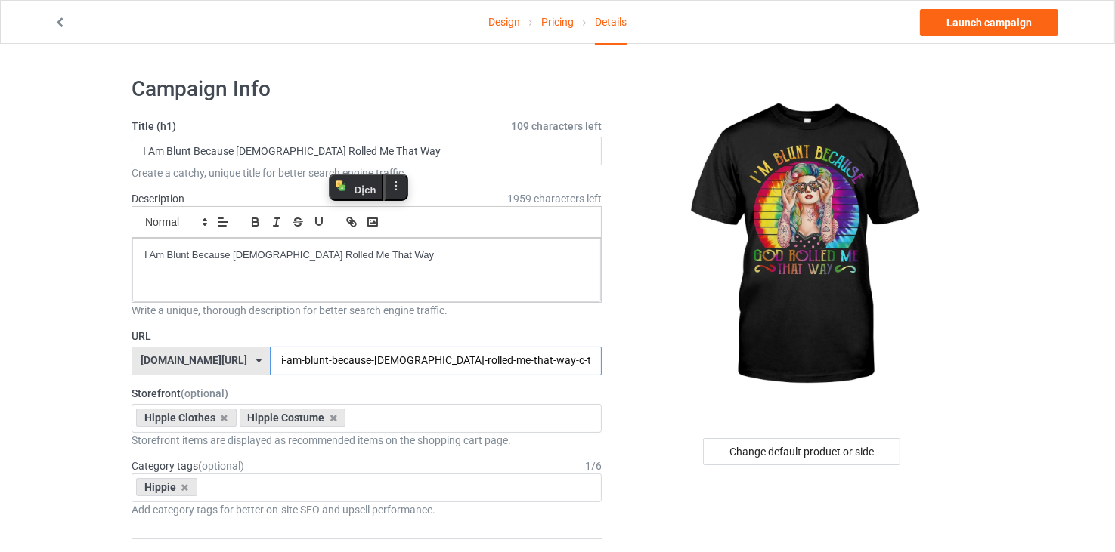
click at [478, 354] on input "i-am-blunt-because-[DEMOGRAPHIC_DATA]-rolled-me-that-way-c-tshirt" at bounding box center [435, 361] width 331 height 29
drag, startPoint x: 478, startPoint y: 354, endPoint x: 443, endPoint y: 362, distance: 35.6
click at [443, 362] on input "i-am-blunt-because-[DEMOGRAPHIC_DATA]-rolled-me-that-way-c-tshirt" at bounding box center [435, 361] width 331 height 29
paste input "Classic"
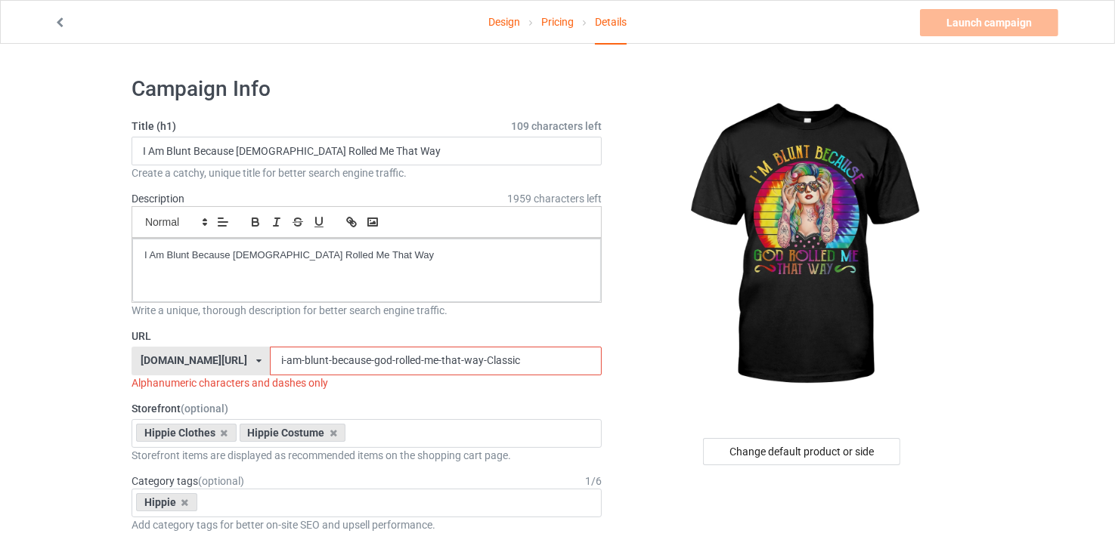
drag, startPoint x: 447, startPoint y: 354, endPoint x: 529, endPoint y: 360, distance: 81.8
click at [529, 360] on input "i-am-blunt-because-god-rolled-me-that-way-Classic" at bounding box center [435, 361] width 331 height 29
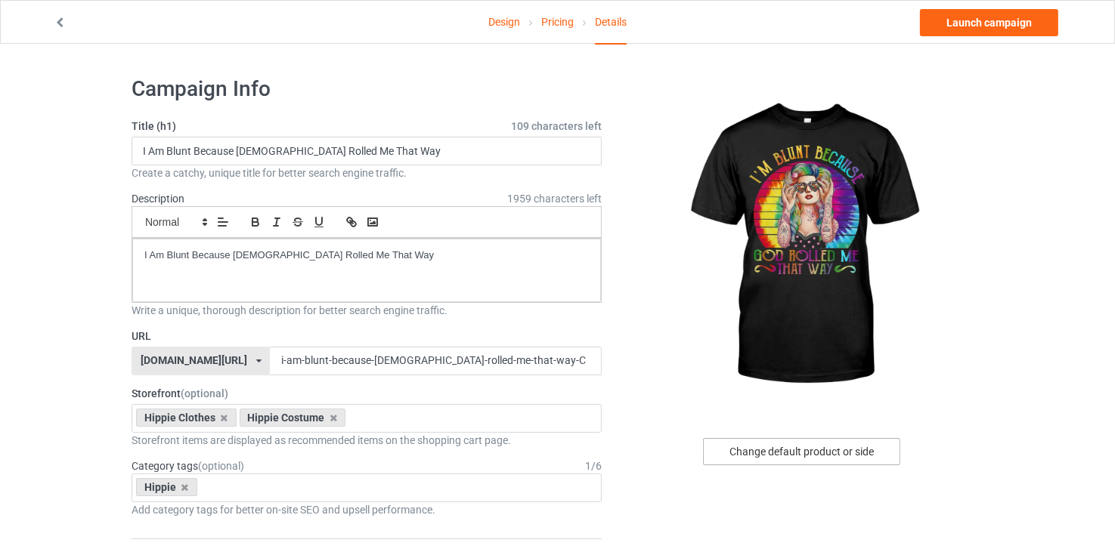
click at [791, 453] on div "Change default product or side" at bounding box center [801, 451] width 197 height 27
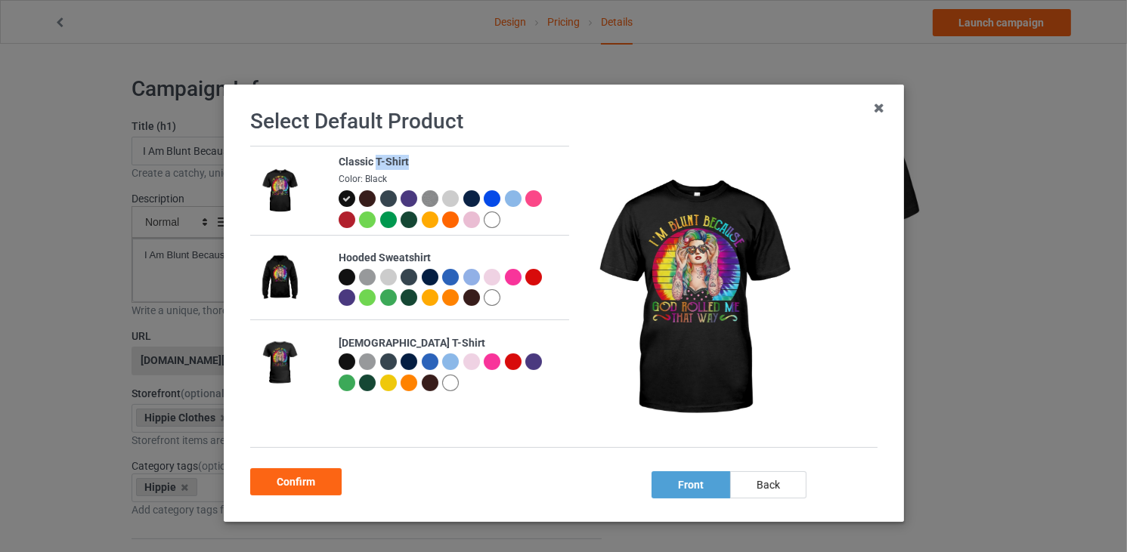
drag, startPoint x: 367, startPoint y: 165, endPoint x: 411, endPoint y: 169, distance: 44.0
click at [411, 169] on div "Classic T-Shirt" at bounding box center [449, 162] width 223 height 15
copy div "T-Shirt"
click at [290, 480] on div "Confirm" at bounding box center [295, 482] width 91 height 27
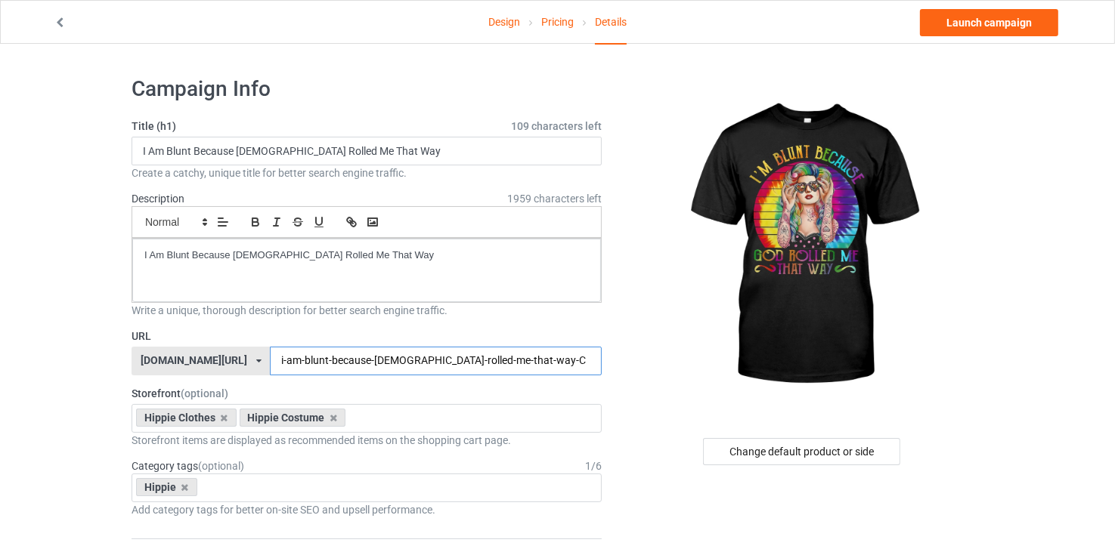
click at [451, 356] on input "i-am-blunt-because-[DEMOGRAPHIC_DATA]-rolled-me-that-way-C" at bounding box center [435, 361] width 331 height 29
paste input "T-Shirt"
click at [450, 359] on input "i-am-blunt-because-[DEMOGRAPHIC_DATA]-rolled-me-that-way-CT-Shirt" at bounding box center [435, 361] width 331 height 29
click at [456, 357] on input "i-am-blunt-because-[DEMOGRAPHIC_DATA]-rolled-me-that-way-CT-Shirt" at bounding box center [435, 361] width 331 height 29
click at [445, 359] on input "i-am-blunt-because-god-rolled-me-that-way-CTShirt" at bounding box center [435, 361] width 331 height 29
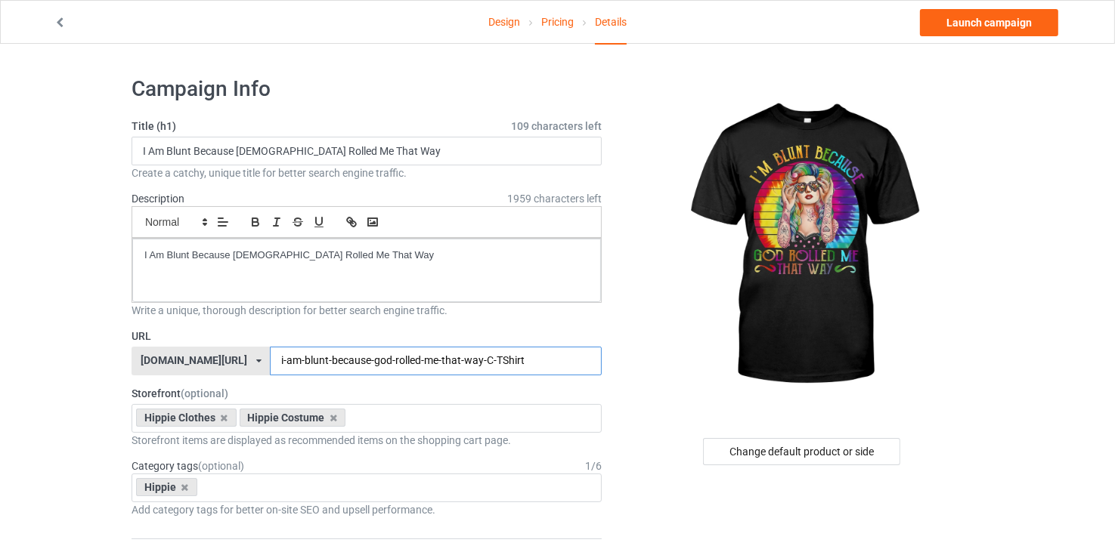
click at [501, 352] on input "i-am-blunt-because-god-rolled-me-that-way-C-TShirt" at bounding box center [435, 361] width 331 height 29
type input "i-am-blunt-because-god-rolled-me-that-way-C-TShirt"
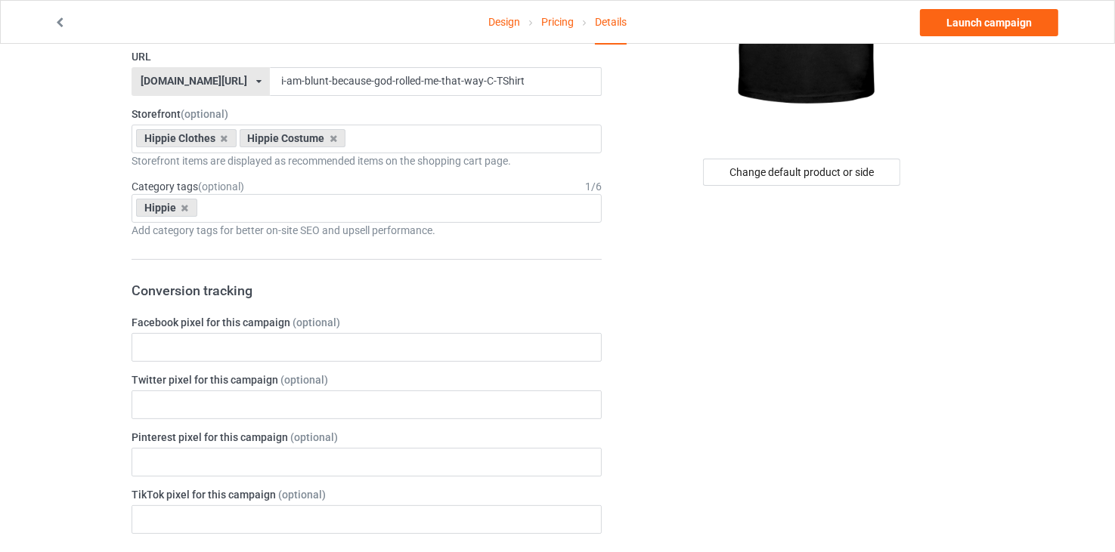
scroll to position [3, 0]
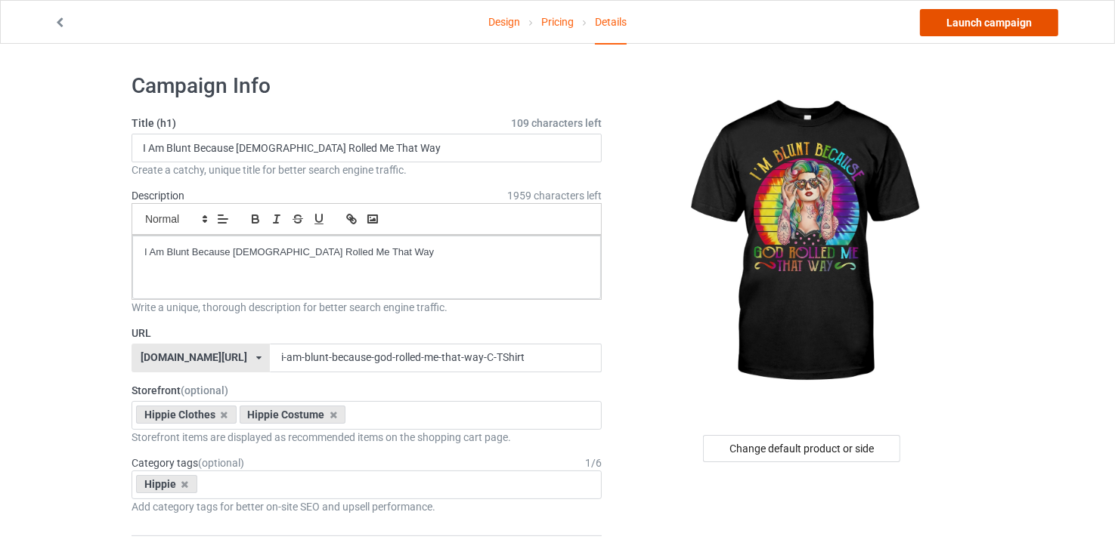
click at [974, 20] on link "Launch campaign" at bounding box center [989, 22] width 138 height 27
